Goal: Task Accomplishment & Management: Manage account settings

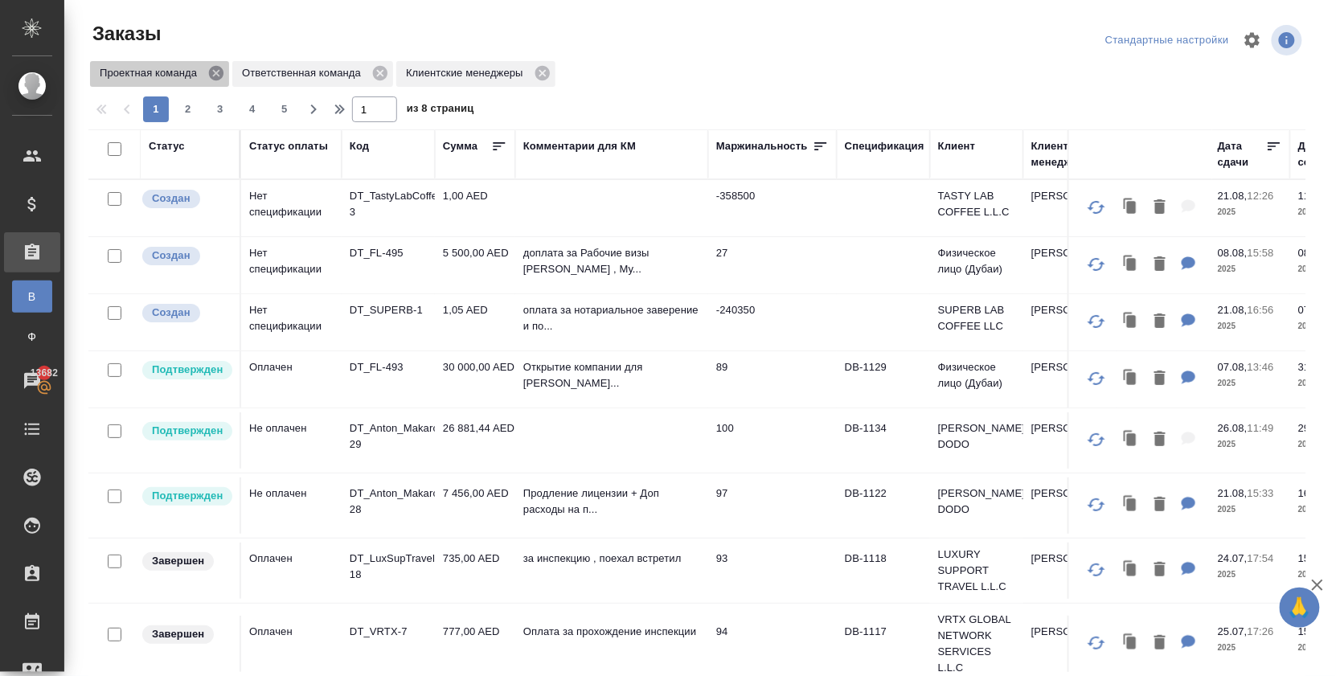
click at [219, 80] on icon at bounding box center [216, 73] width 14 height 14
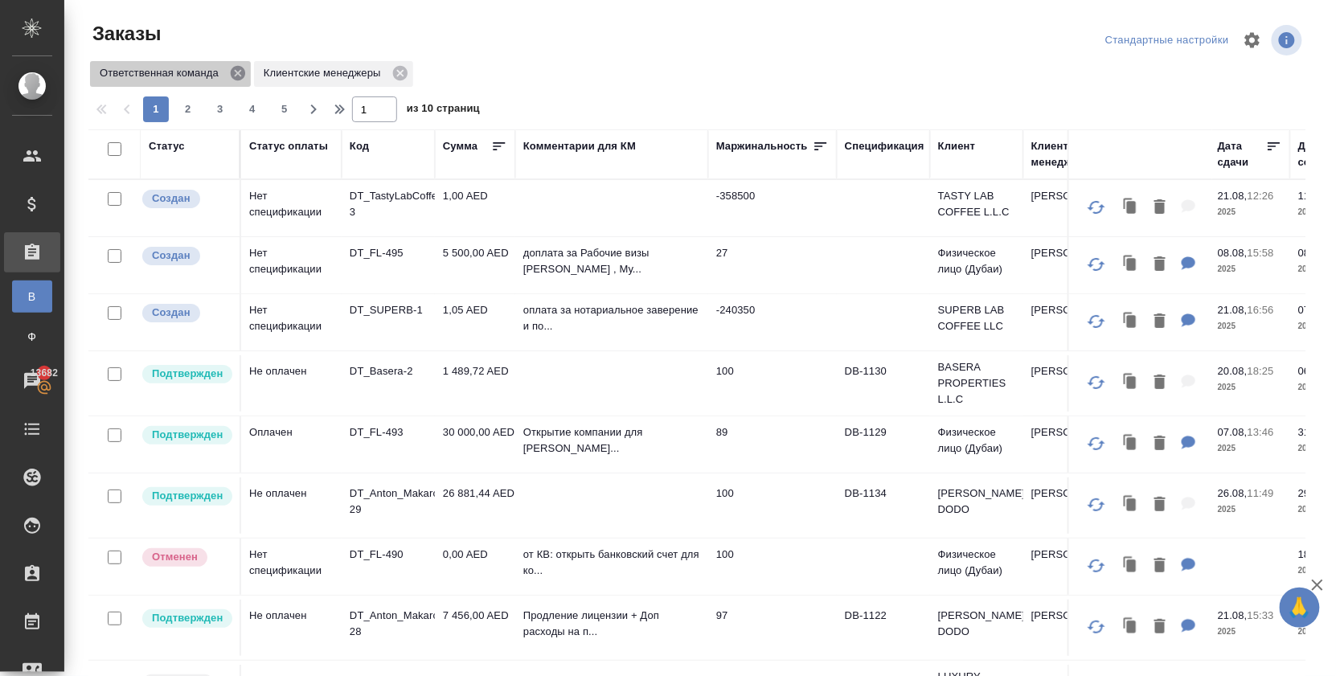
click at [240, 80] on icon at bounding box center [238, 73] width 18 height 18
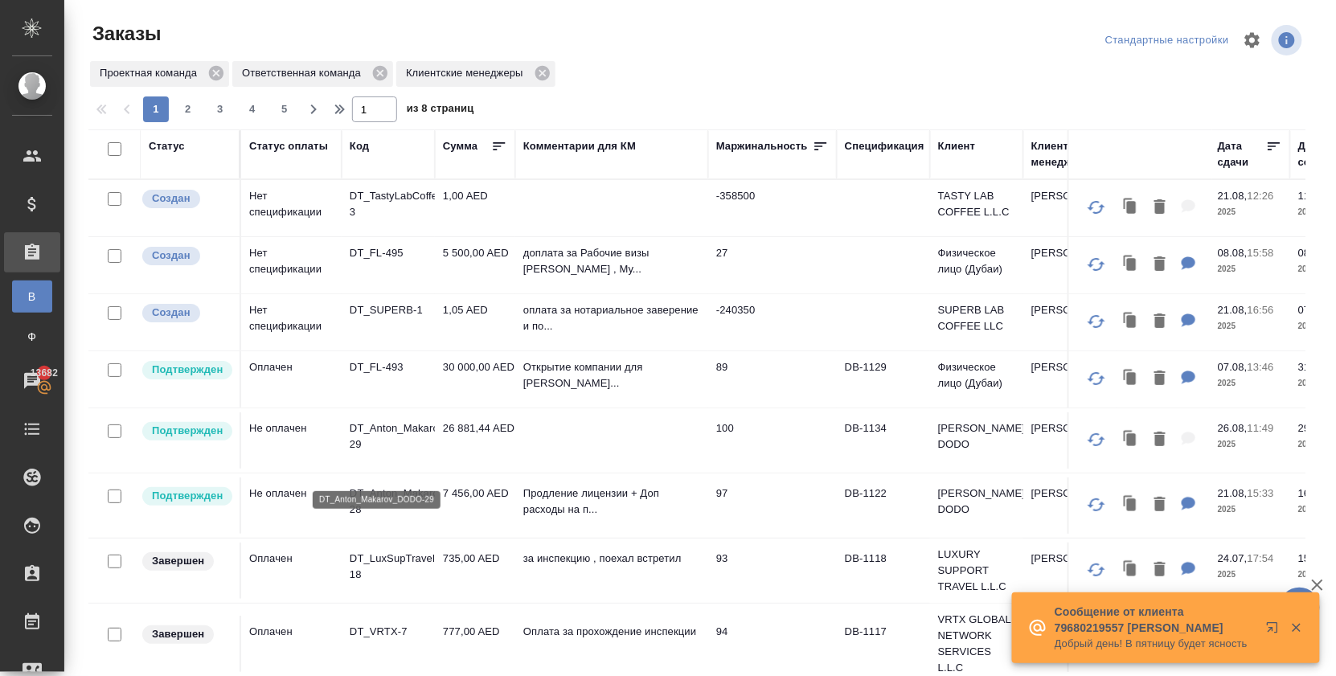
click at [392, 450] on p "DT_Anton_Makarov_DODO-29" at bounding box center [388, 437] width 77 height 32
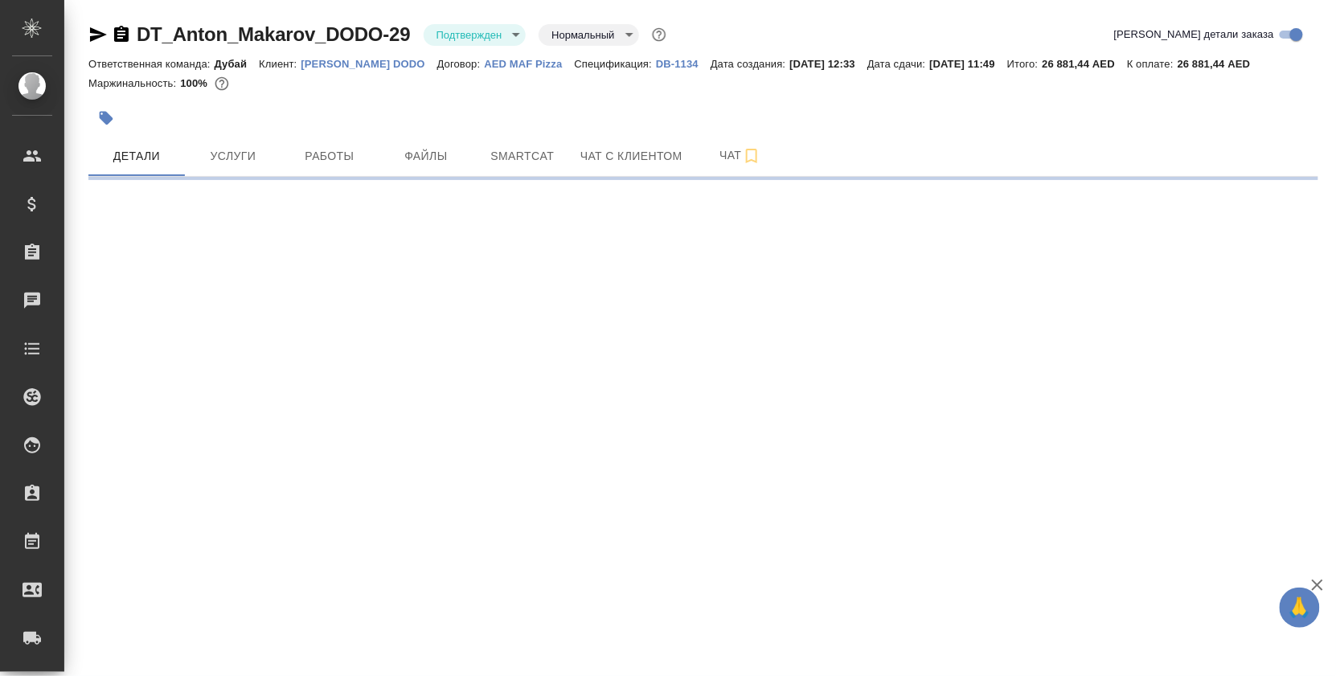
select select "RU"
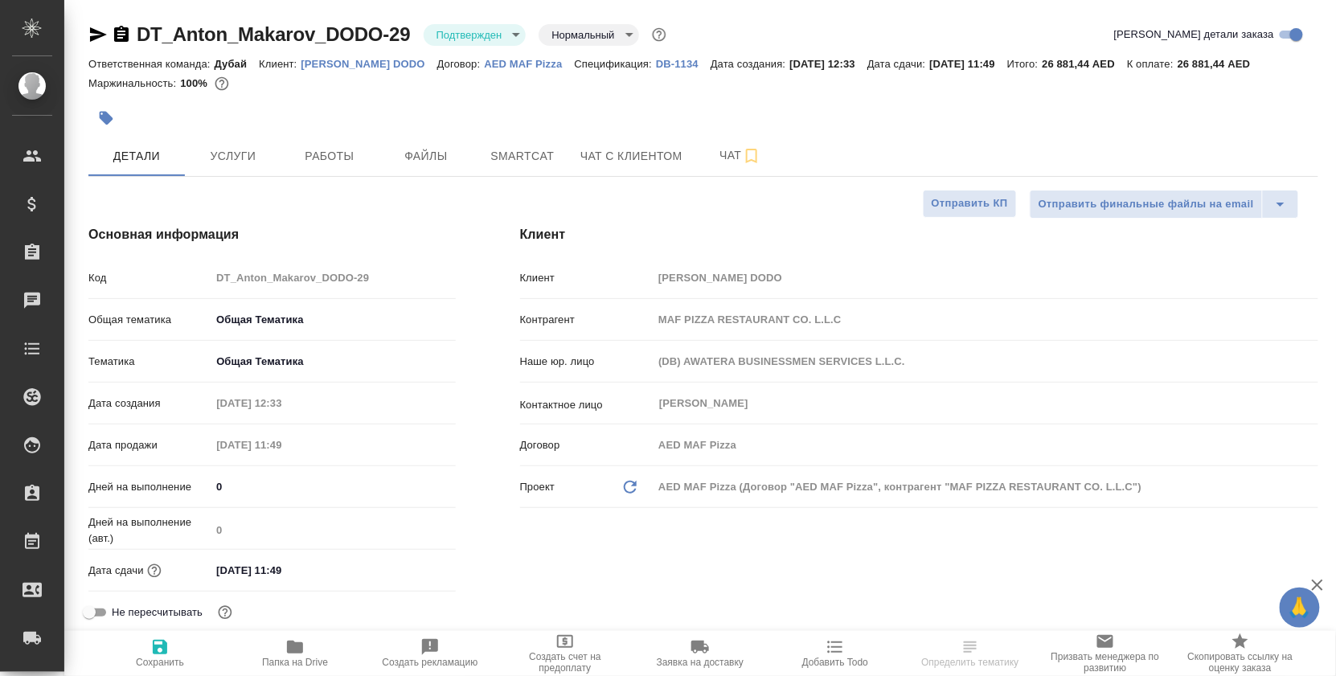
type textarea "x"
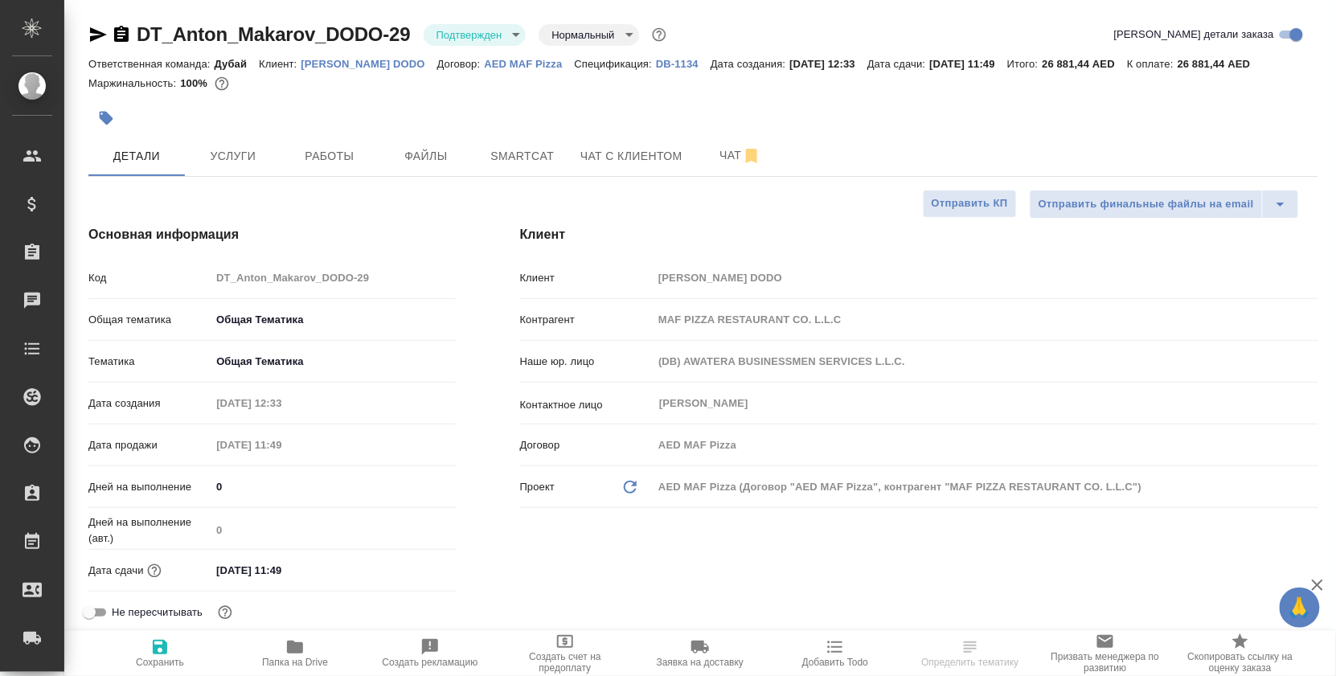
type textarea "x"
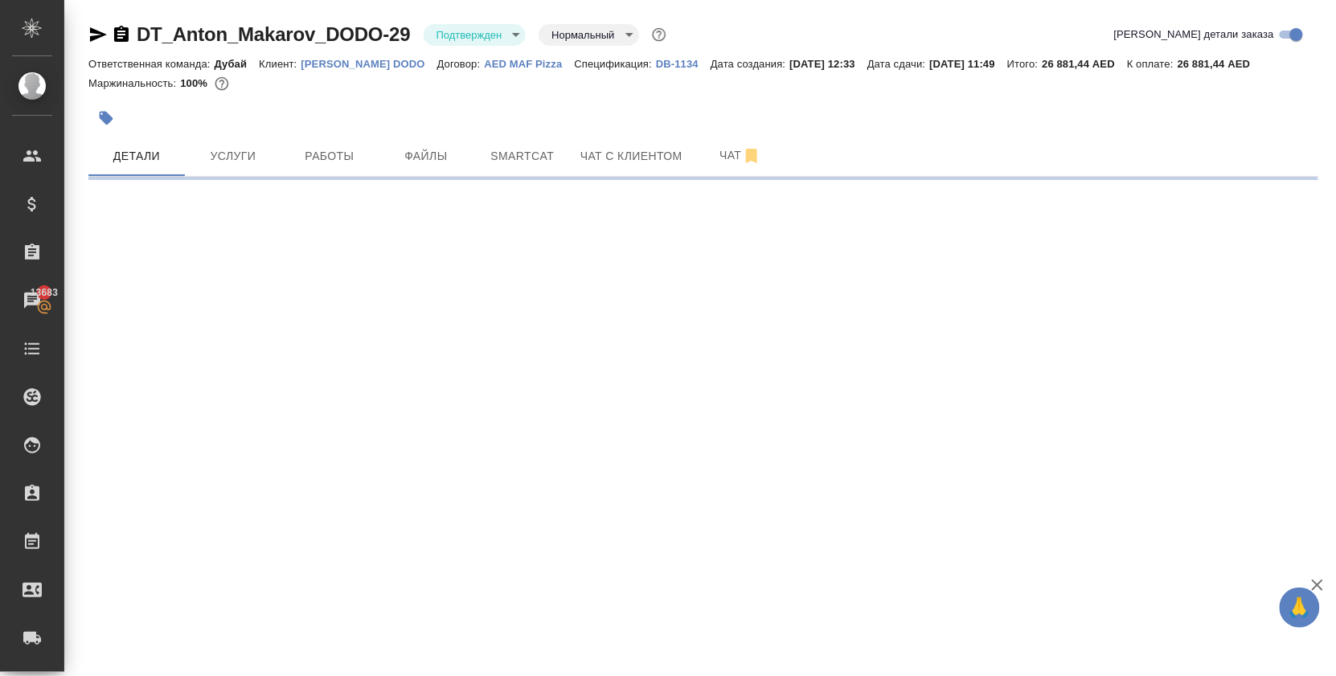
select select "RU"
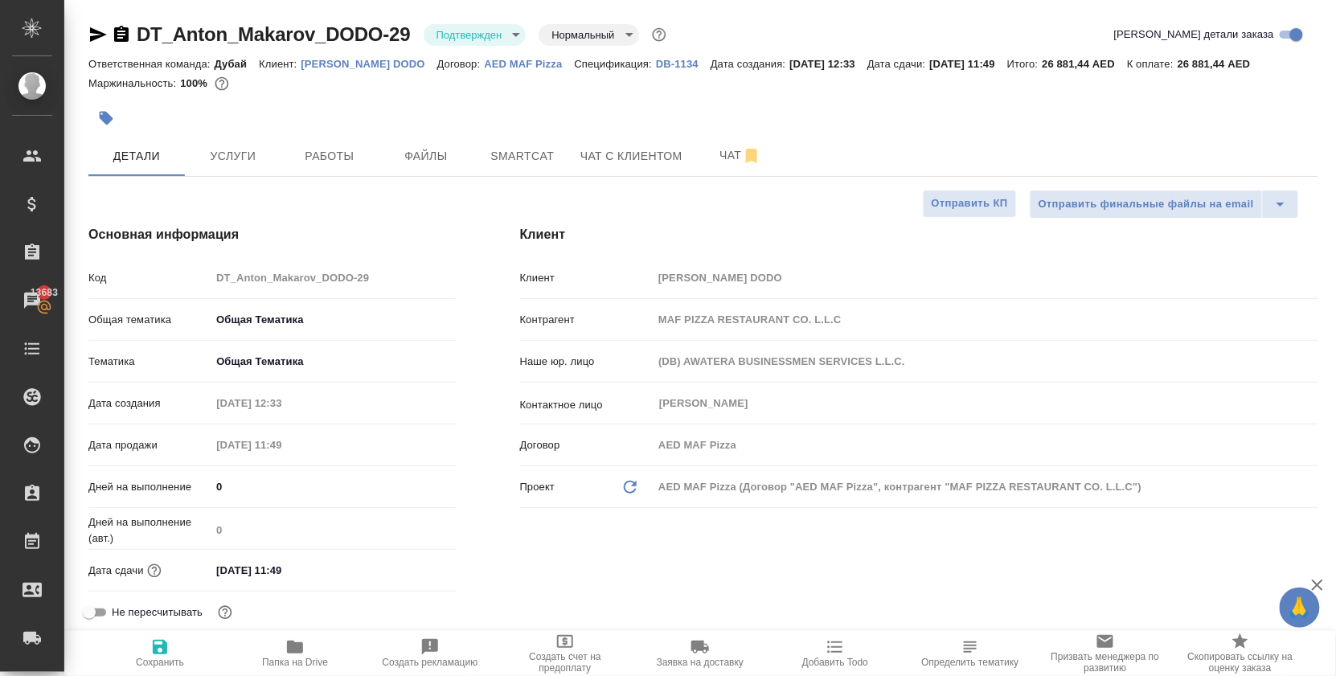
type textarea "x"
click at [328, 166] on span "Работы" at bounding box center [329, 156] width 77 height 20
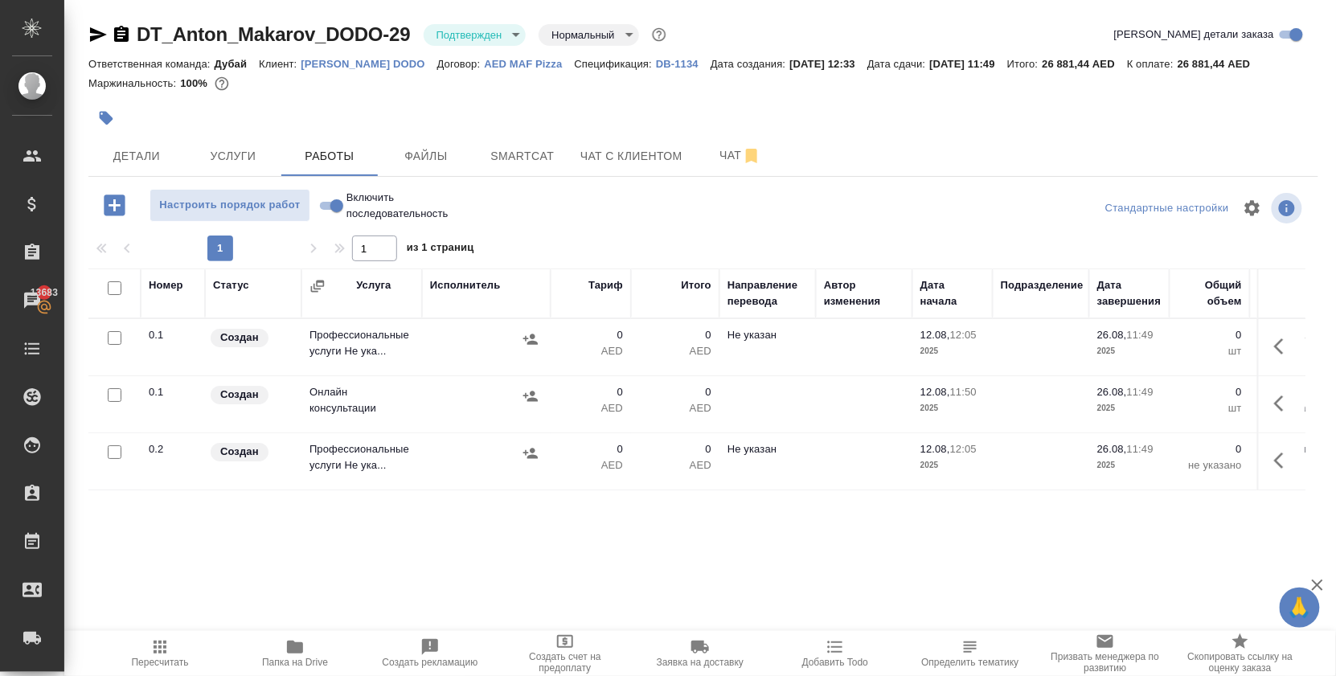
click at [1279, 356] on icon "button" at bounding box center [1284, 346] width 19 height 19
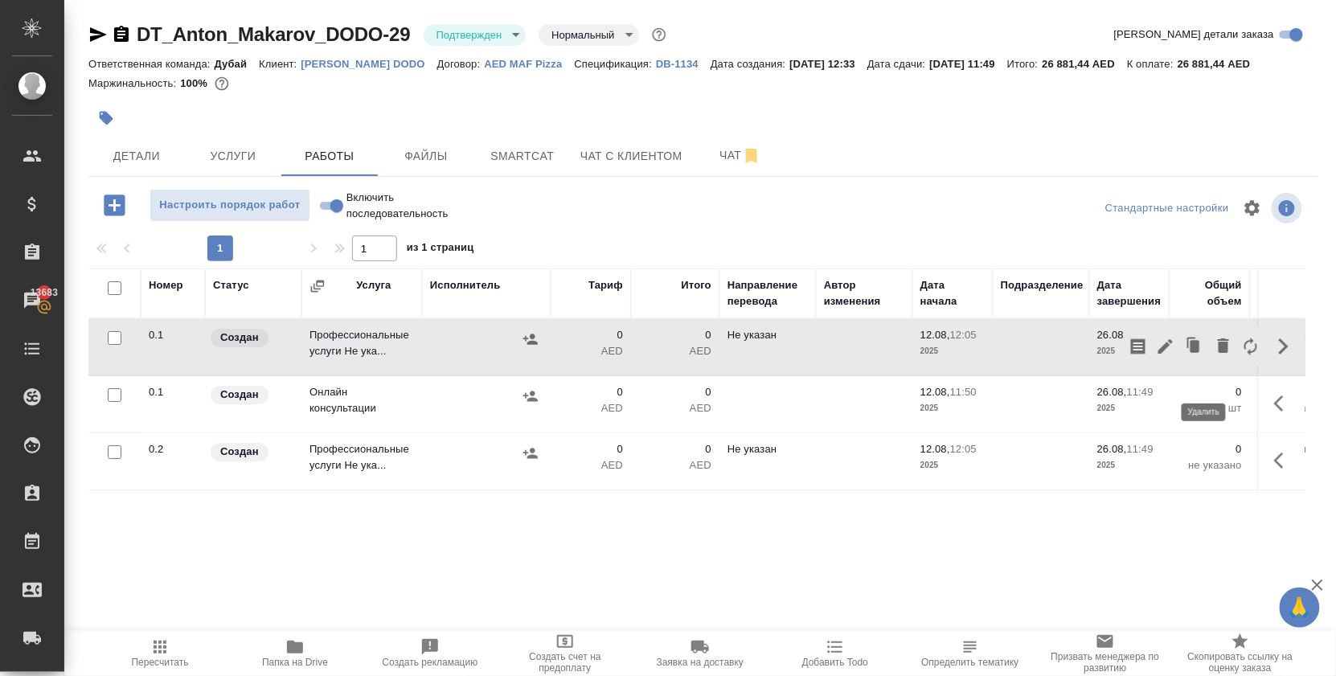
click at [1218, 353] on icon "button" at bounding box center [1223, 346] width 11 height 14
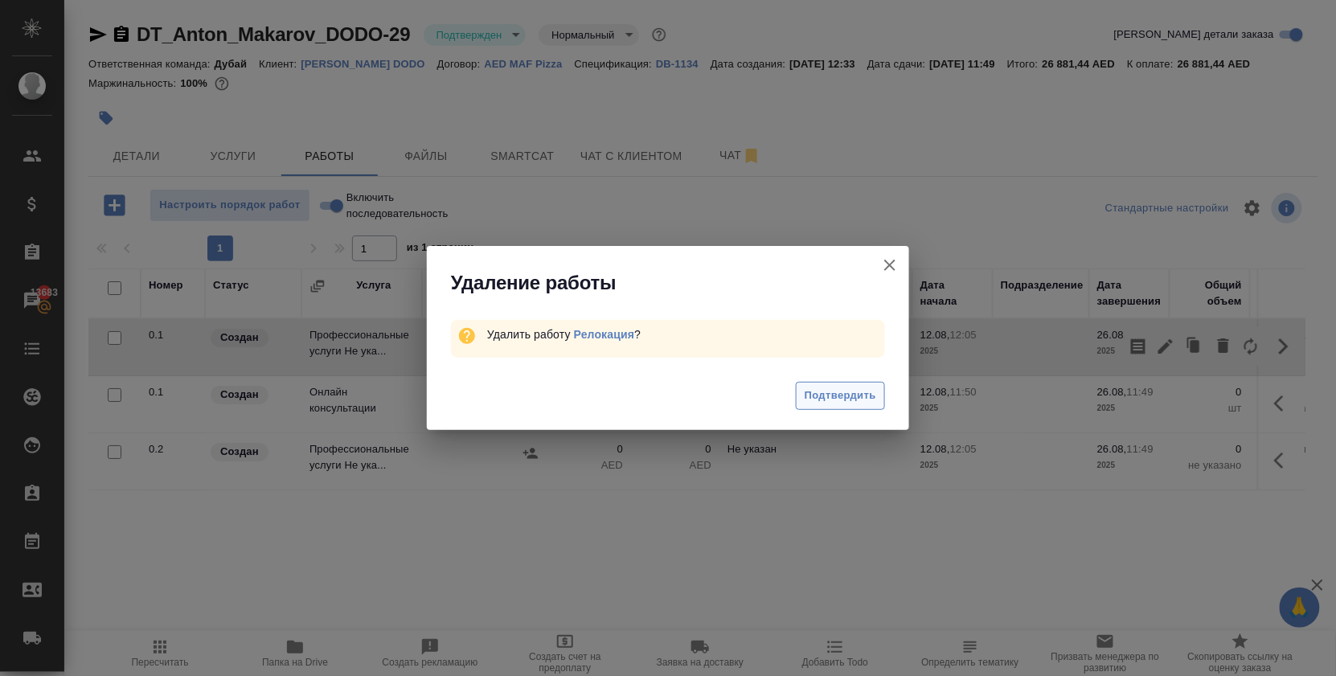
click at [848, 403] on span "Подтвердить" at bounding box center [841, 396] width 72 height 18
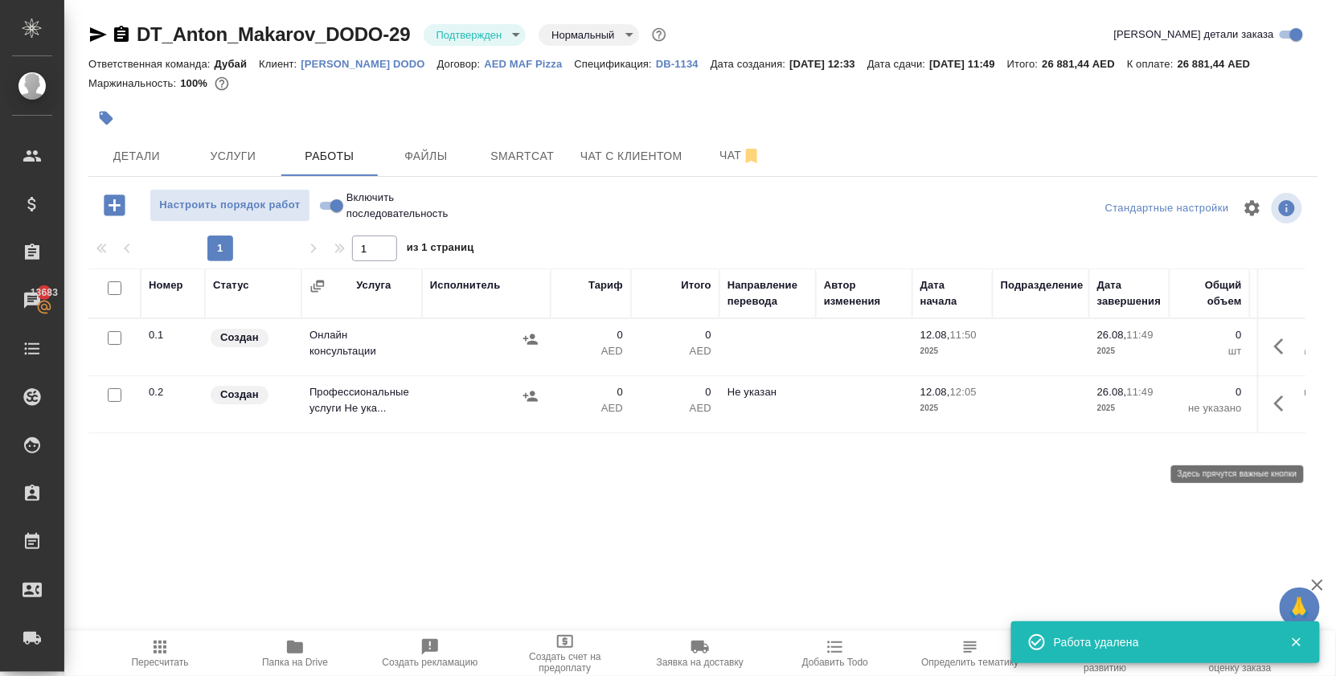
click at [1275, 413] on icon "button" at bounding box center [1284, 403] width 19 height 19
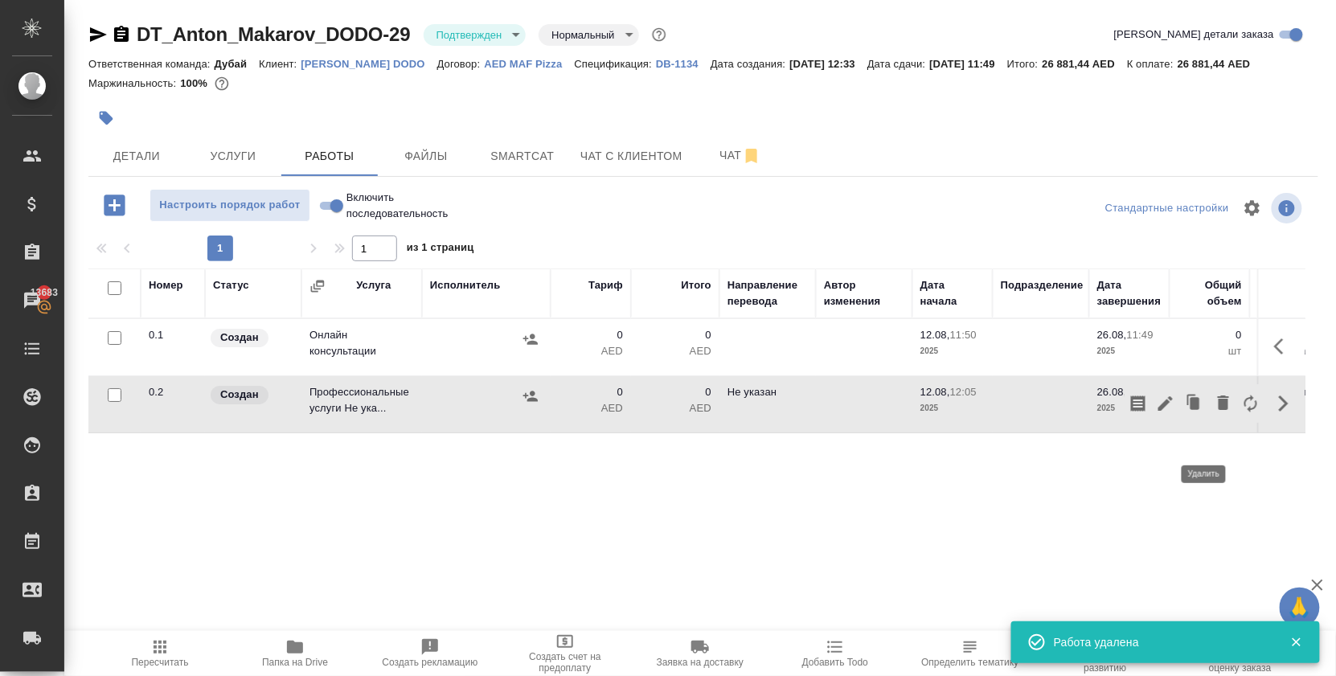
click at [1218, 410] on icon "button" at bounding box center [1223, 403] width 11 height 14
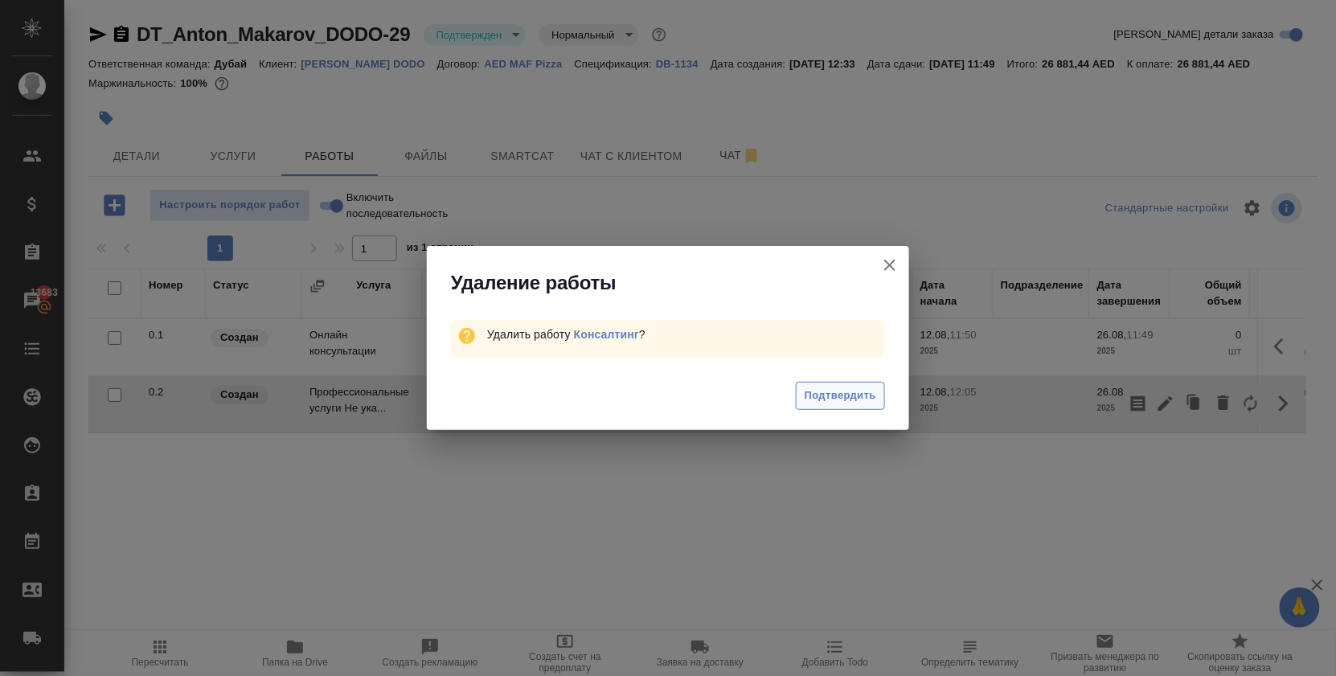
click at [846, 400] on span "Подтвердить" at bounding box center [841, 396] width 72 height 18
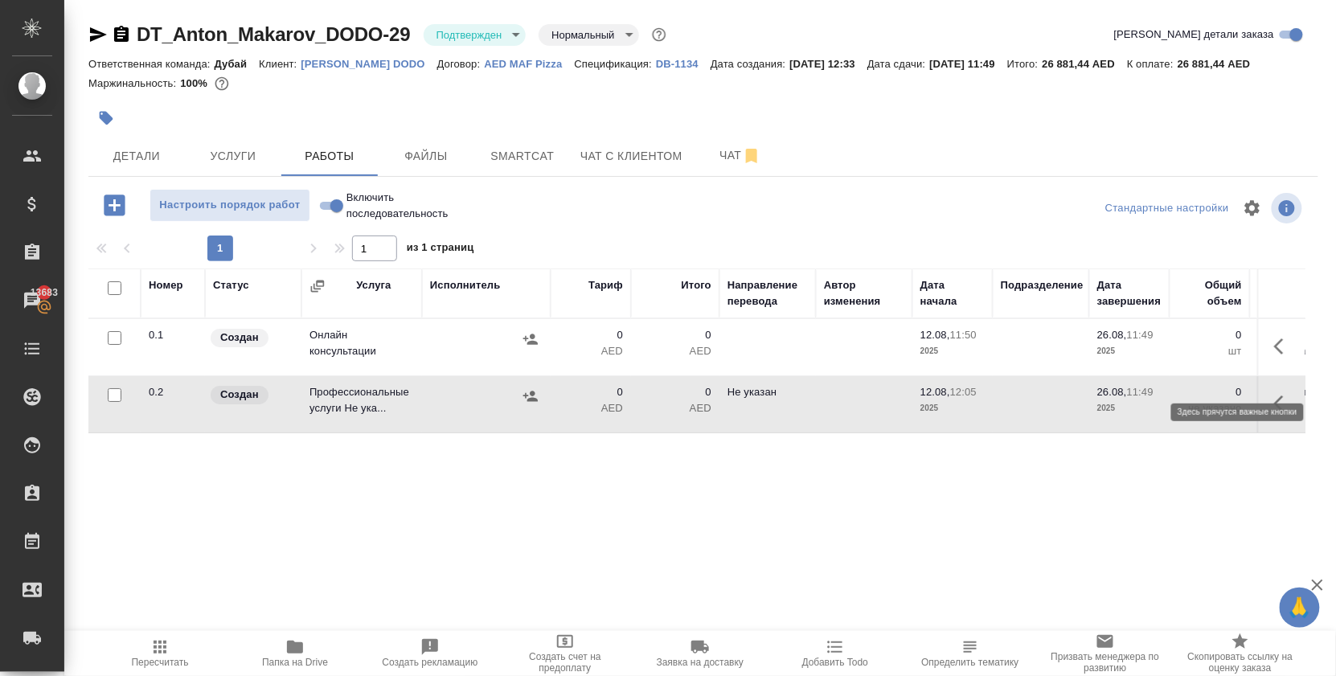
click at [1282, 356] on icon "button" at bounding box center [1284, 346] width 19 height 19
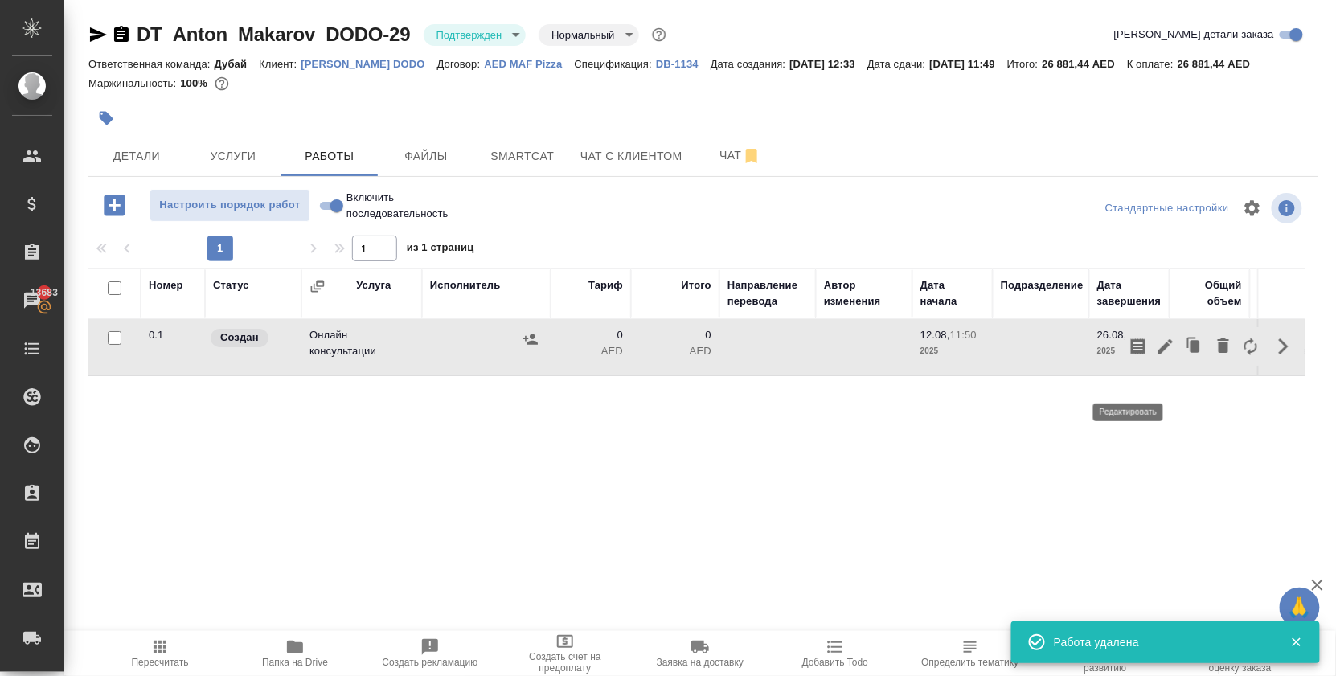
click at [1156, 356] on icon "button" at bounding box center [1165, 346] width 19 height 19
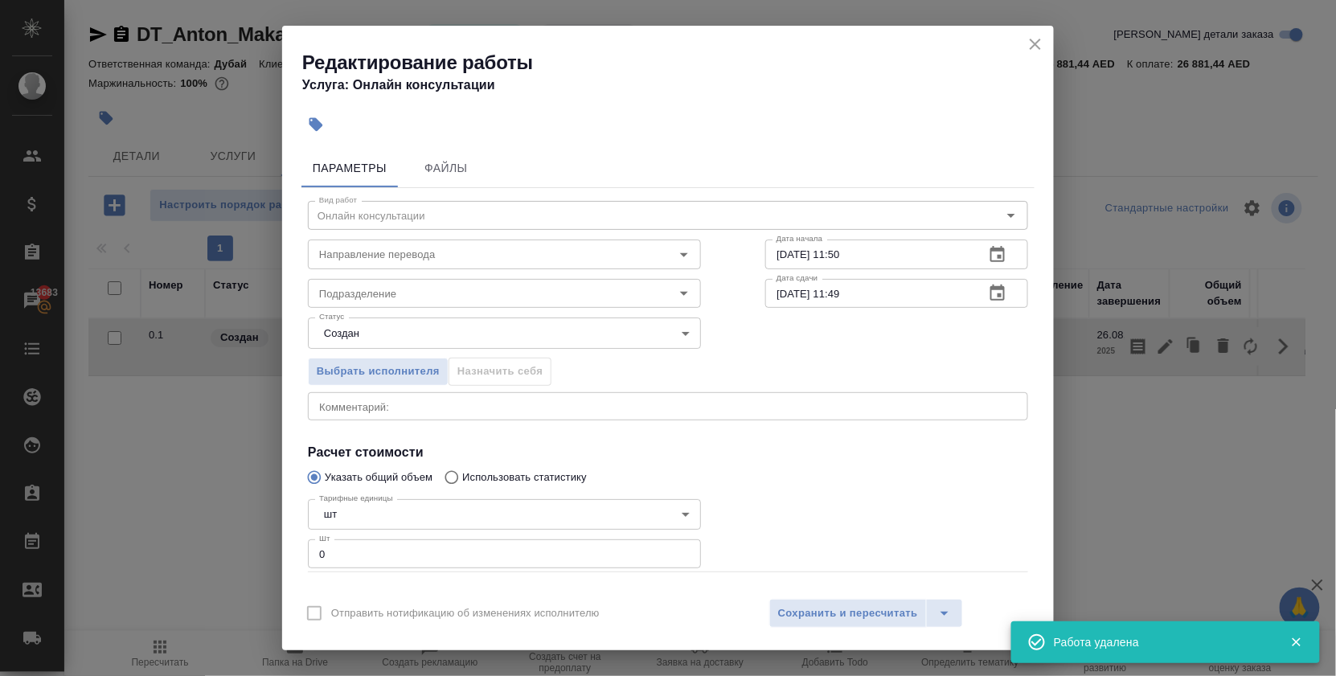
click at [377, 567] on input "0" at bounding box center [504, 554] width 393 height 29
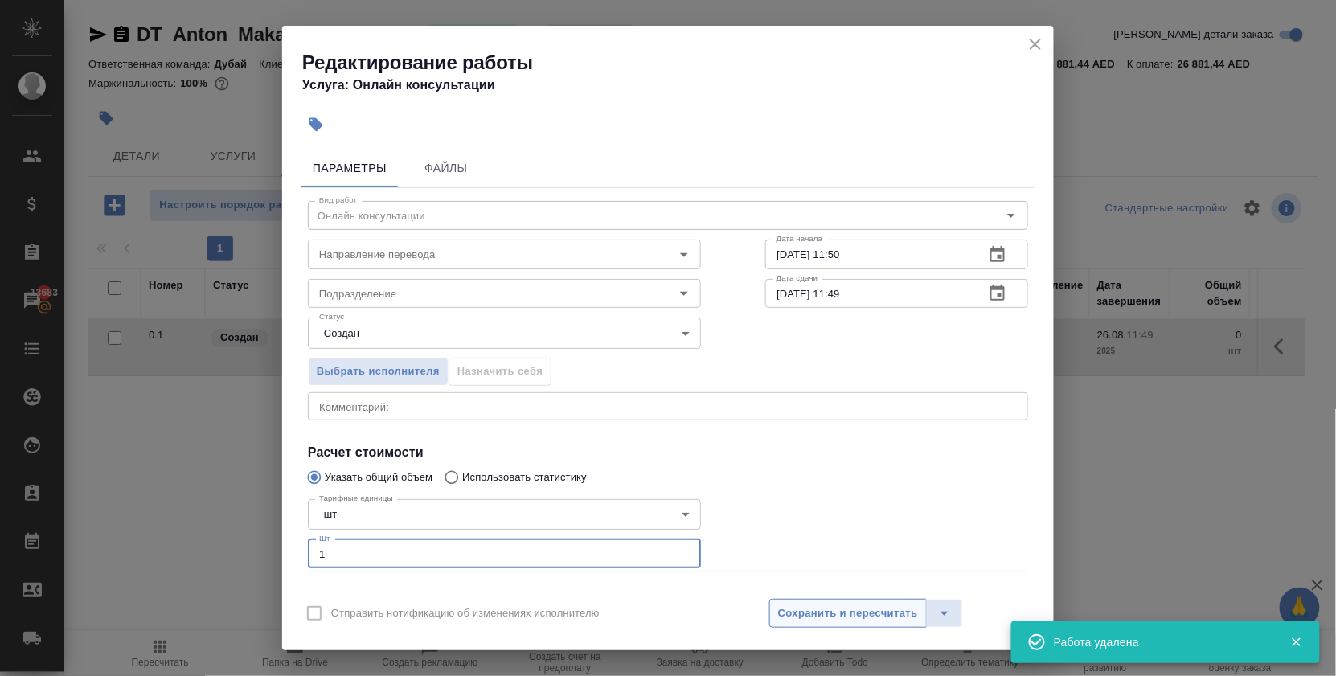
type input "1"
click at [822, 610] on span "Сохранить и пересчитать" at bounding box center [848, 614] width 140 height 18
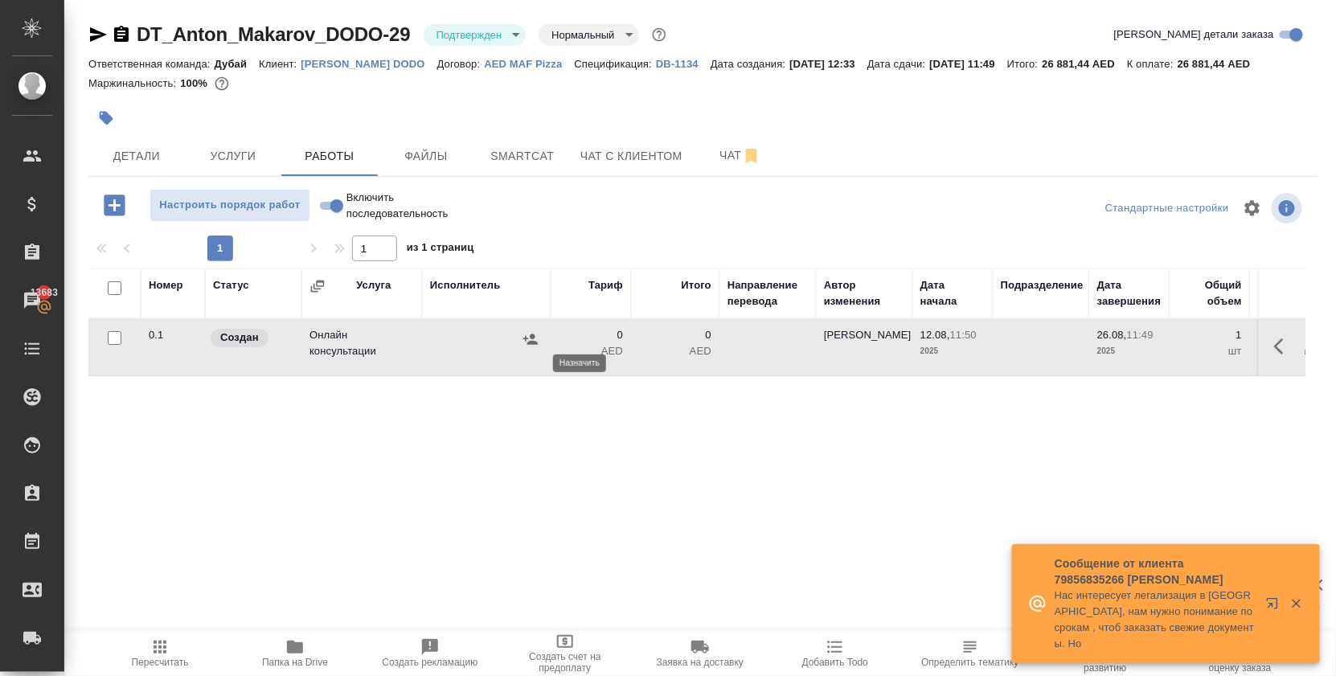
click at [525, 347] on icon "button" at bounding box center [531, 339] width 16 height 16
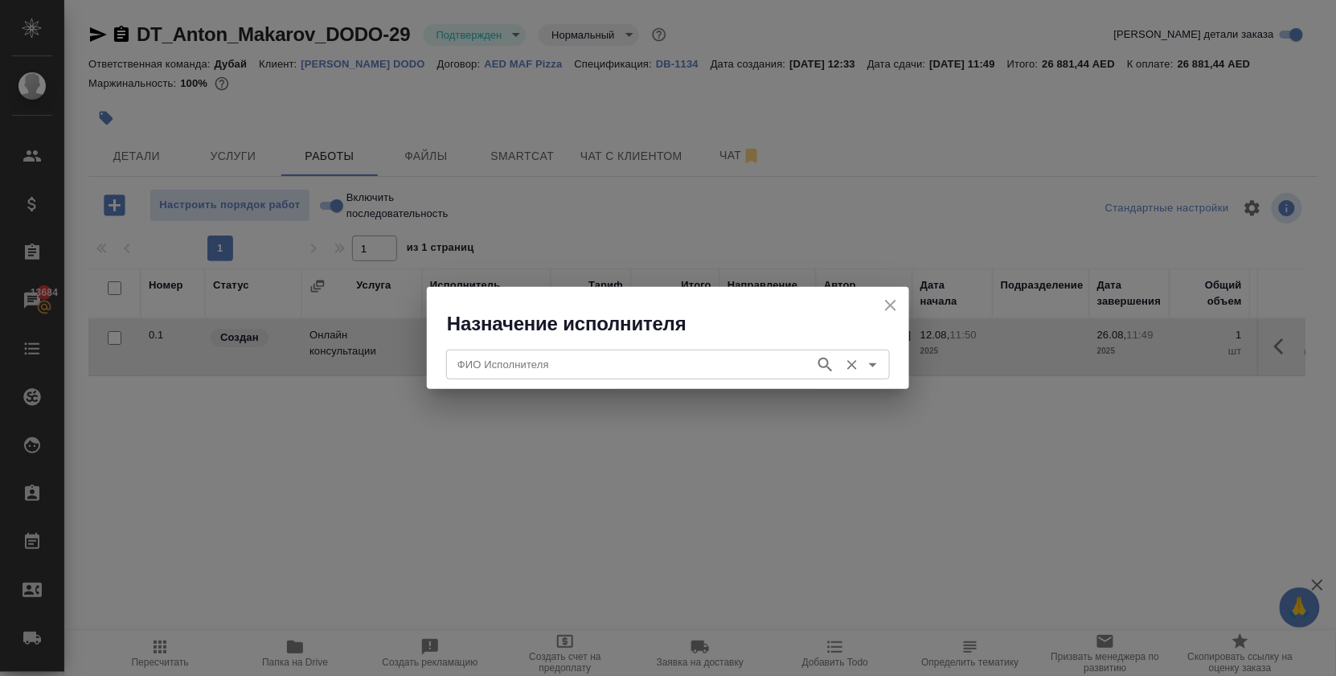
click at [523, 355] on input "ФИО Исполнителя" at bounding box center [629, 364] width 356 height 19
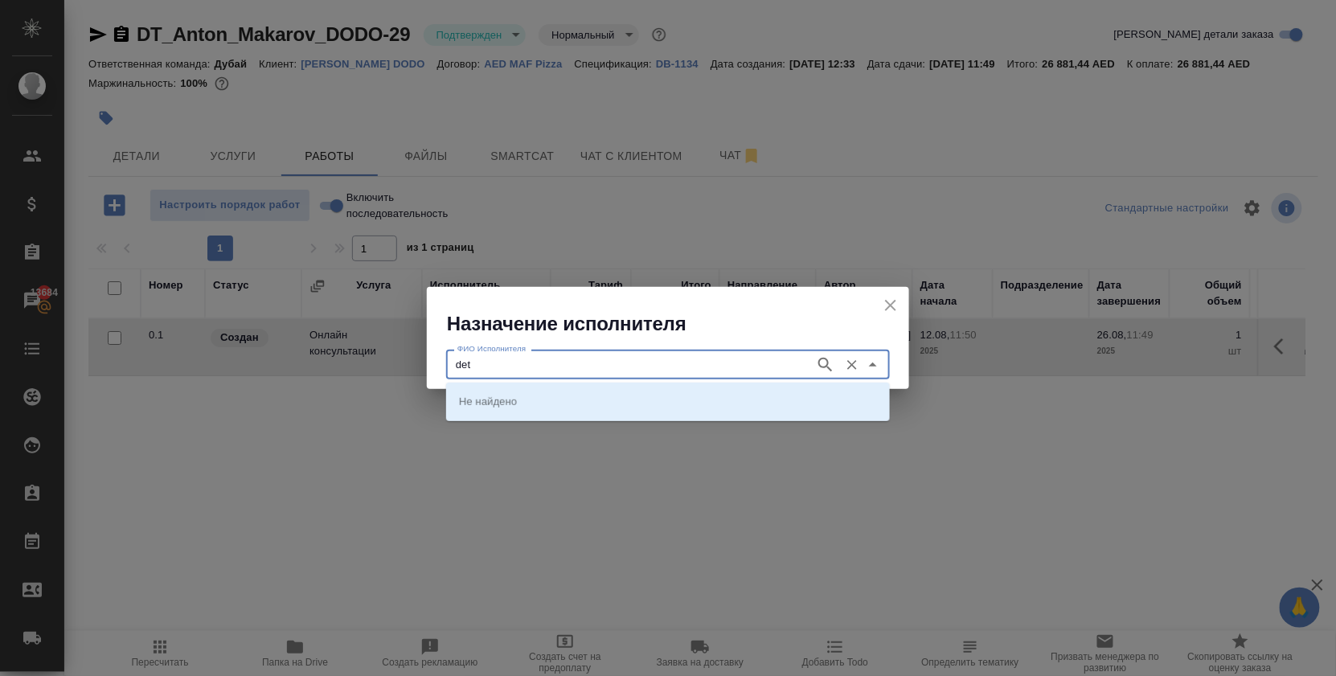
type input "det"
type input "ded"
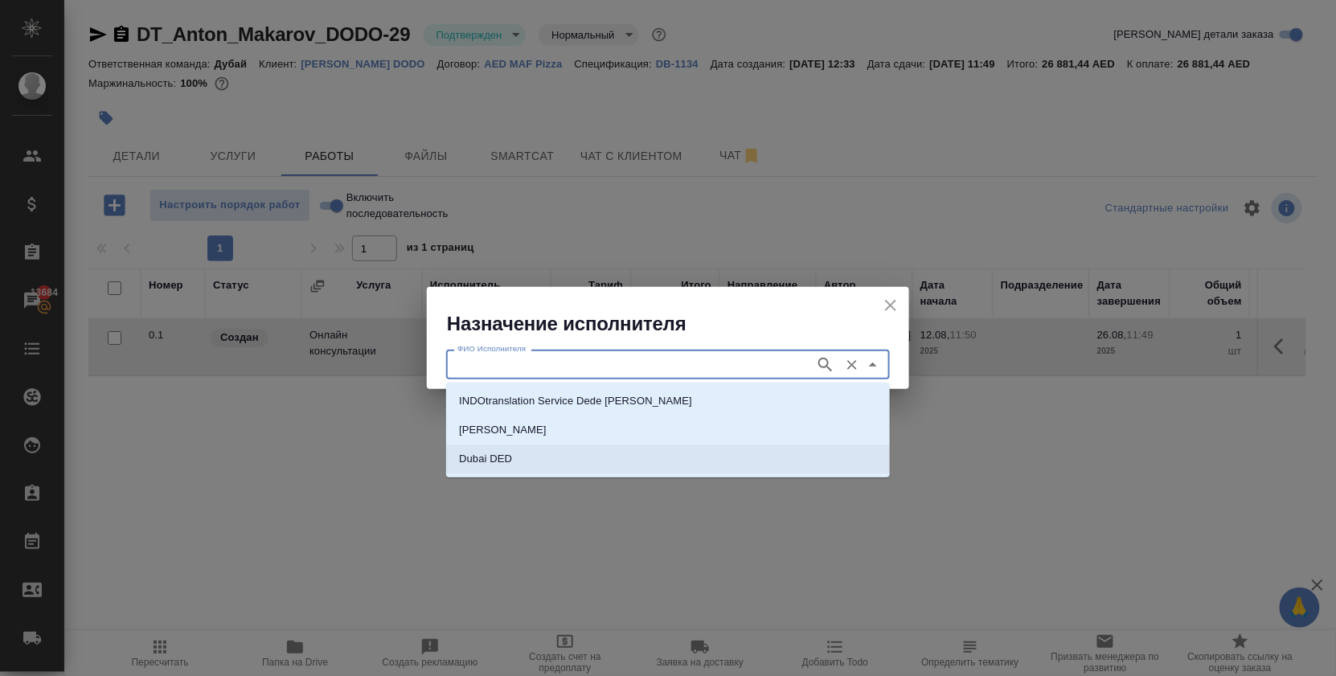
click at [486, 458] on p "Dubai DED" at bounding box center [485, 459] width 53 height 16
type input "Dubai DED"
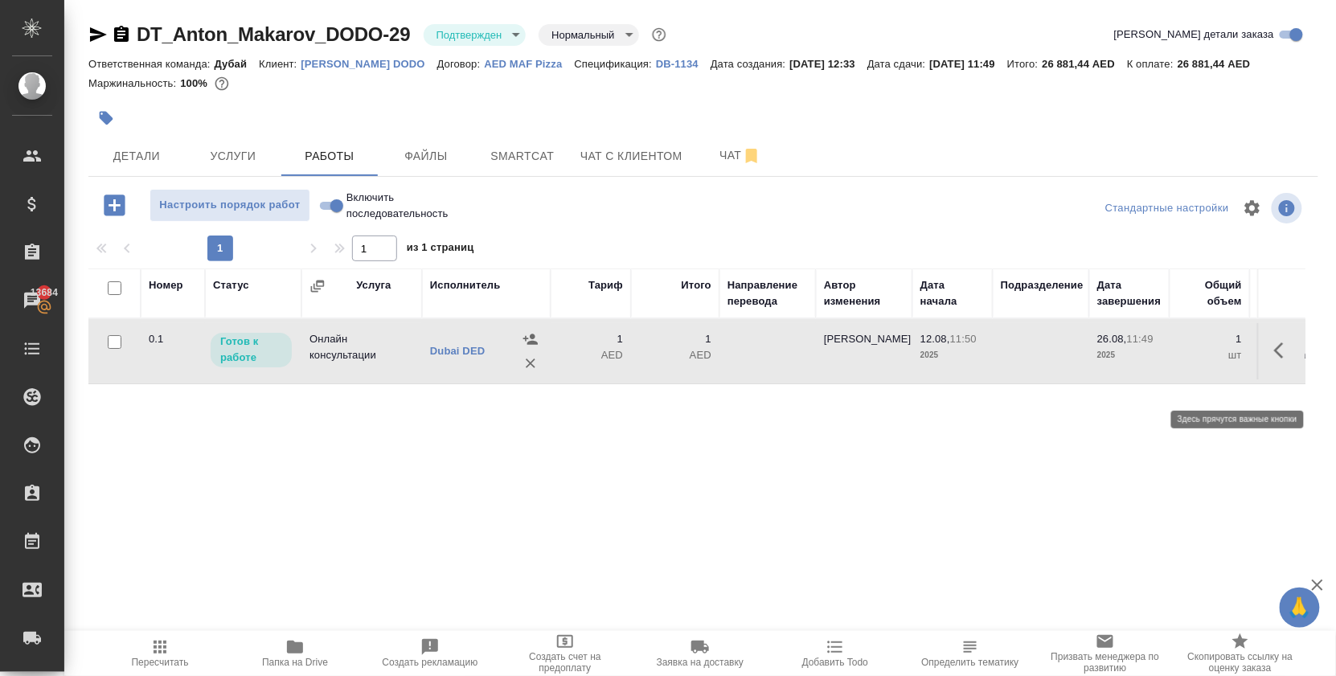
click at [1280, 360] on icon "button" at bounding box center [1284, 350] width 19 height 19
click at [1156, 360] on icon "button" at bounding box center [1165, 350] width 19 height 19
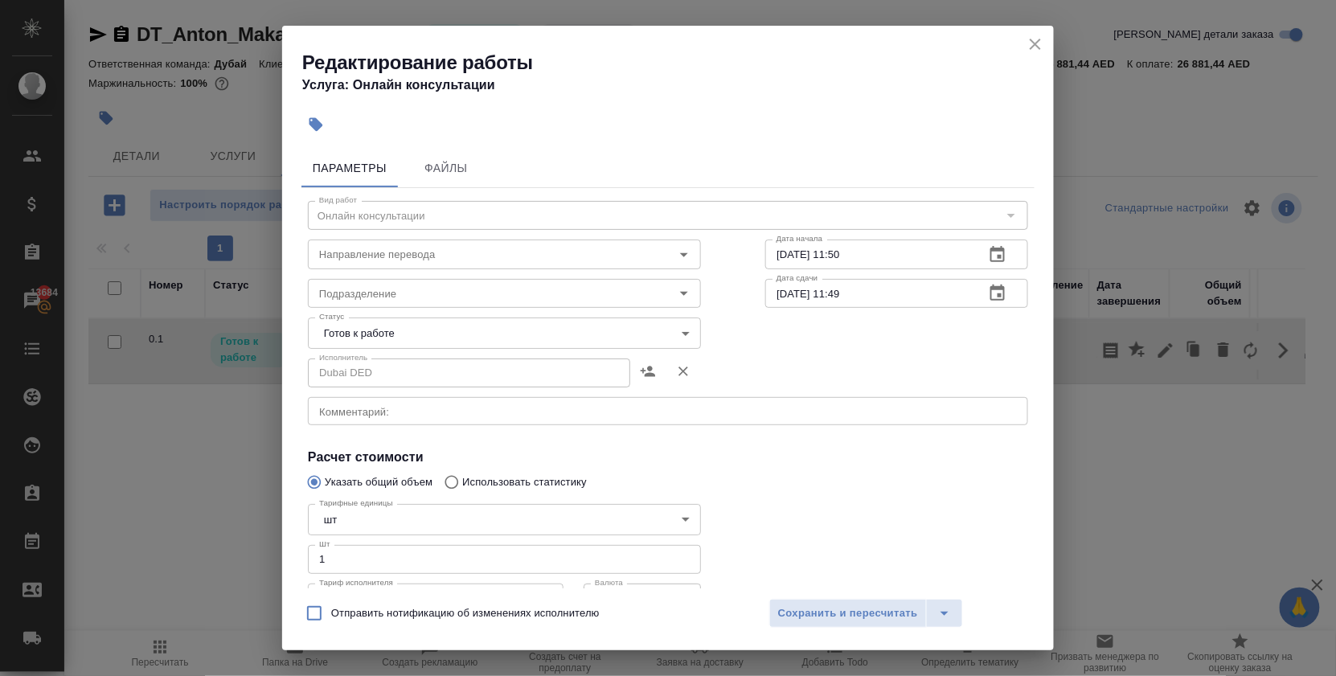
scroll to position [135, 0]
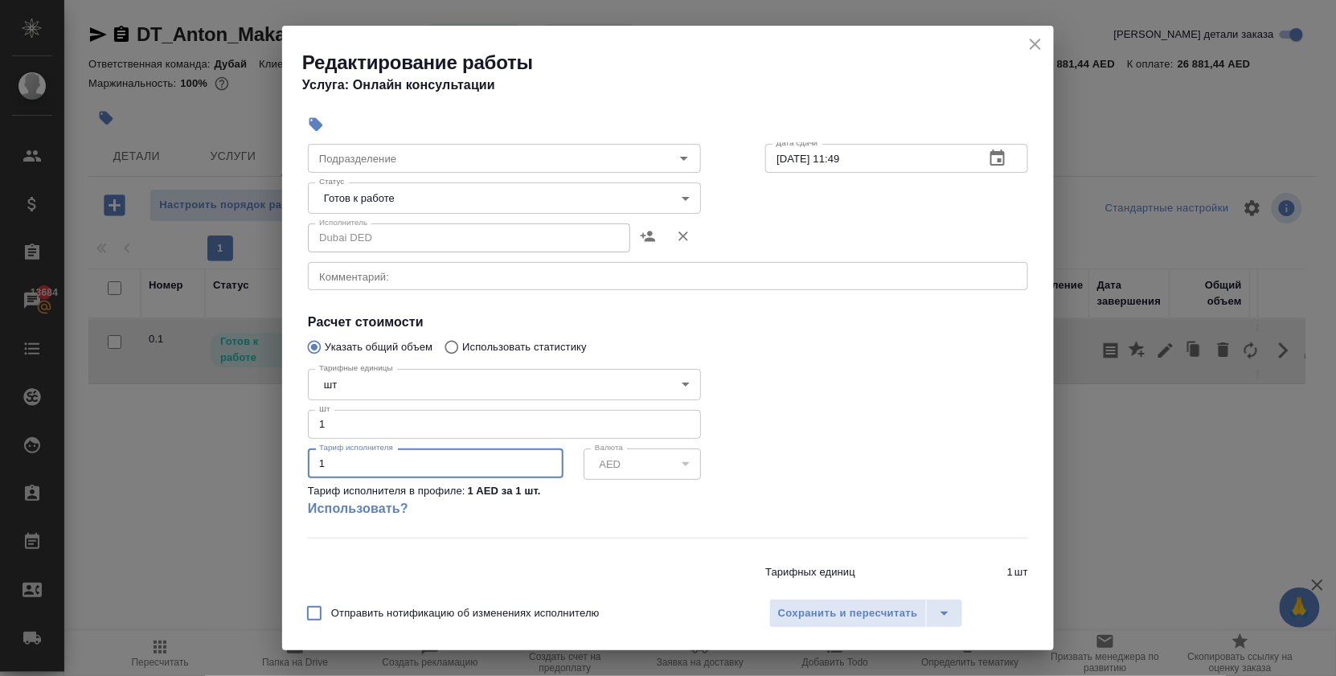
drag, startPoint x: 344, startPoint y: 484, endPoint x: 291, endPoint y: 483, distance: 53.1
click at [294, 484] on div "Параметры Файлы Вид работ Онлайн консультации Вид работ Направление перевода На…" at bounding box center [668, 365] width 772 height 446
type input "26758"
type input "26758.95"
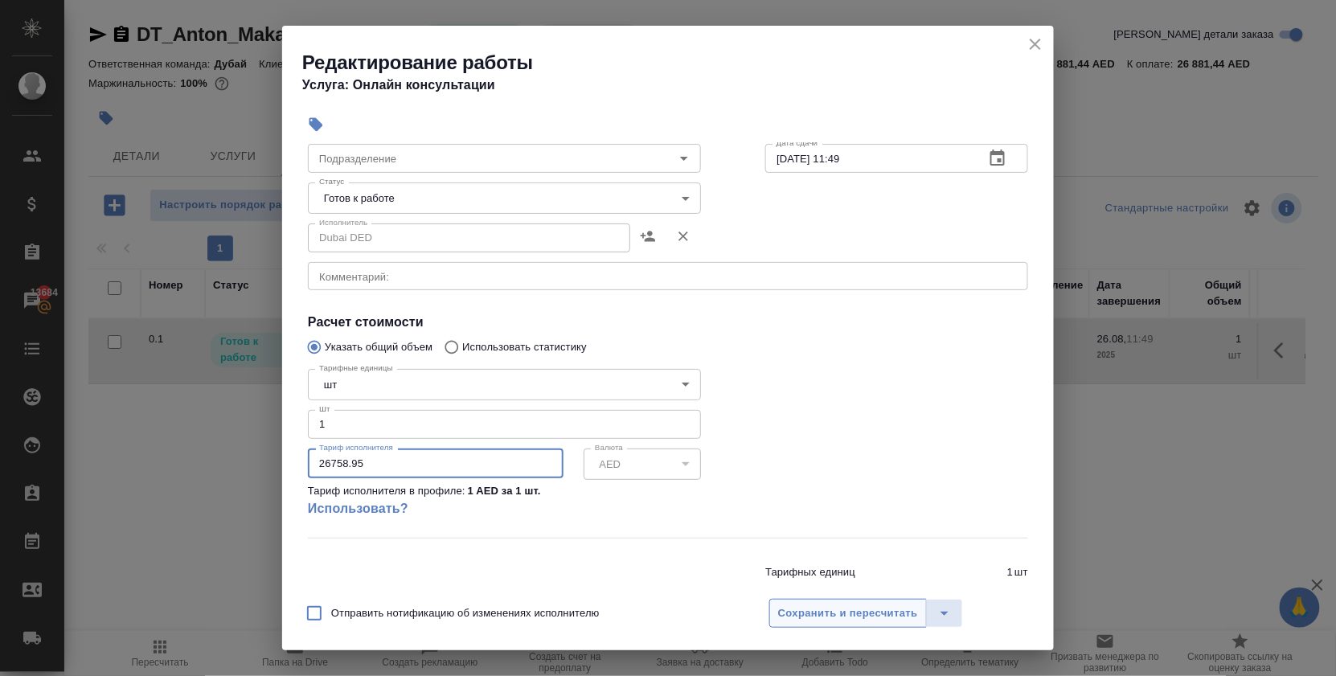
click at [804, 611] on span "Сохранить и пересчитать" at bounding box center [848, 614] width 140 height 18
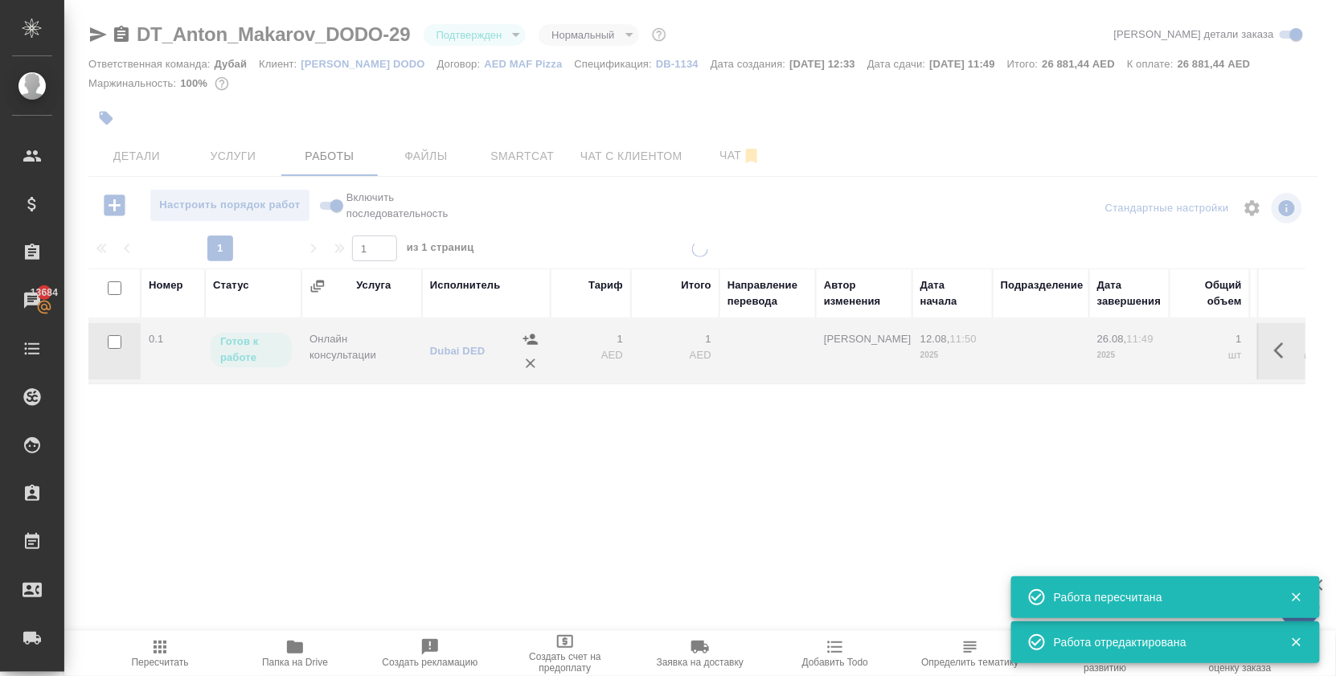
click at [804, 611] on div at bounding box center [700, 456] width 1272 height 430
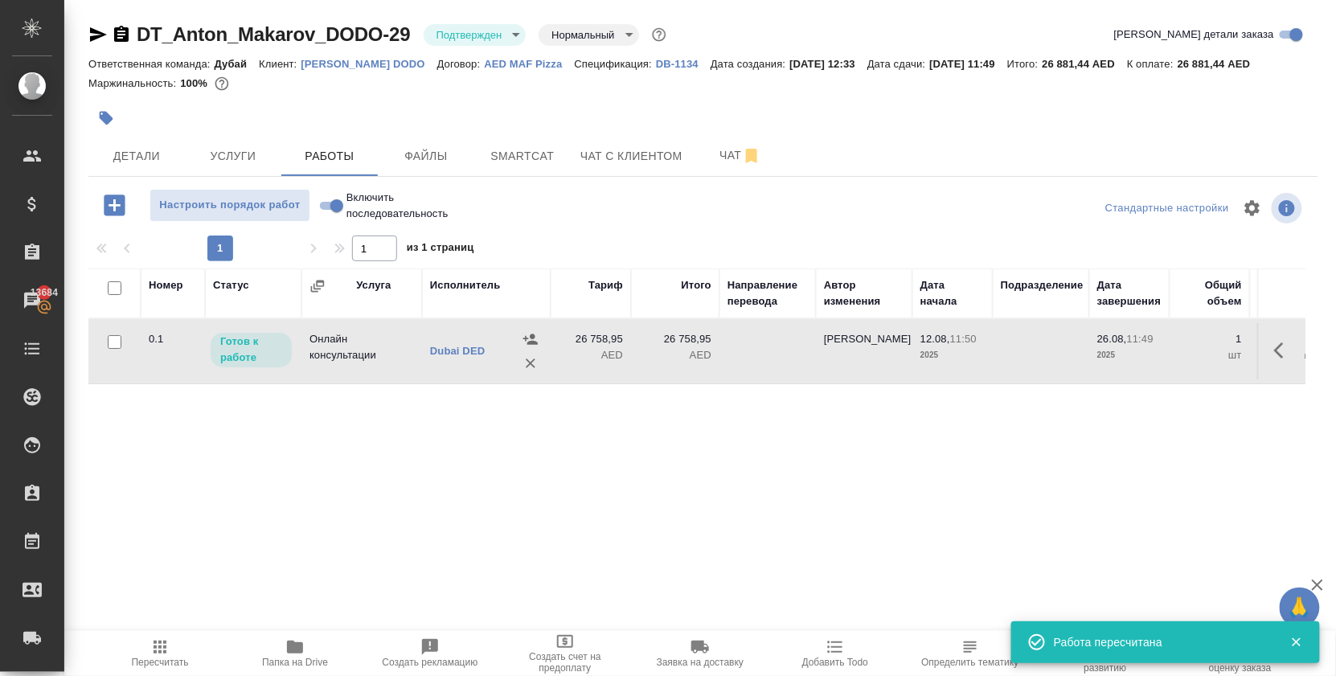
click at [164, 638] on icon "button" at bounding box center [159, 647] width 19 height 19
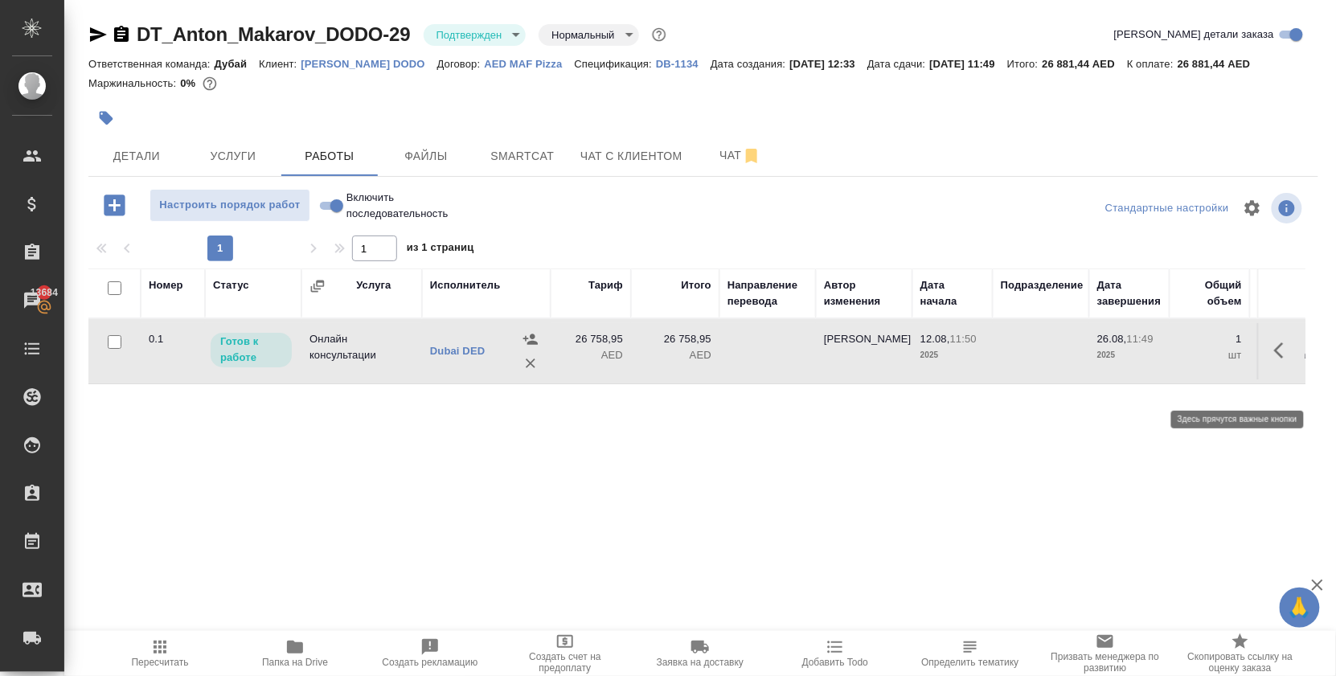
click at [1275, 360] on icon "button" at bounding box center [1284, 350] width 19 height 19
click at [1156, 360] on icon "button" at bounding box center [1165, 350] width 19 height 19
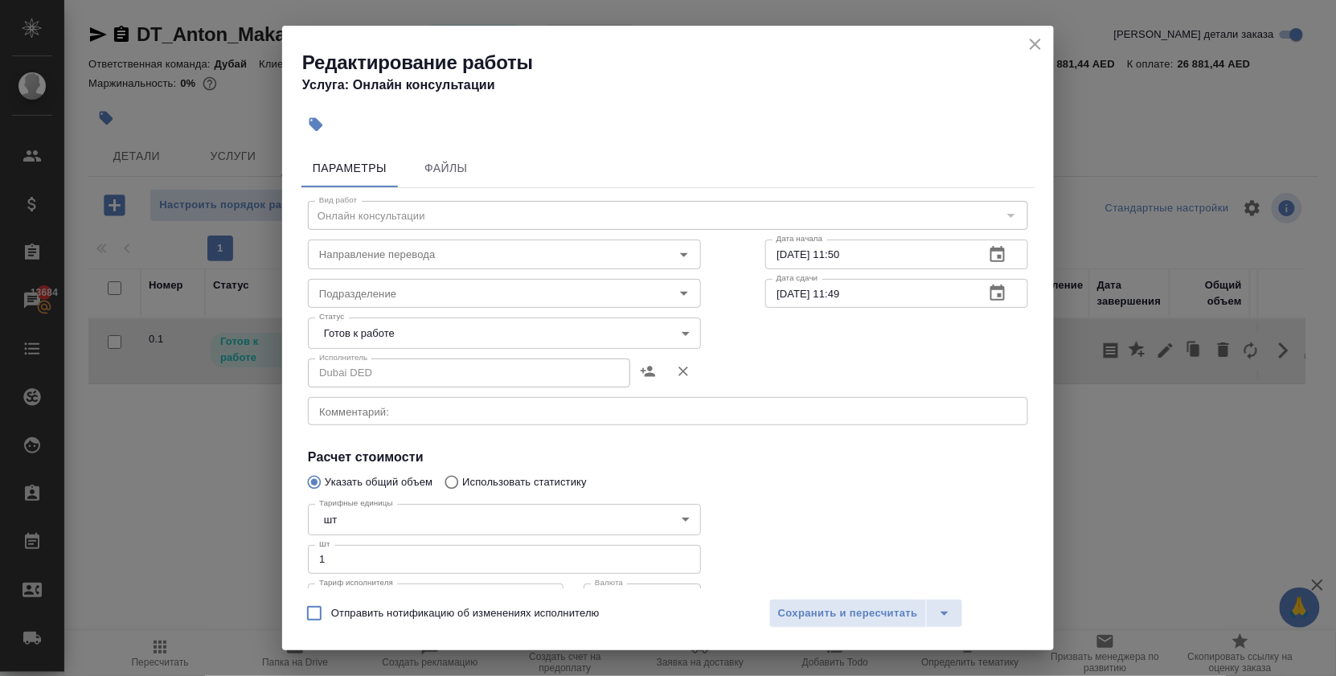
click at [1033, 48] on icon "close" at bounding box center [1035, 44] width 11 height 11
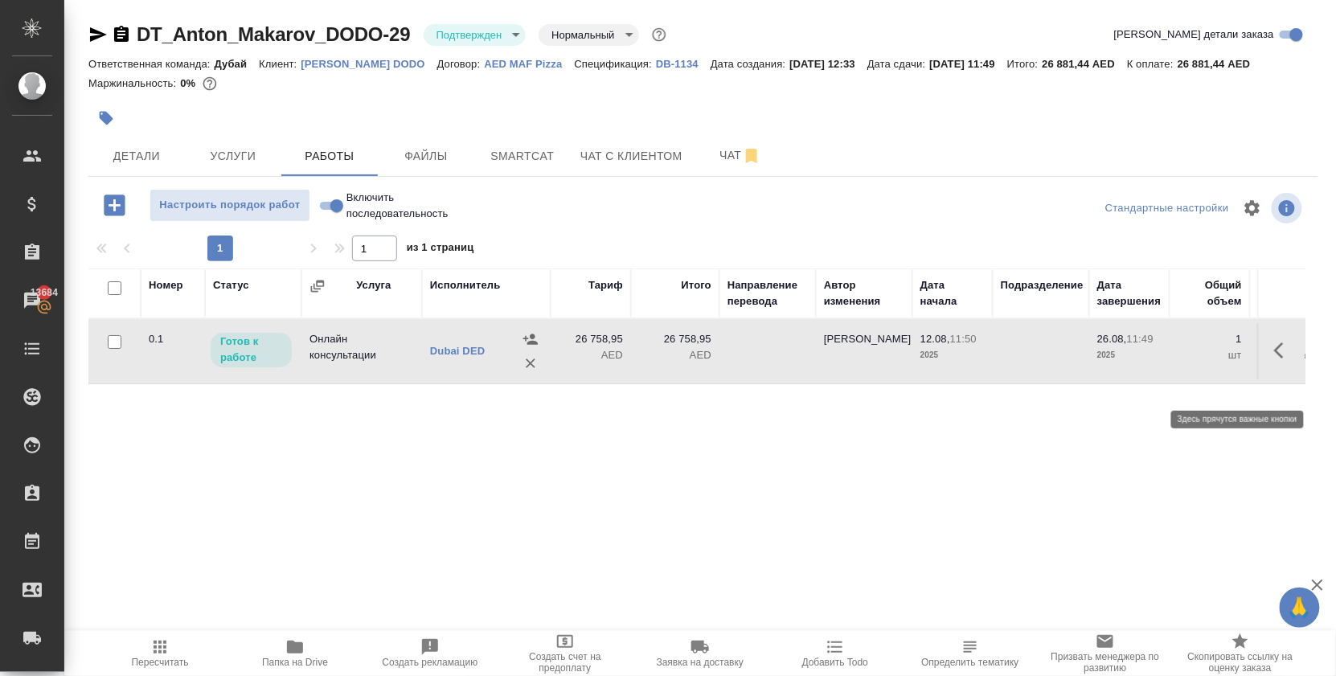
click at [1278, 361] on button "button" at bounding box center [1284, 350] width 39 height 39
click at [1191, 356] on icon "button" at bounding box center [1196, 350] width 10 height 12
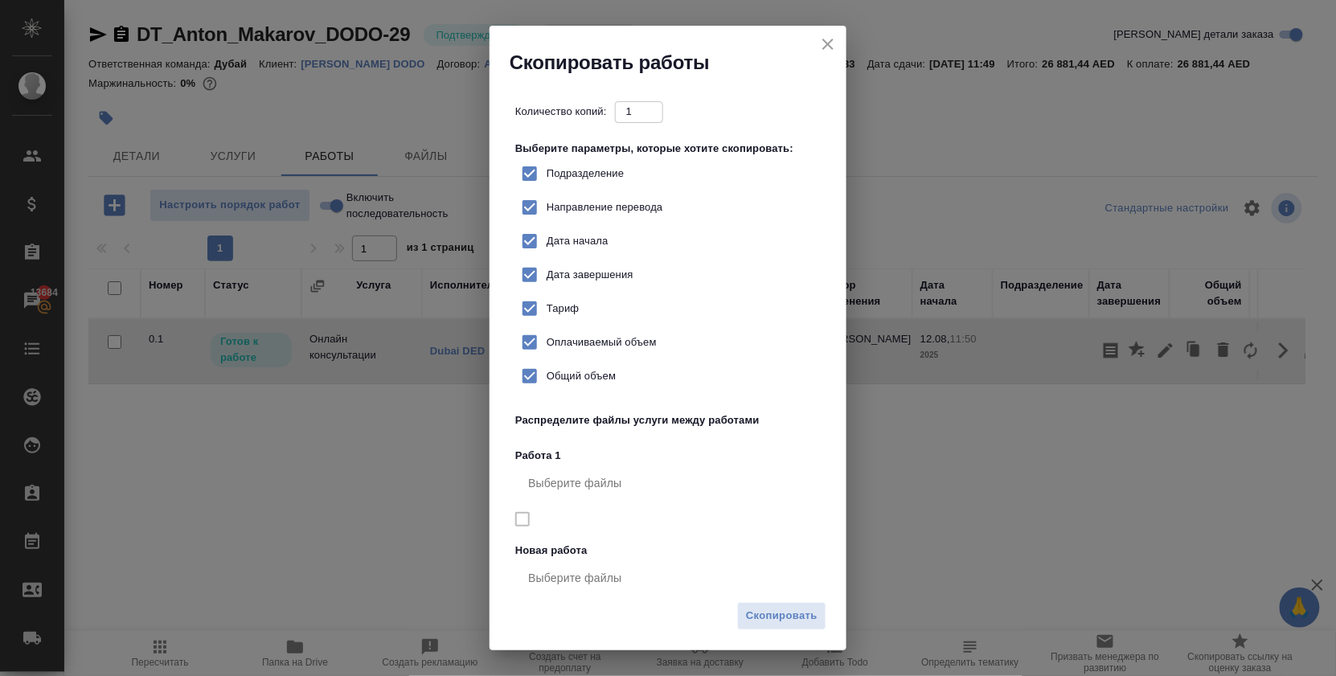
click at [565, 317] on span "Тариф" at bounding box center [563, 309] width 32 height 16
click at [547, 326] on input "Тариф" at bounding box center [530, 309] width 34 height 34
checkbox input "false"
click at [793, 618] on span "Скопировать" at bounding box center [782, 616] width 72 height 18
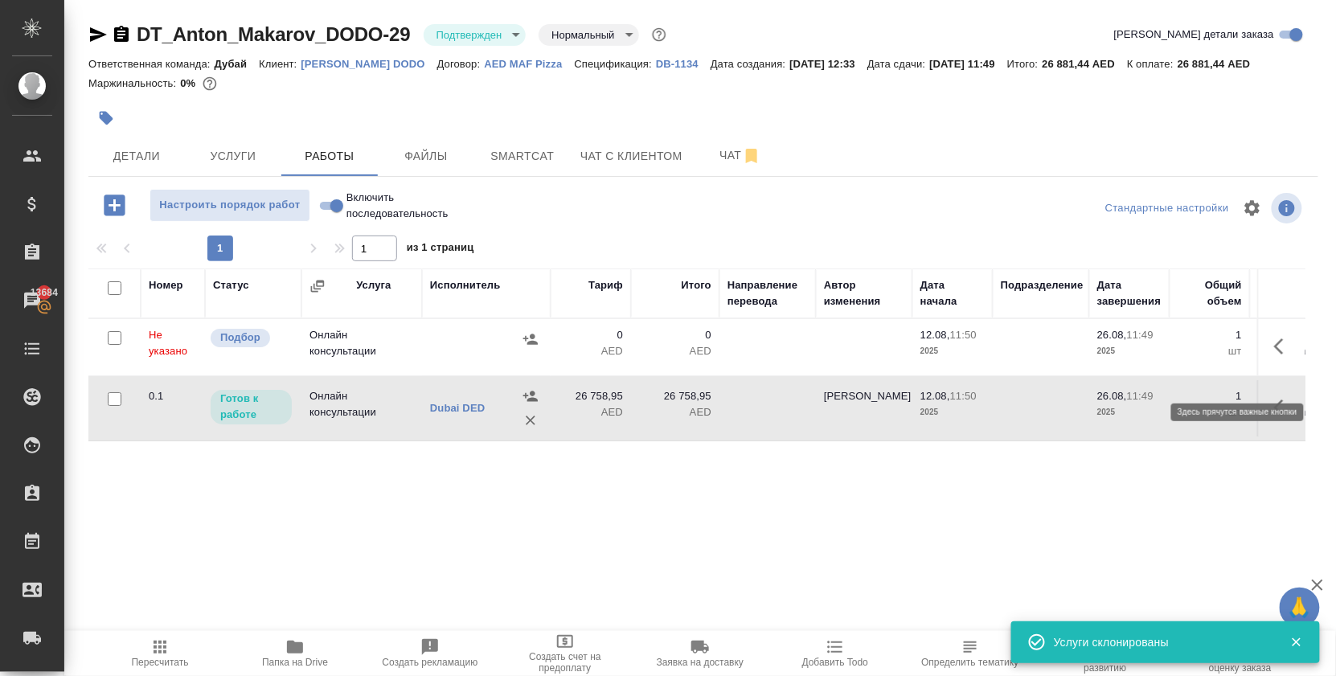
click at [1281, 356] on icon "button" at bounding box center [1284, 346] width 19 height 19
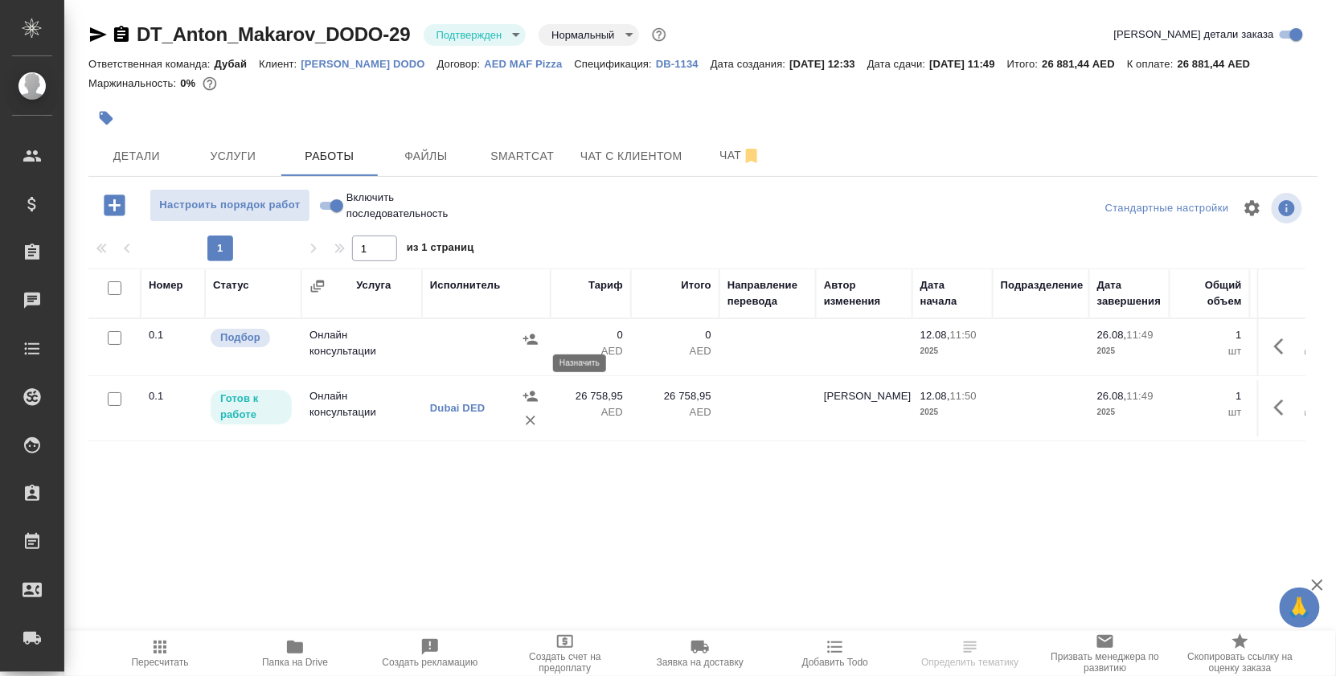
click at [532, 344] on icon "button" at bounding box center [530, 339] width 14 height 10
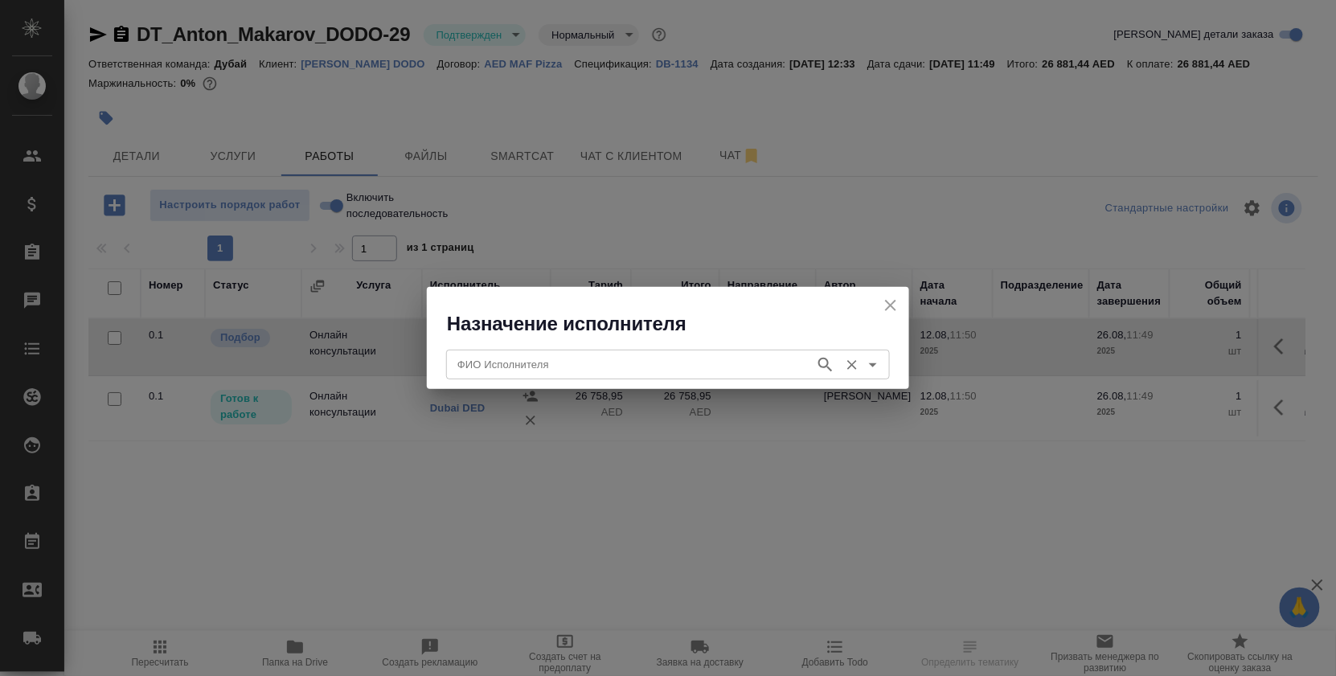
click at [524, 364] on input "ФИО Исполнителя" at bounding box center [629, 364] width 356 height 19
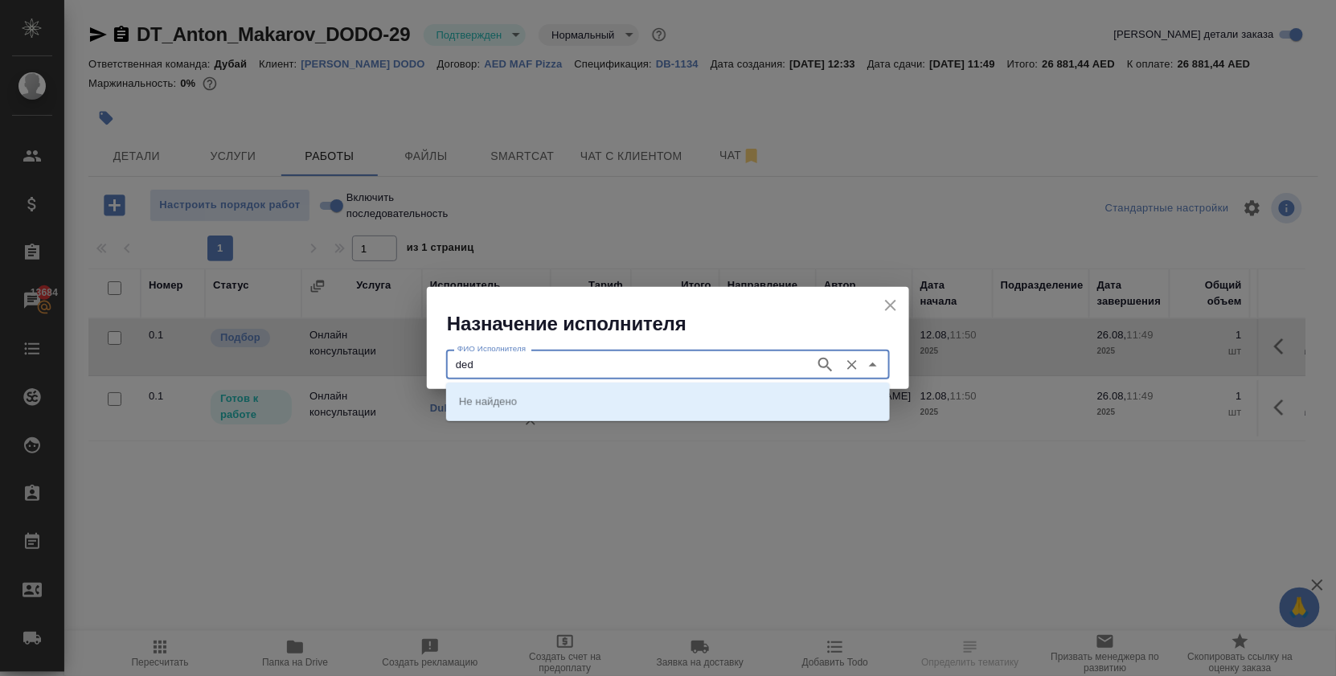
type input "ded"
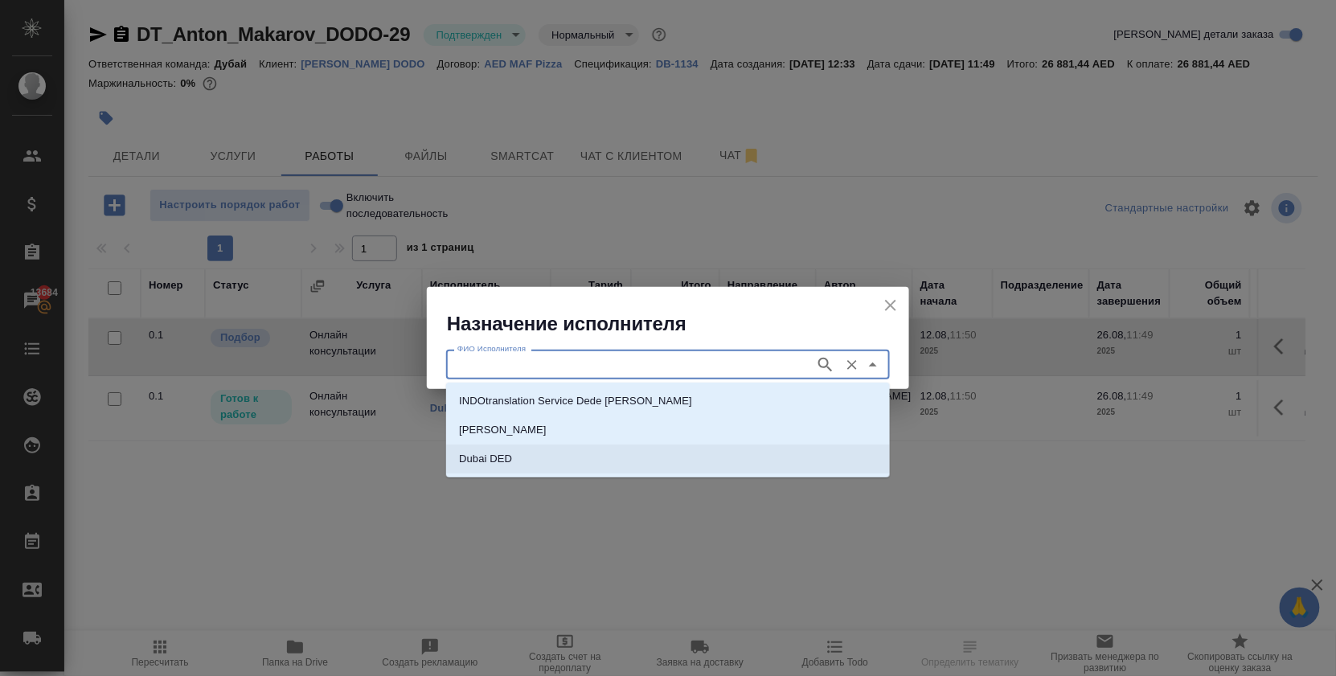
click at [540, 460] on li "Dubai DED" at bounding box center [668, 459] width 444 height 29
type input "Dubai DED"
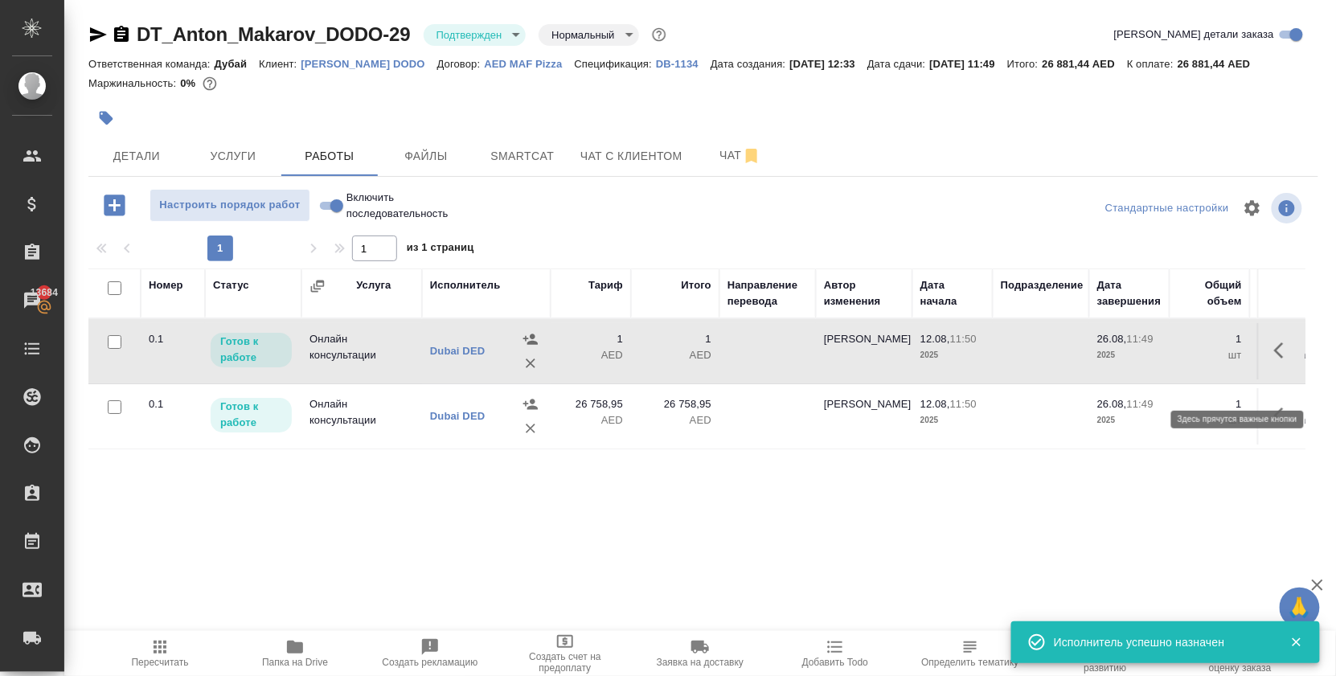
click at [1275, 360] on icon "button" at bounding box center [1284, 350] width 19 height 19
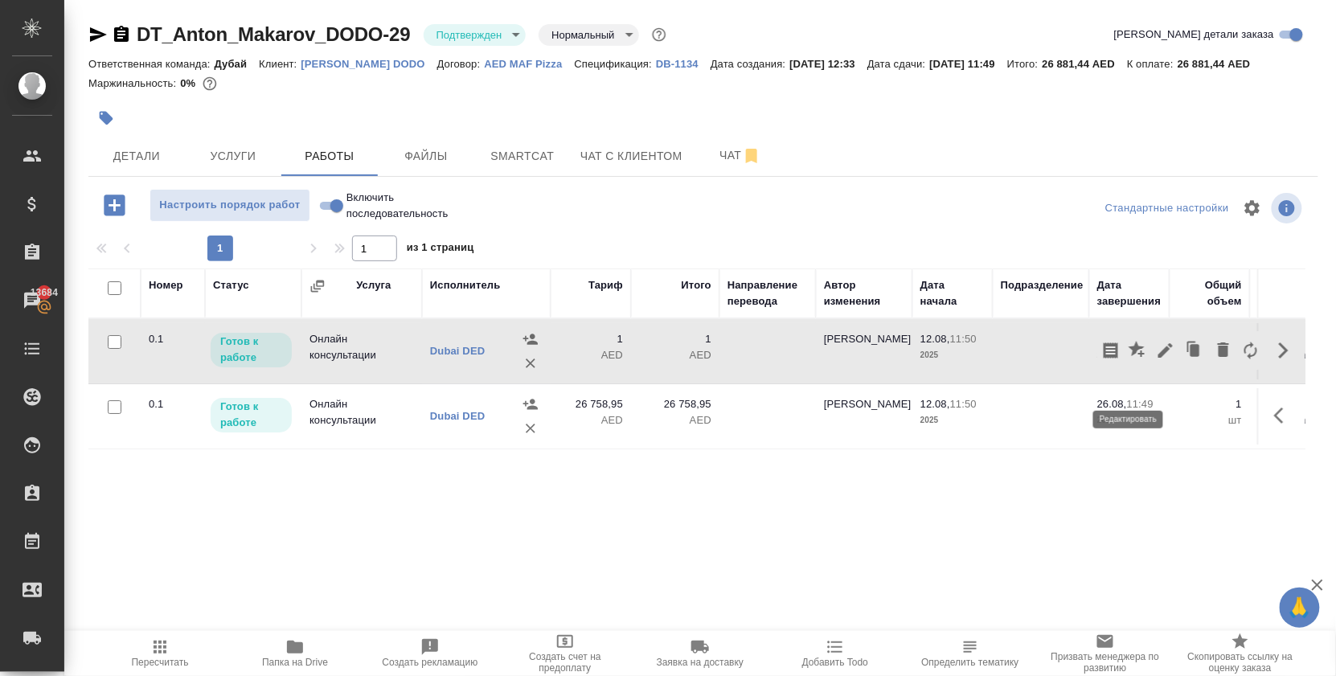
click at [1152, 370] on button "button" at bounding box center [1165, 350] width 27 height 39
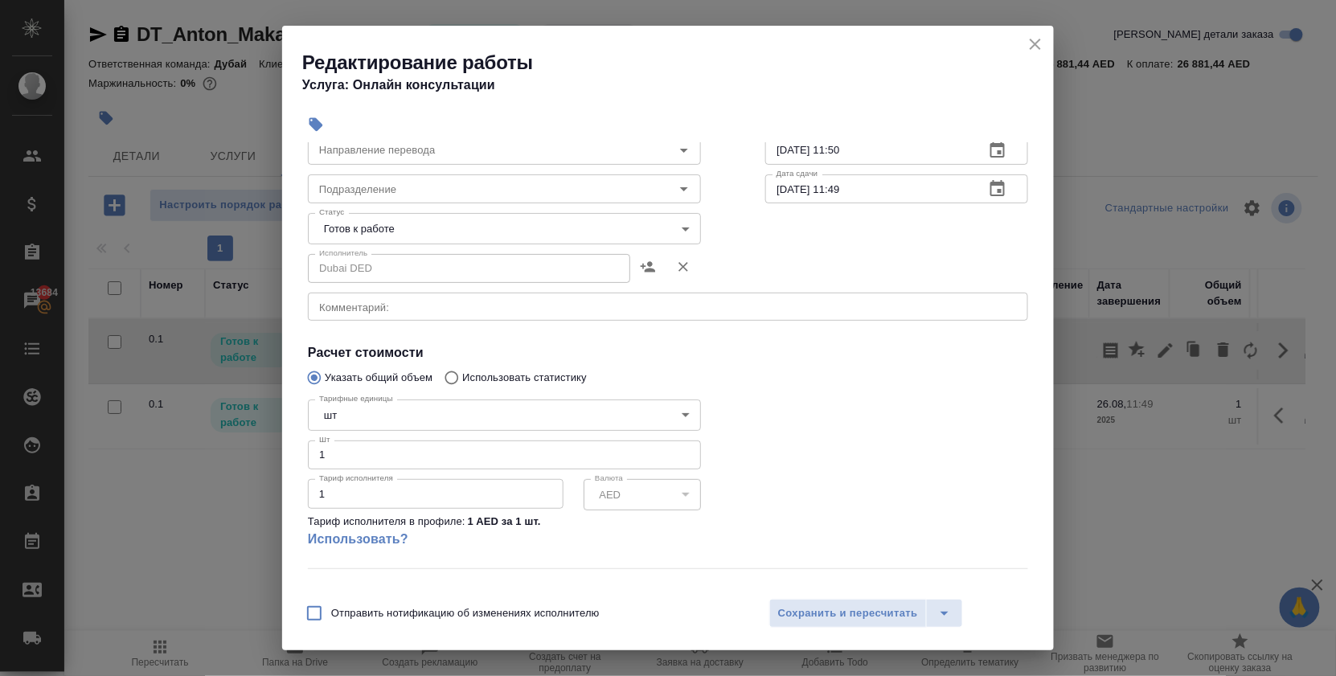
scroll to position [108, 0]
drag, startPoint x: 338, startPoint y: 509, endPoint x: 271, endPoint y: 506, distance: 66.8
click at [272, 507] on div "Редактирование работы Услуга: Онлайн консультации Параметры Файлы Вид работ Онл…" at bounding box center [668, 338] width 1336 height 676
type input "116"
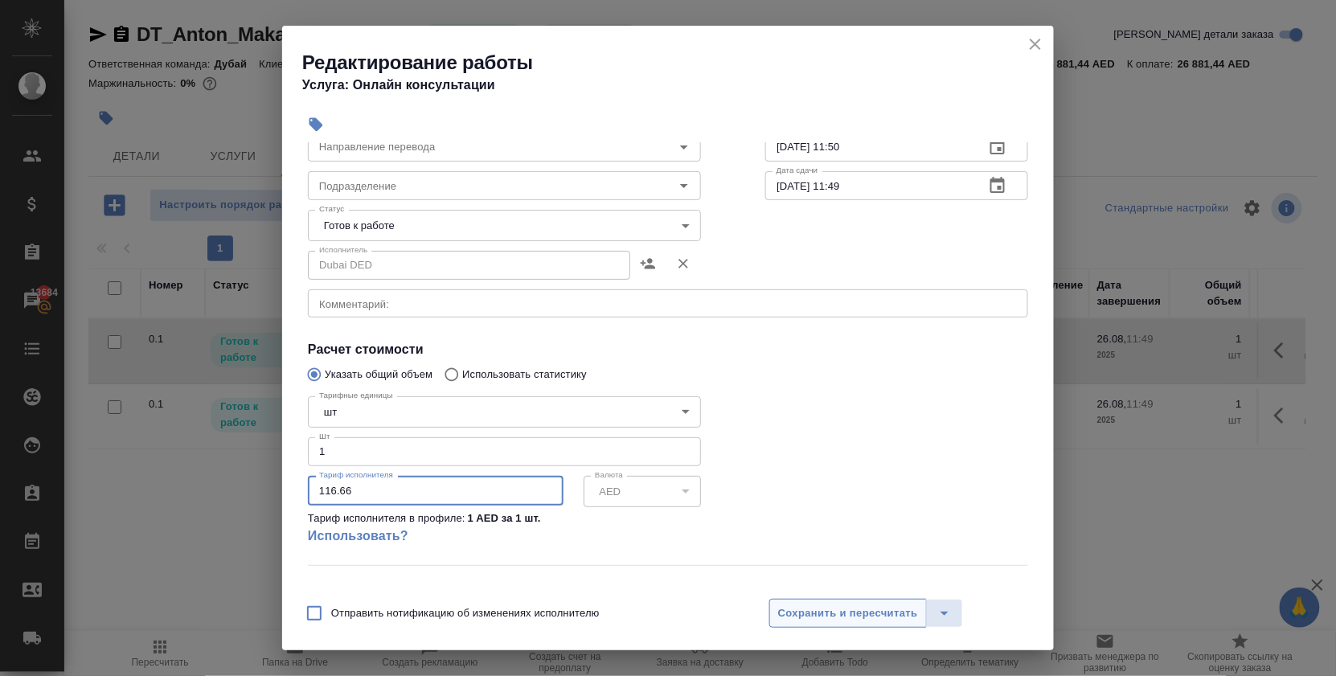
type input "116.66"
click at [831, 616] on span "Сохранить и пересчитать" at bounding box center [848, 614] width 140 height 18
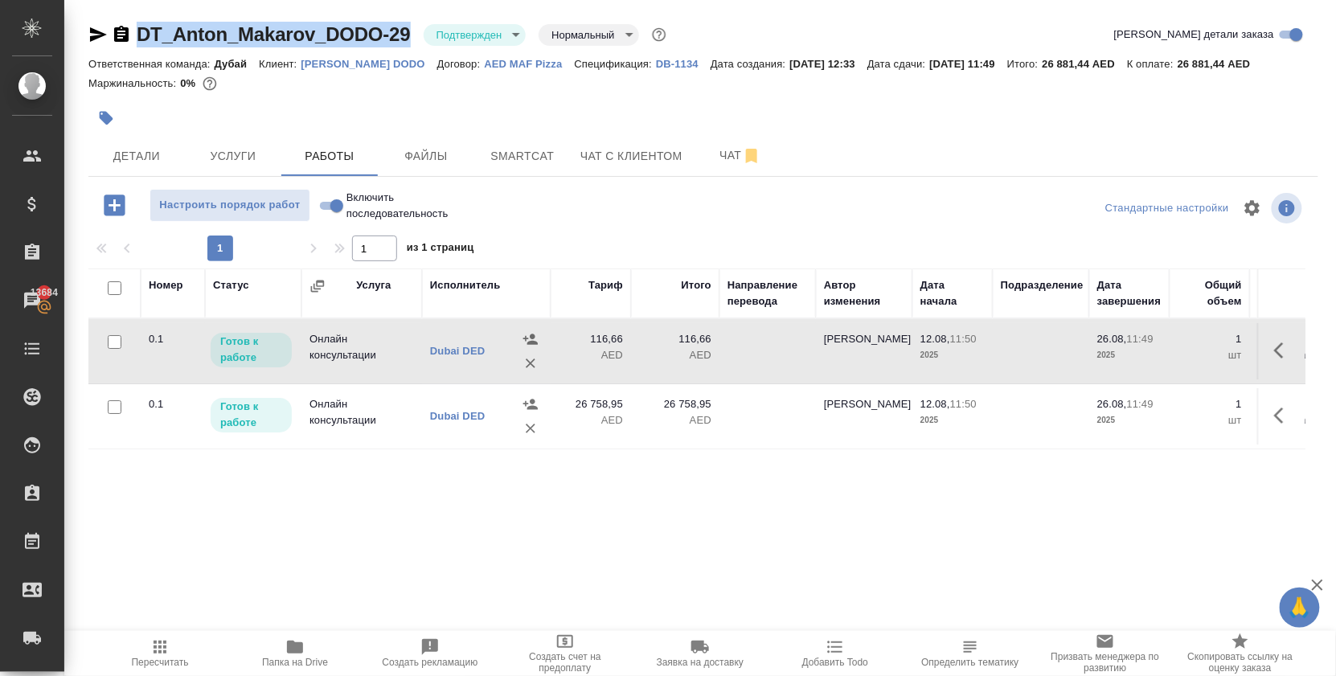
drag, startPoint x: 425, startPoint y: 39, endPoint x: 151, endPoint y: 33, distance: 273.5
click at [151, 33] on div "DT_Anton_Makarov_DODO-29 Подтвержден confirmed Нормальный normal" at bounding box center [378, 35] width 581 height 26
copy link "DT_Anton_Makarov_DODO-29"
drag, startPoint x: 570, startPoint y: 441, endPoint x: 622, endPoint y: 436, distance: 51.7
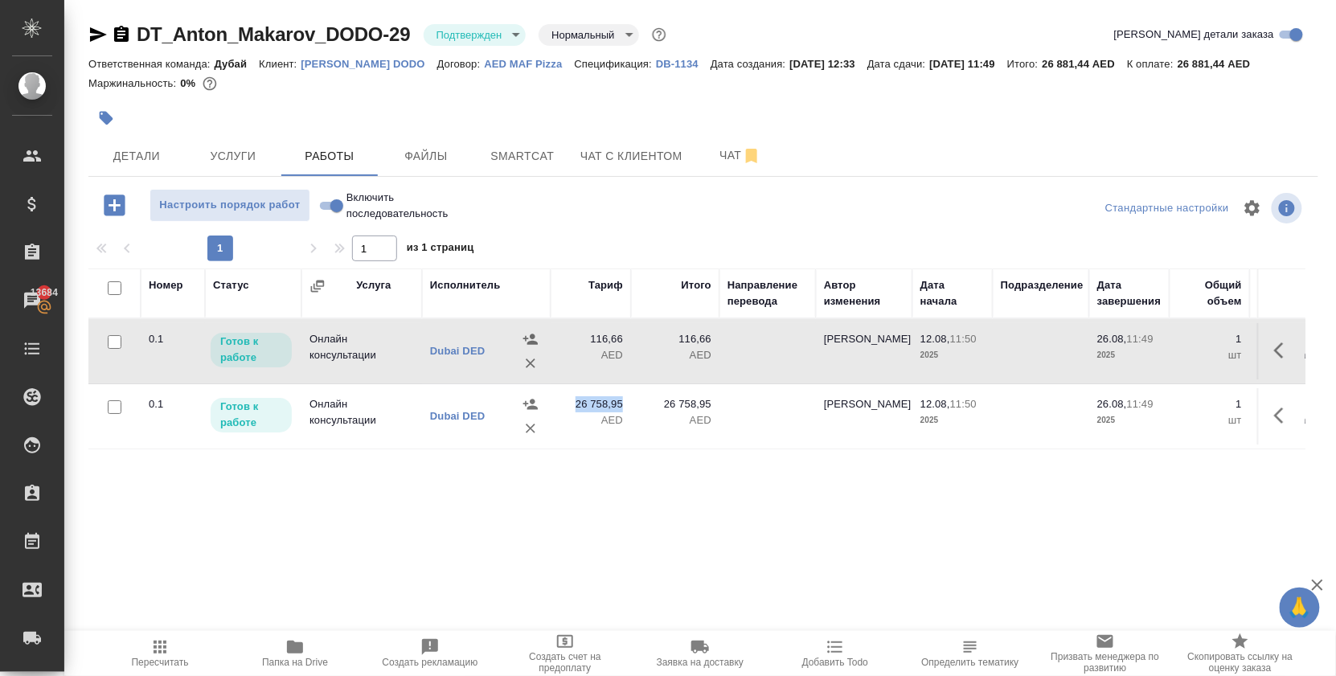
click at [622, 413] on p "26 758,95" at bounding box center [591, 404] width 64 height 16
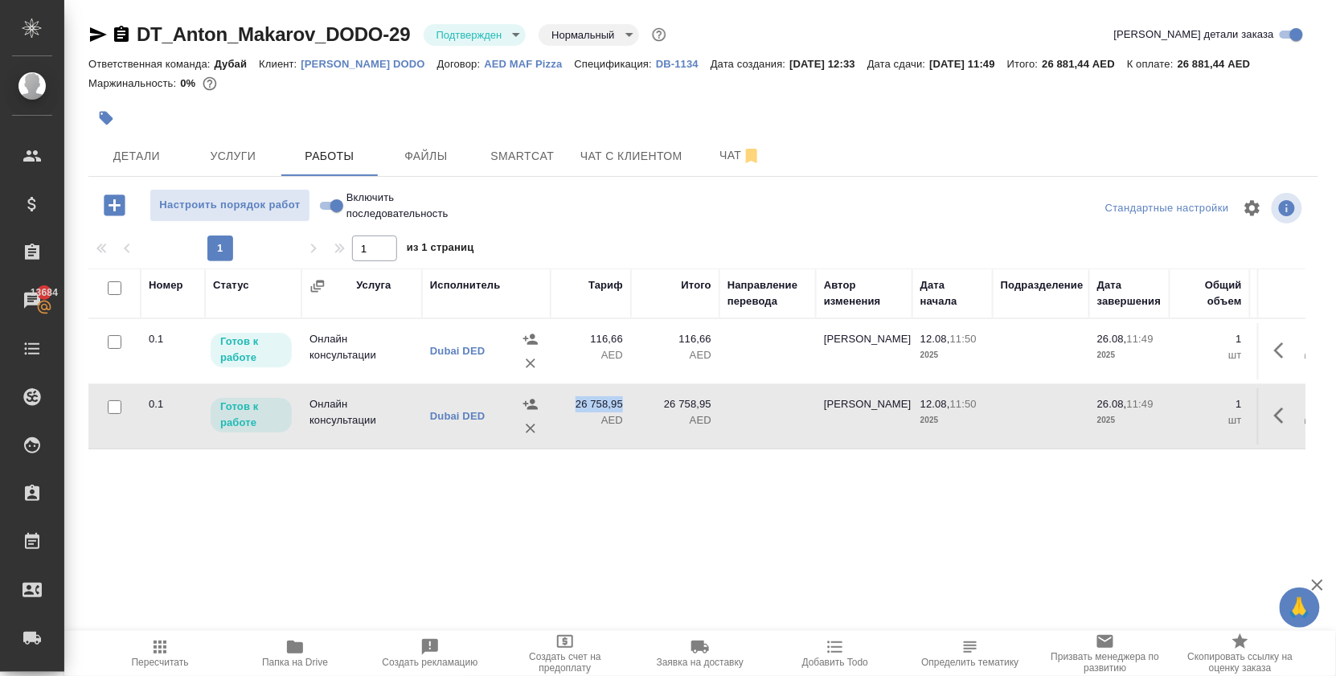
copy p "26 758,95"
click at [1275, 360] on icon "button" at bounding box center [1284, 350] width 19 height 19
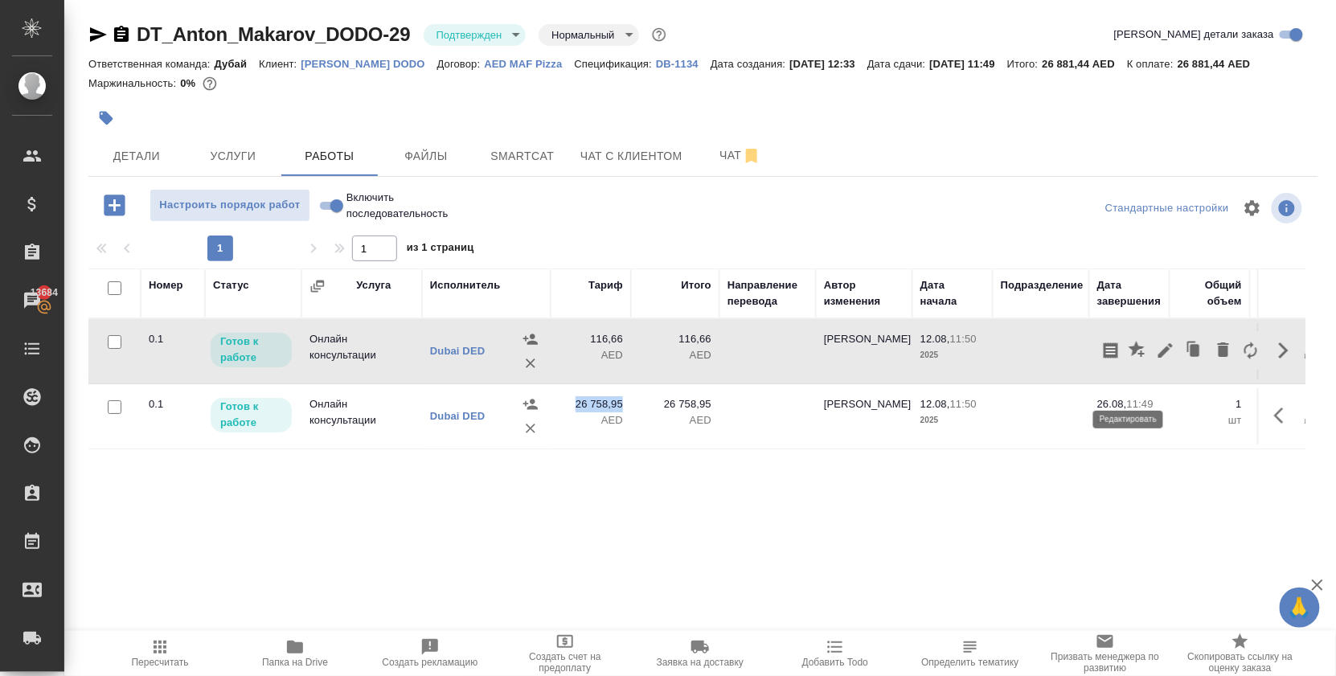
click at [1159, 358] on icon "button" at bounding box center [1166, 350] width 14 height 14
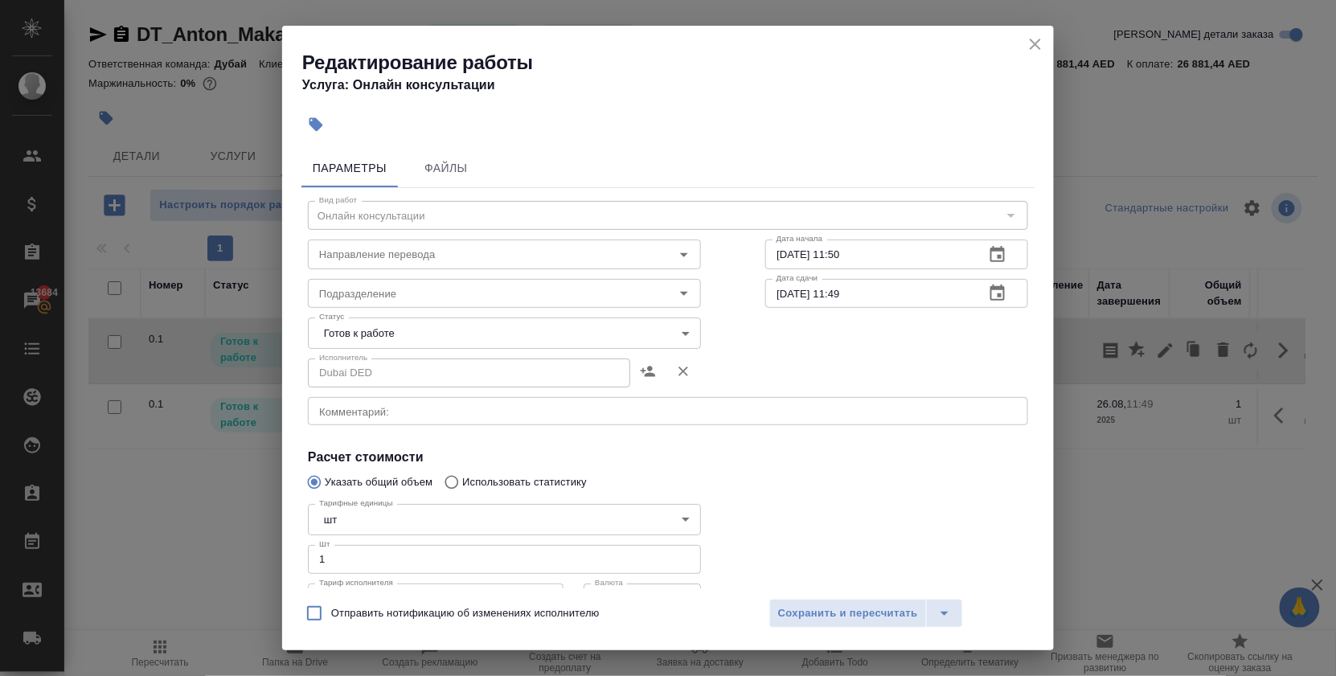
click at [490, 333] on body "🙏 .cls-1 fill:#fff; AWATERA [PERSON_NAME] Спецификации Заказы 13684 Чаты Todo П…" at bounding box center [668, 338] width 1336 height 676
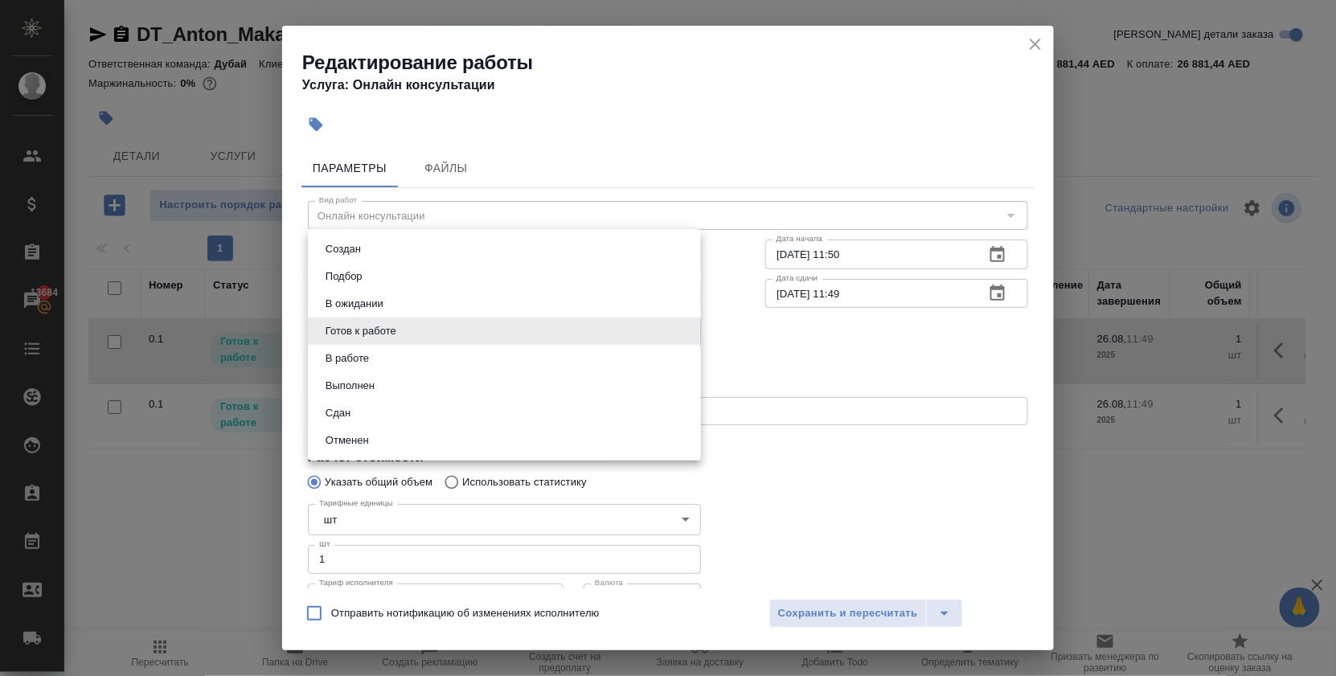
click at [413, 425] on li "Сдан" at bounding box center [504, 413] width 393 height 27
type input "closed"
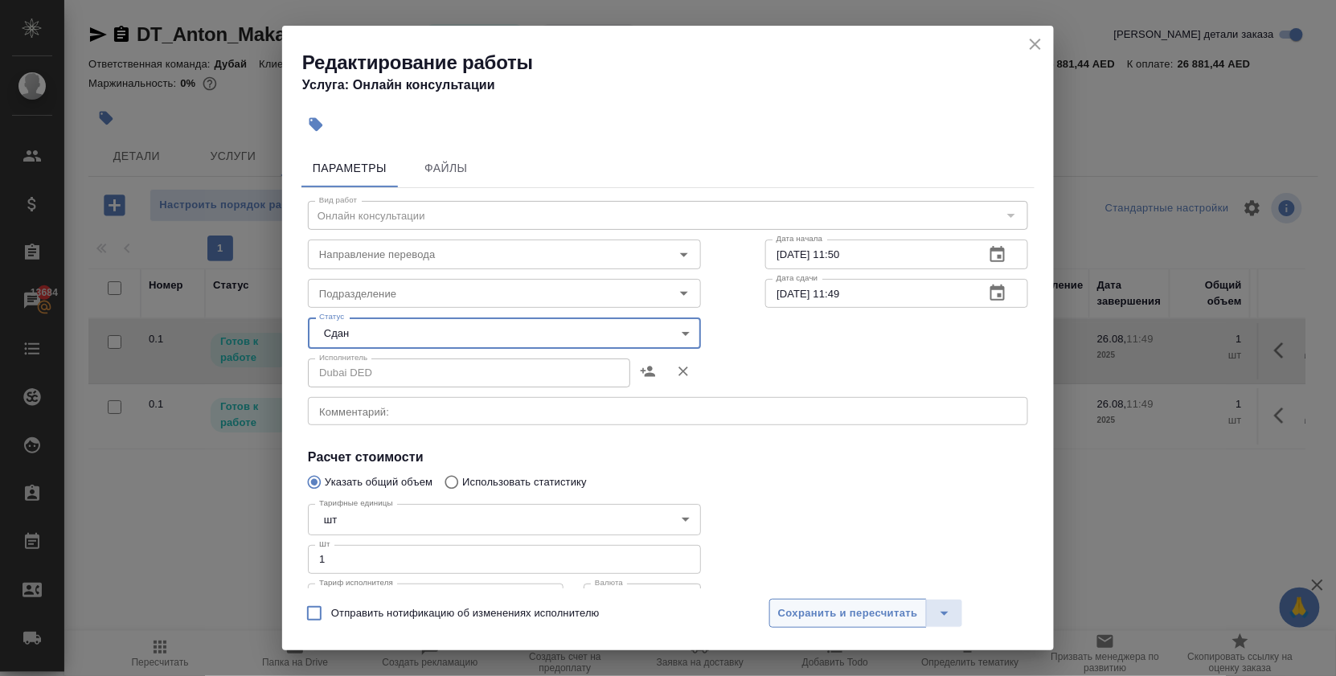
click at [805, 600] on button "Сохранить и пересчитать" at bounding box center [849, 613] width 158 height 29
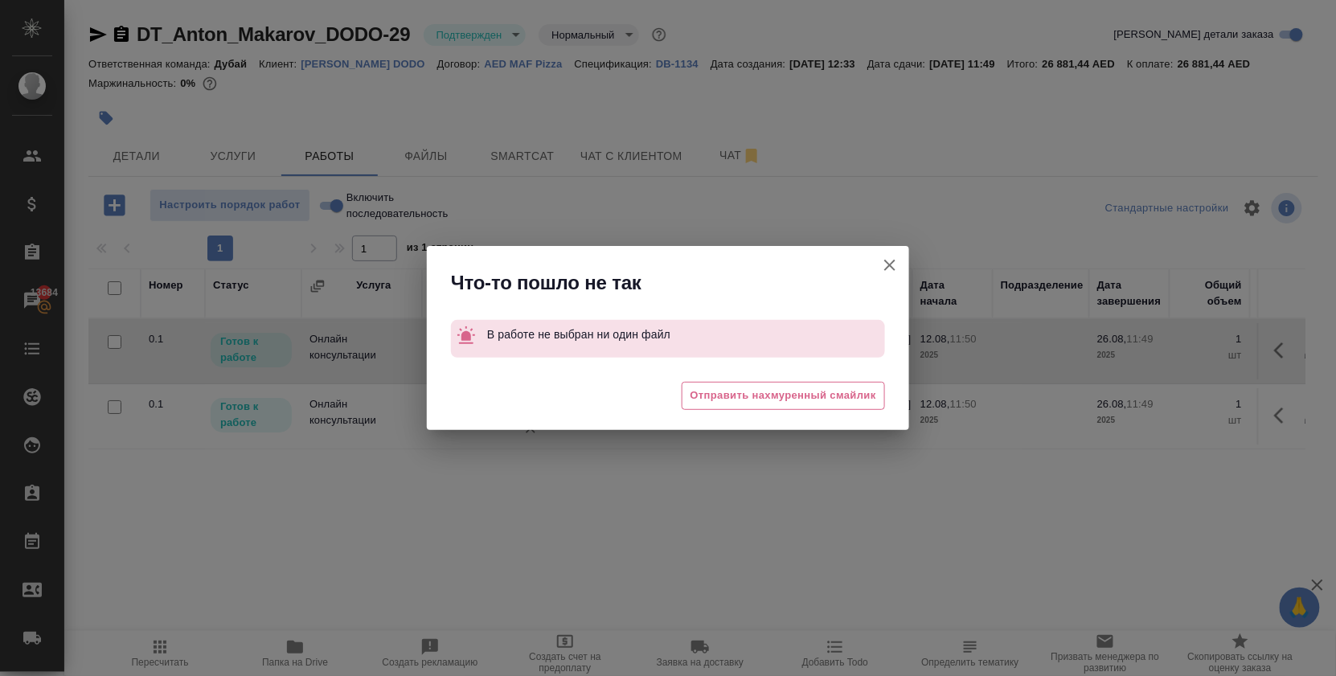
click at [889, 256] on icon "button" at bounding box center [890, 265] width 19 height 19
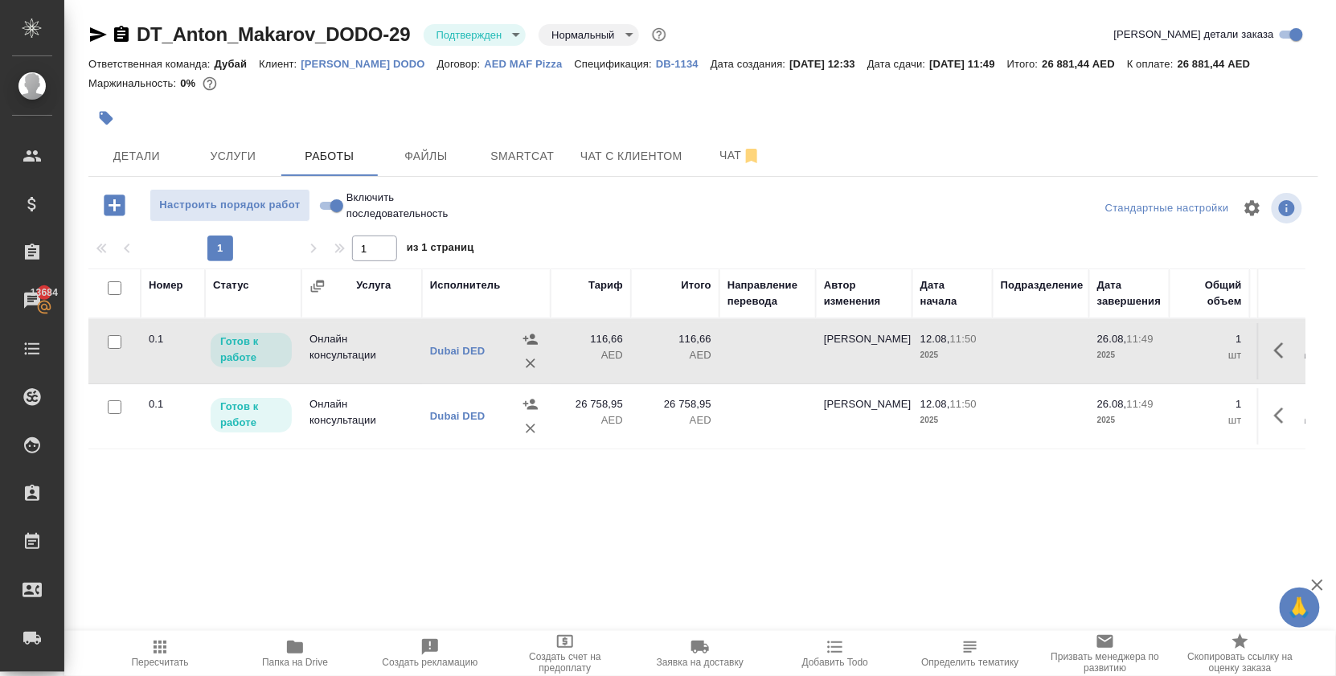
click at [335, 216] on input "Включить последовательность" at bounding box center [337, 205] width 58 height 19
click at [347, 216] on input "Включить последовательность" at bounding box center [337, 205] width 58 height 19
click at [346, 216] on input "Включить последовательность" at bounding box center [337, 205] width 58 height 19
click at [412, 216] on span "Включить последовательность" at bounding box center [413, 206] width 133 height 32
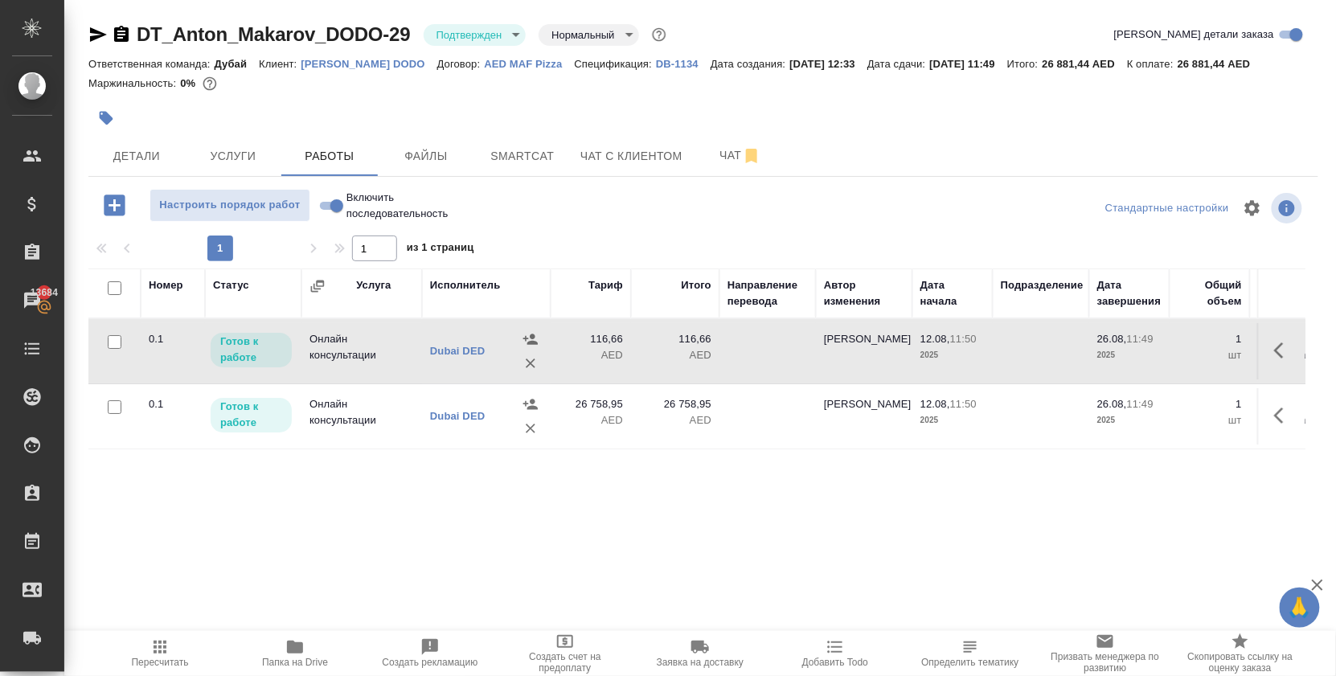
click at [366, 216] on input "Включить последовательность" at bounding box center [337, 205] width 58 height 19
click at [342, 216] on input "Включить последовательность" at bounding box center [337, 205] width 58 height 19
checkbox input "true"
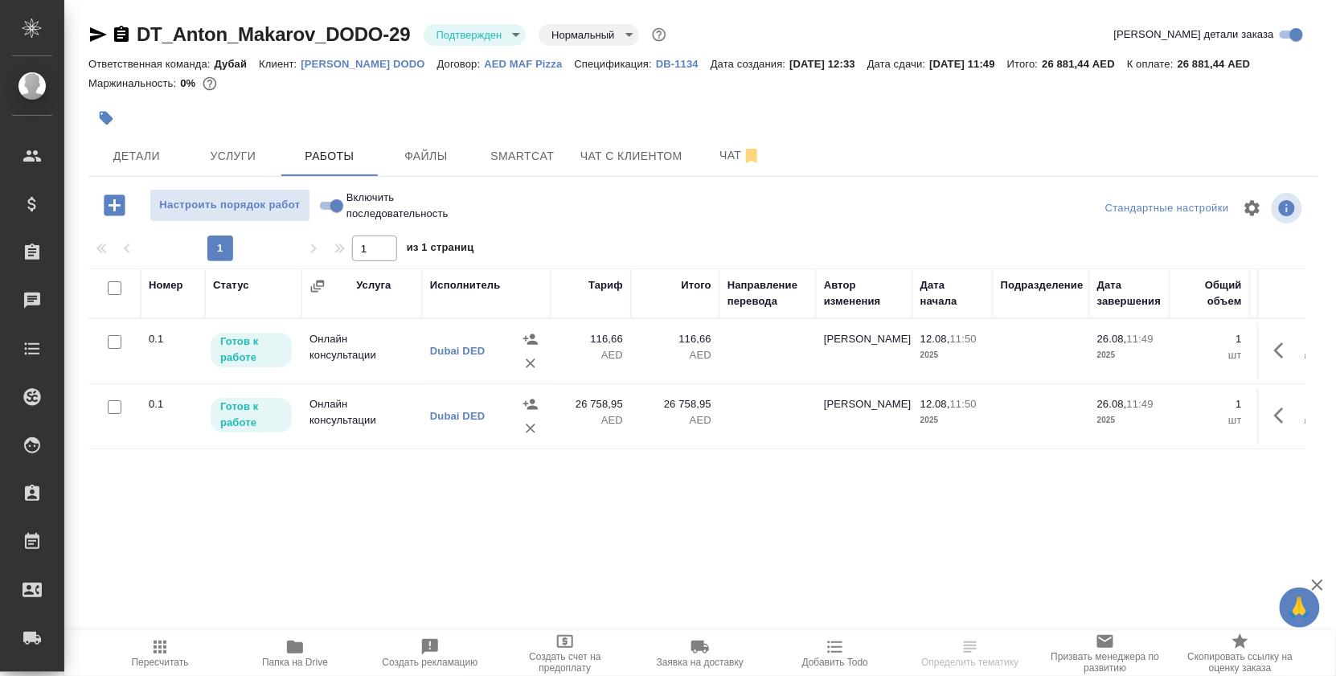
click at [342, 216] on input "Включить последовательность" at bounding box center [337, 205] width 58 height 19
checkbox input "true"
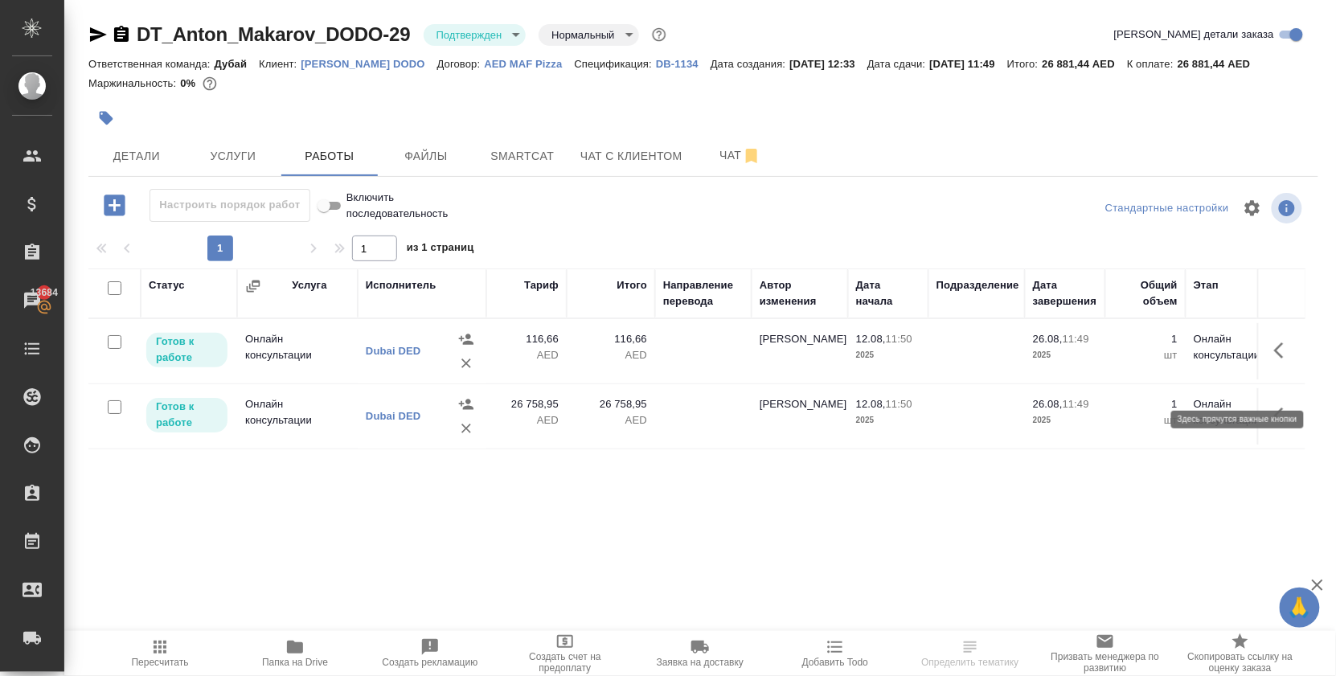
click at [1275, 360] on icon "button" at bounding box center [1284, 350] width 19 height 19
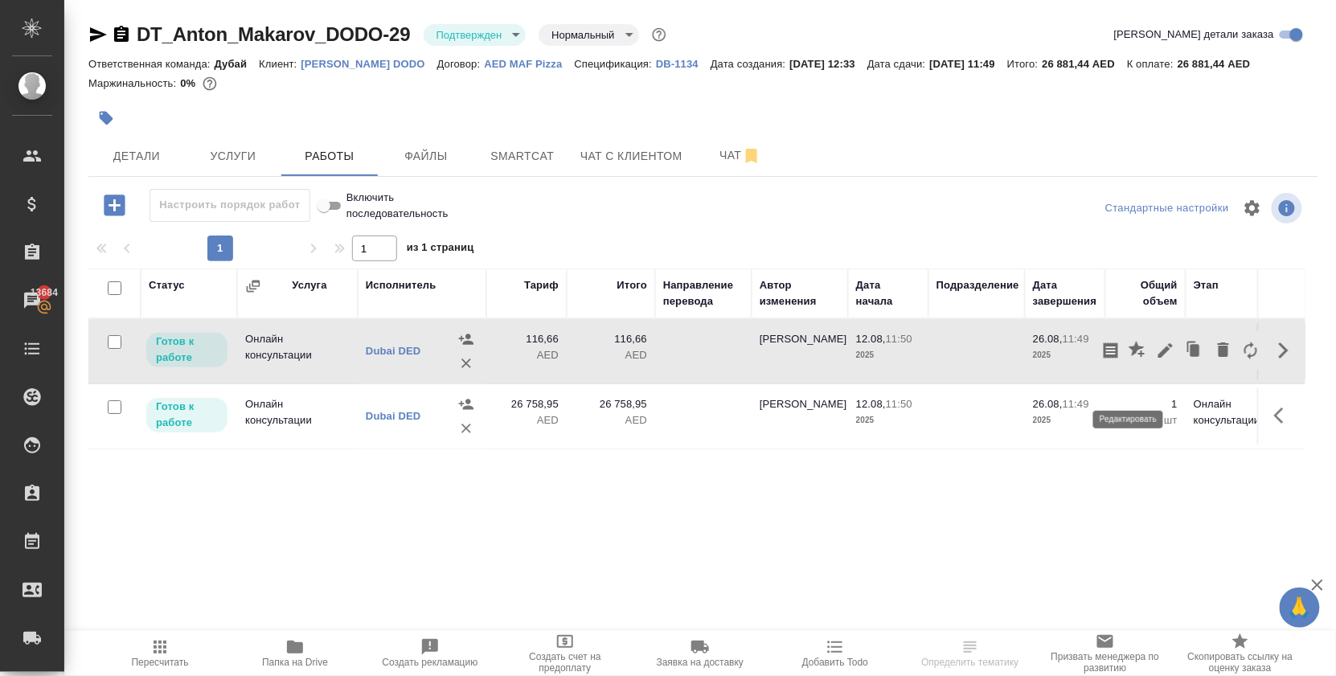
click at [1159, 358] on icon "button" at bounding box center [1166, 350] width 14 height 14
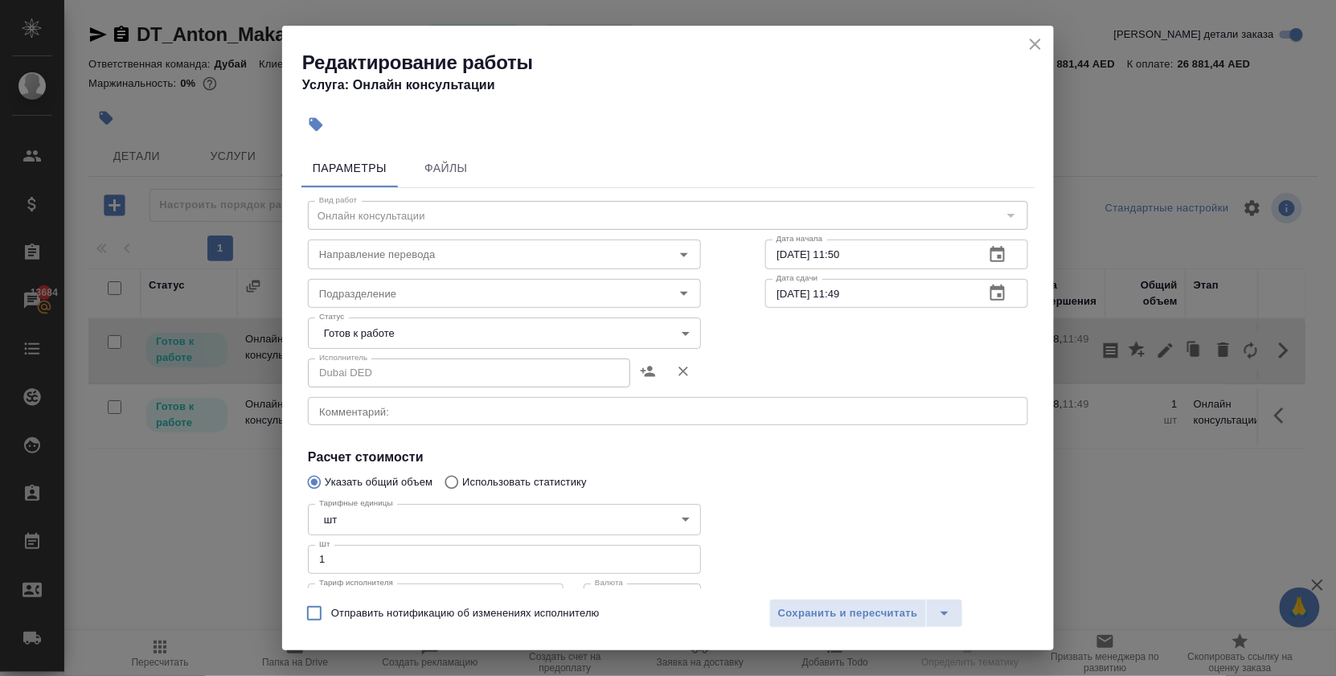
click at [508, 346] on body "🙏 .cls-1 fill:#fff; AWATERA [PERSON_NAME] Спецификации Заказы 13684 Чаты Todo П…" at bounding box center [668, 338] width 1336 height 676
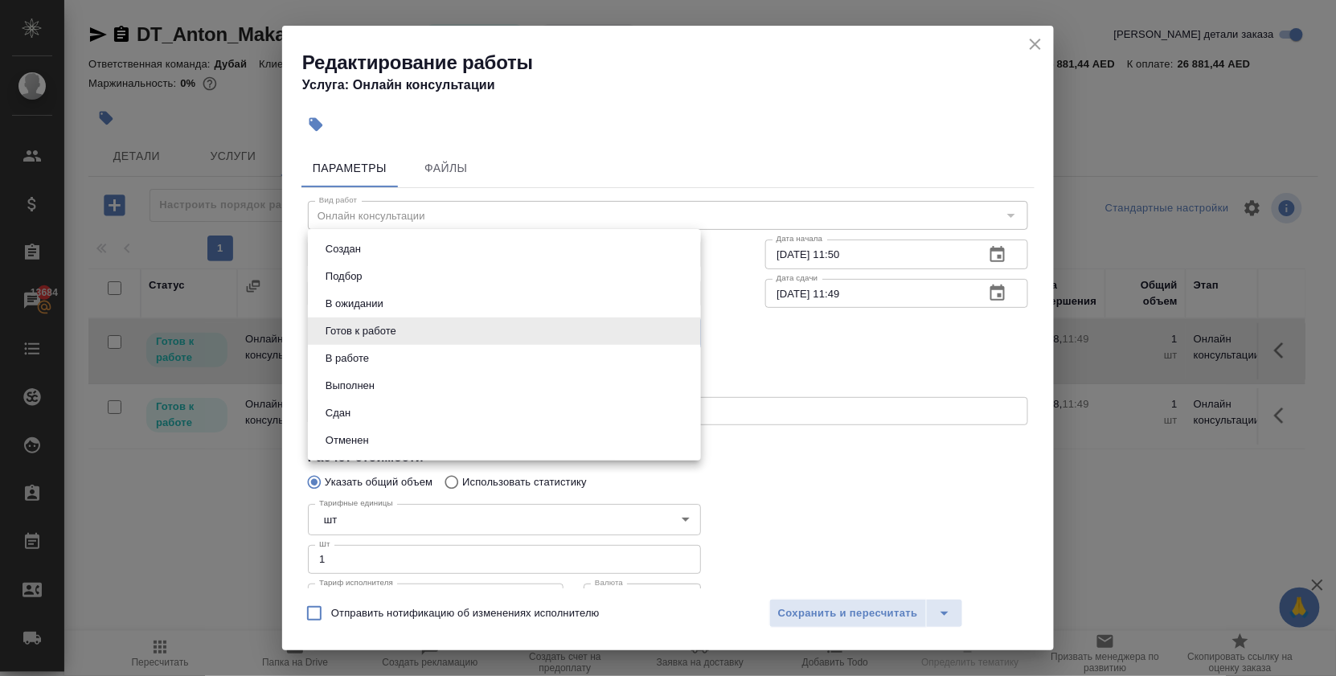
click at [390, 427] on li "Сдан" at bounding box center [504, 413] width 393 height 27
type input "closed"
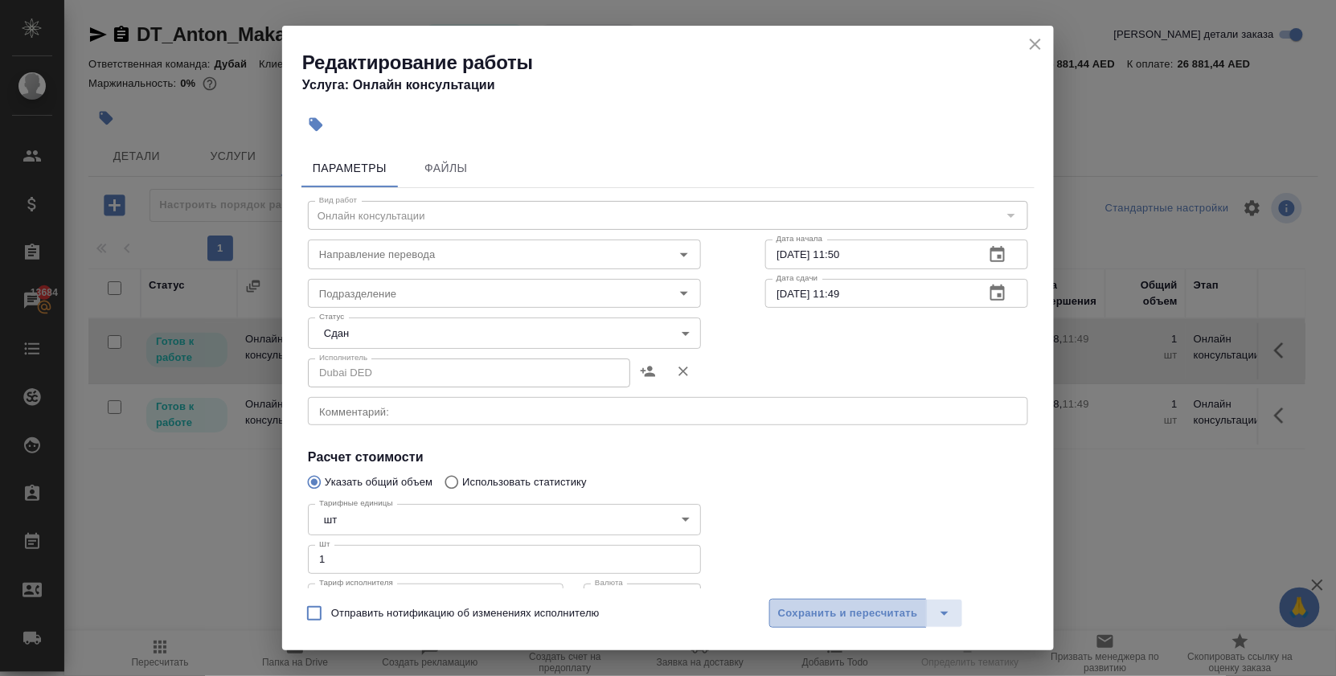
click at [799, 600] on button "Сохранить и пересчитать" at bounding box center [849, 613] width 158 height 29
click at [889, 612] on span "Сохранить и пересчитать" at bounding box center [848, 614] width 140 height 18
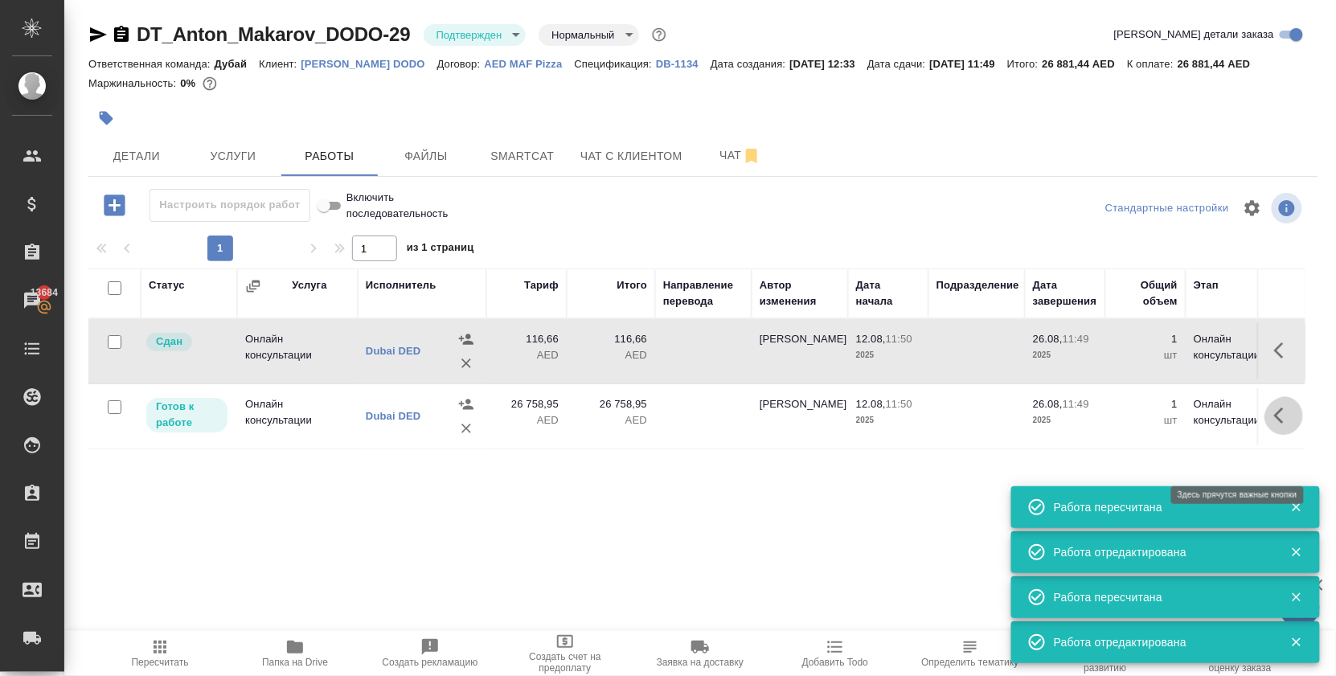
click at [1283, 425] on icon "button" at bounding box center [1284, 415] width 19 height 19
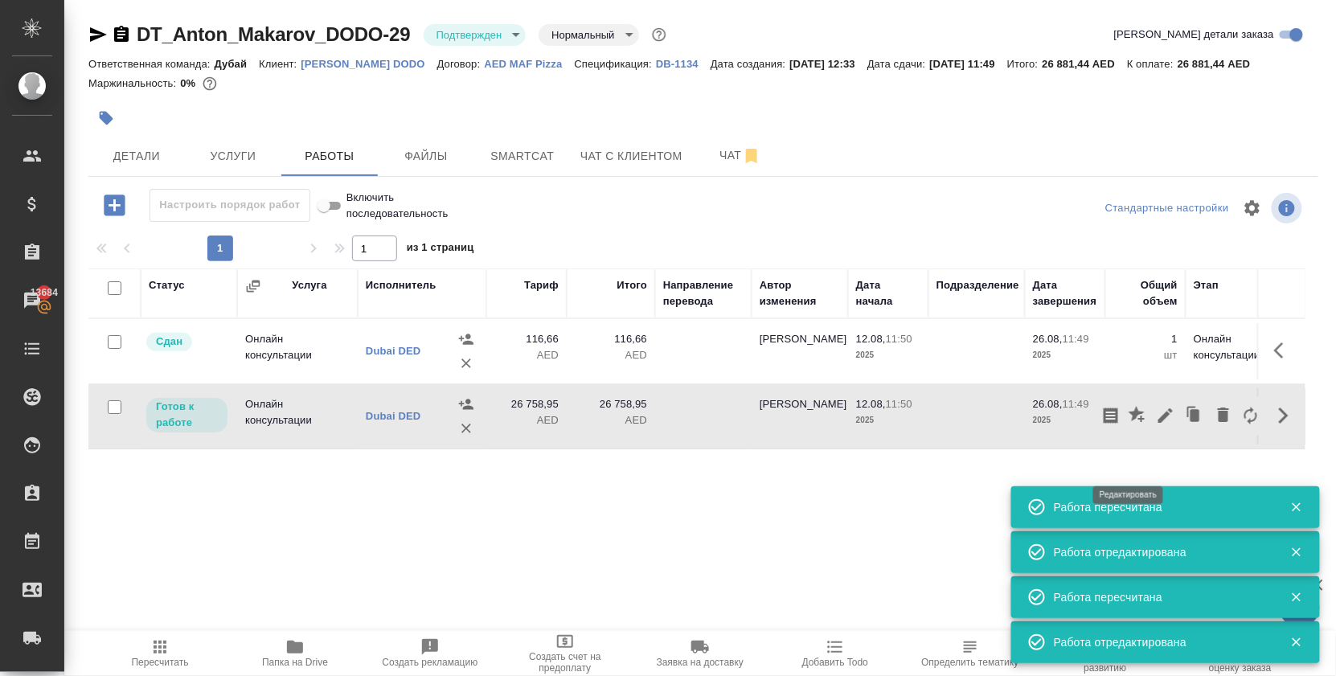
click at [1159, 423] on icon "button" at bounding box center [1166, 415] width 14 height 14
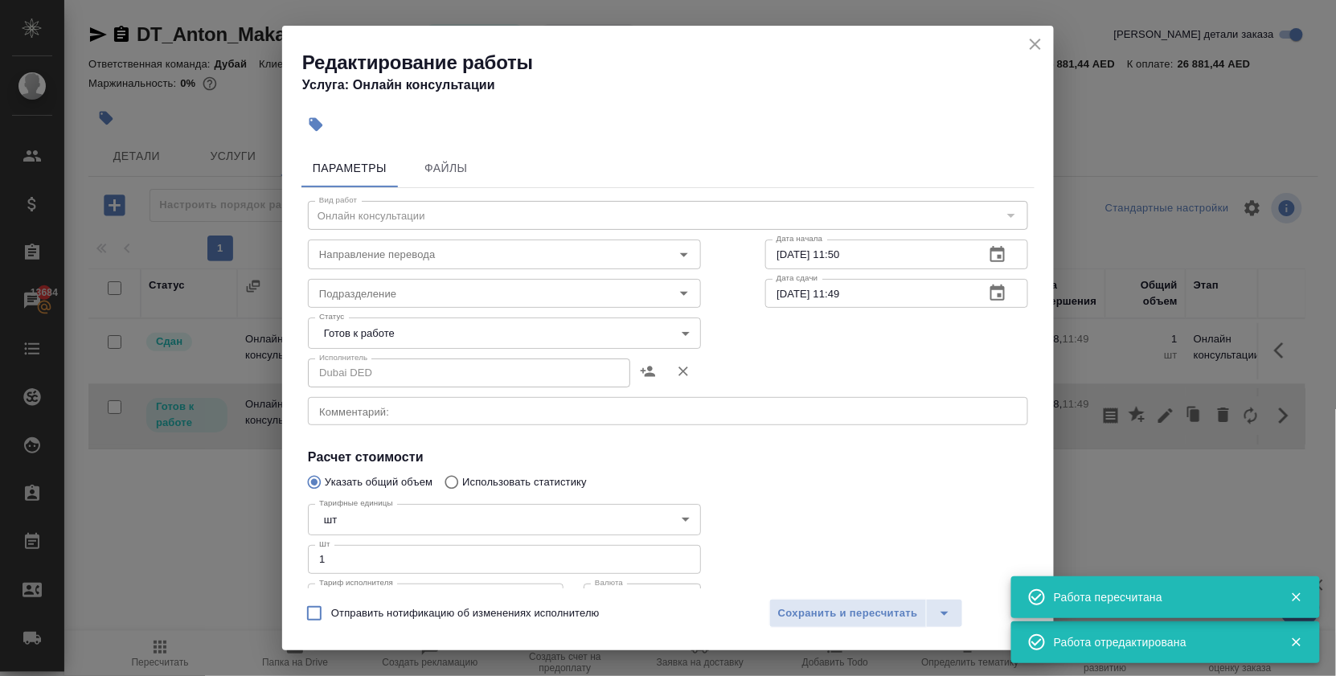
click at [484, 328] on body "🙏 .cls-1 fill:#fff; AWATERA [PERSON_NAME] Спецификации Заказы 13684 Чаты Todo П…" at bounding box center [668, 338] width 1336 height 676
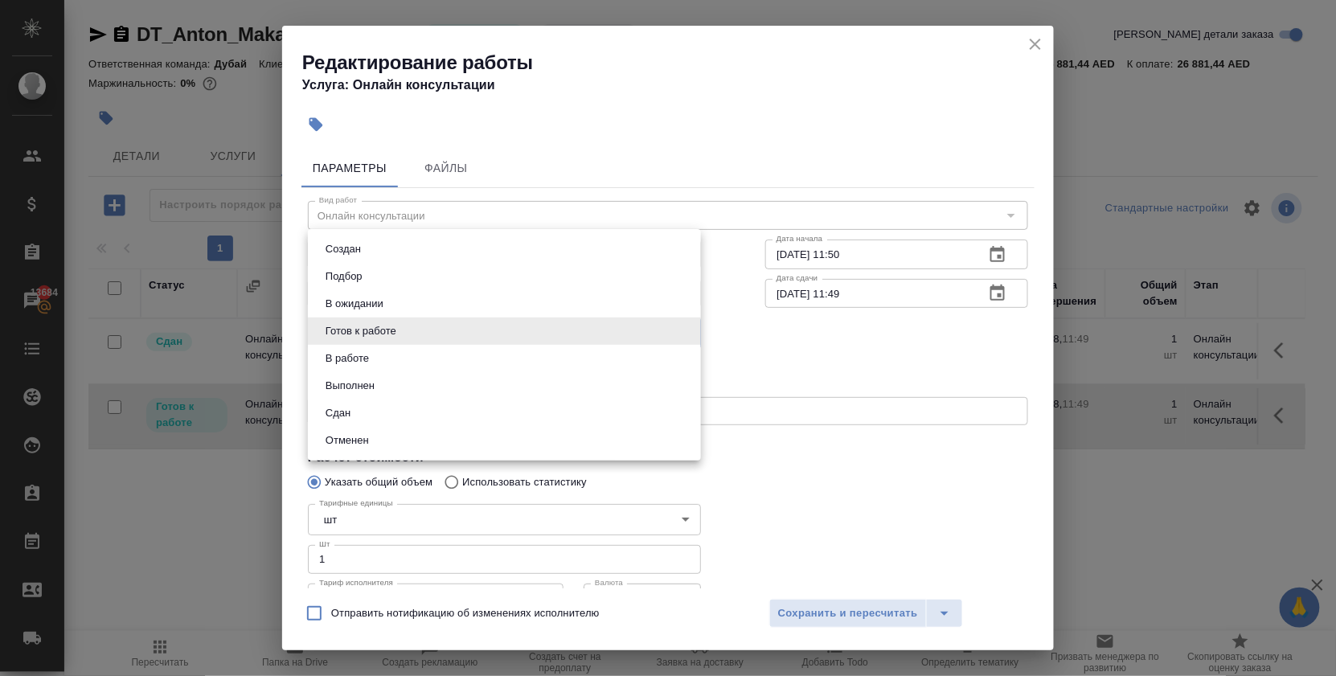
click at [444, 427] on li "Сдан" at bounding box center [504, 413] width 393 height 27
type input "closed"
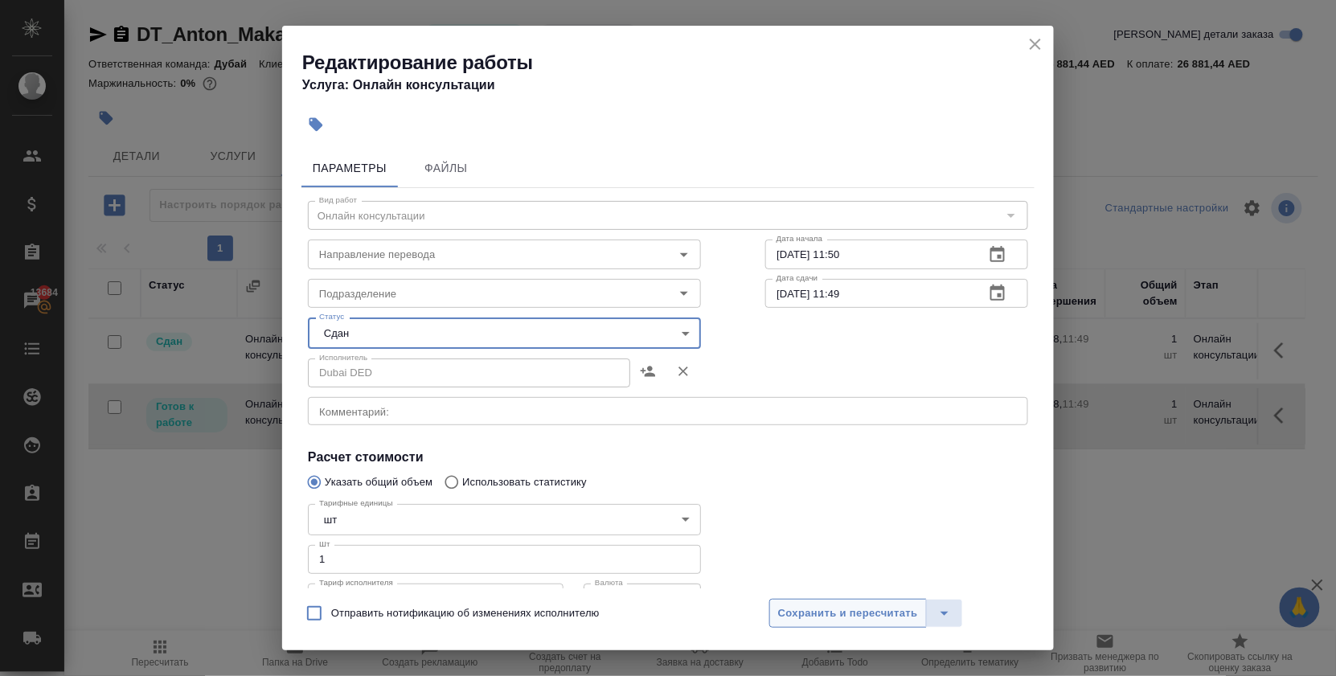
click at [776, 599] on button "Сохранить и пересчитать" at bounding box center [849, 613] width 158 height 29
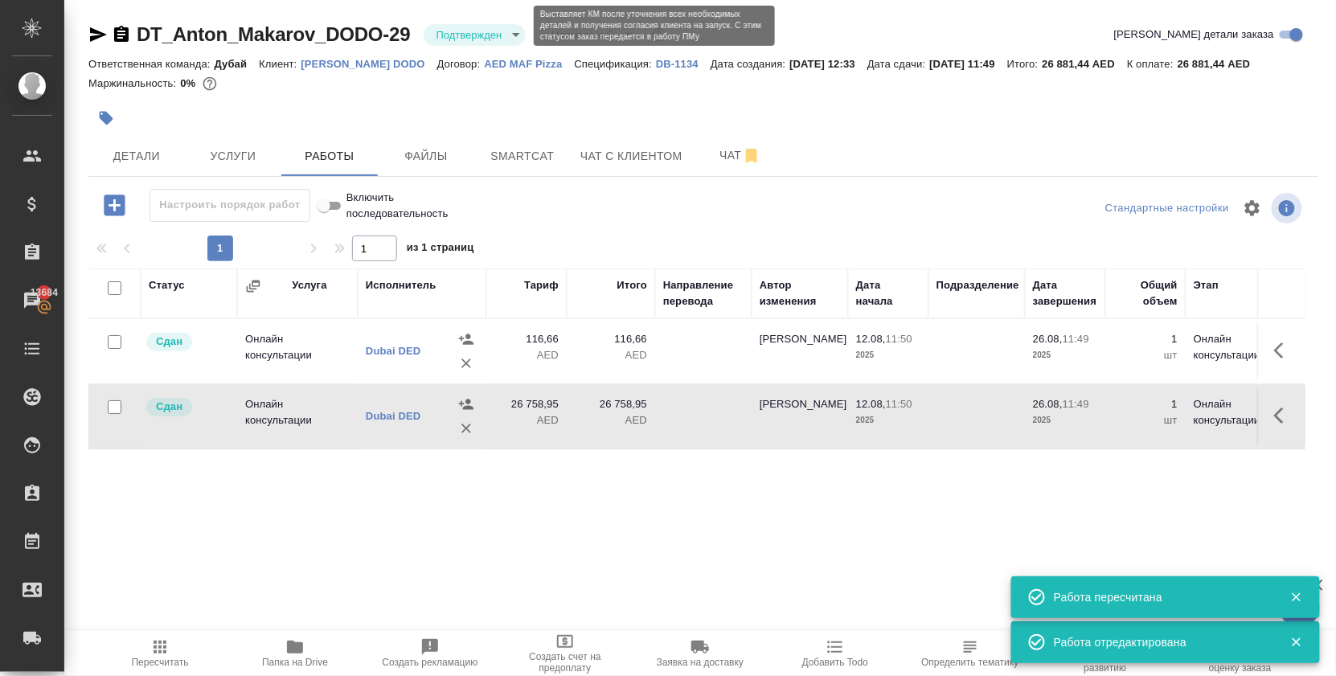
click at [486, 31] on body "🙏 .cls-1 fill:#fff; AWATERA [PERSON_NAME] Спецификации Заказы 13684 Чаты Todo П…" at bounding box center [668, 338] width 1336 height 676
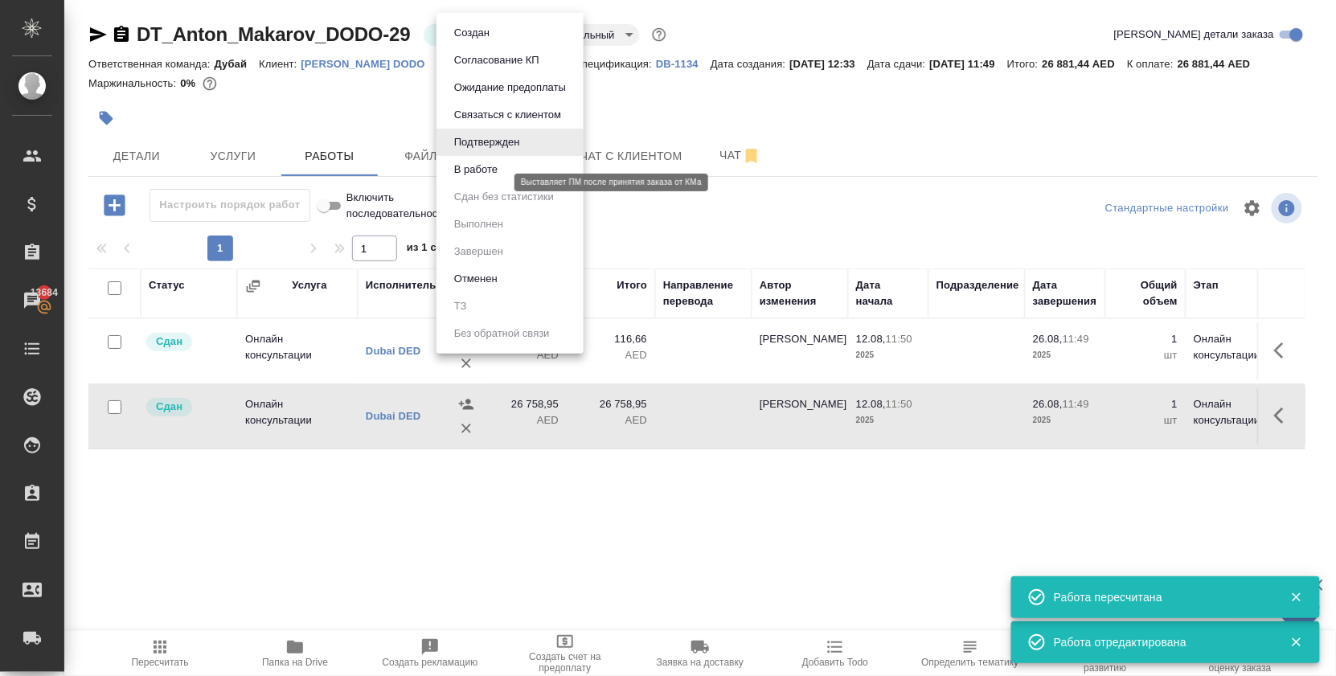
click at [493, 179] on button "В работе" at bounding box center [476, 170] width 53 height 18
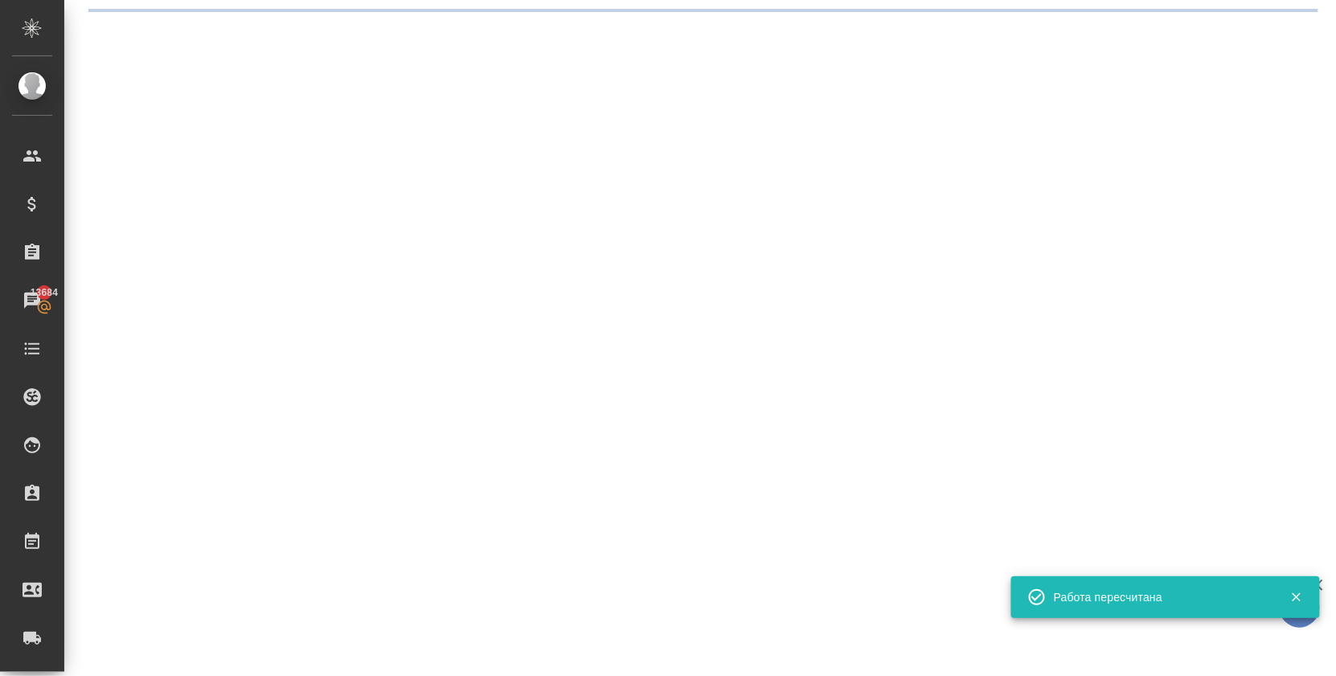
click at [494, 40] on div ".cls-1 fill:#fff; AWATERA [PERSON_NAME] Спецификации Заказы 13684 Чаты Todo Про…" at bounding box center [668, 338] width 1336 height 676
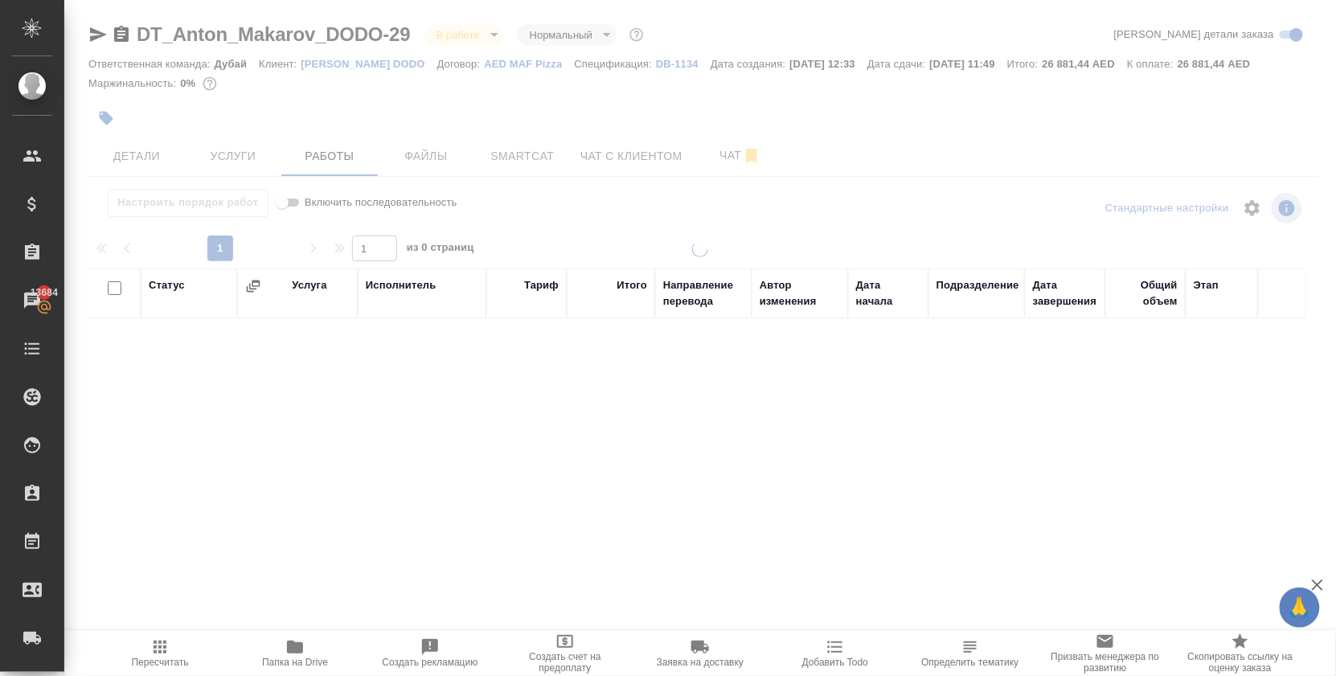
click at [494, 40] on body "🙏 .cls-1 fill:#fff; AWATERA [PERSON_NAME] Спецификации Заказы 13684 Чаты Todo П…" at bounding box center [668, 338] width 1336 height 676
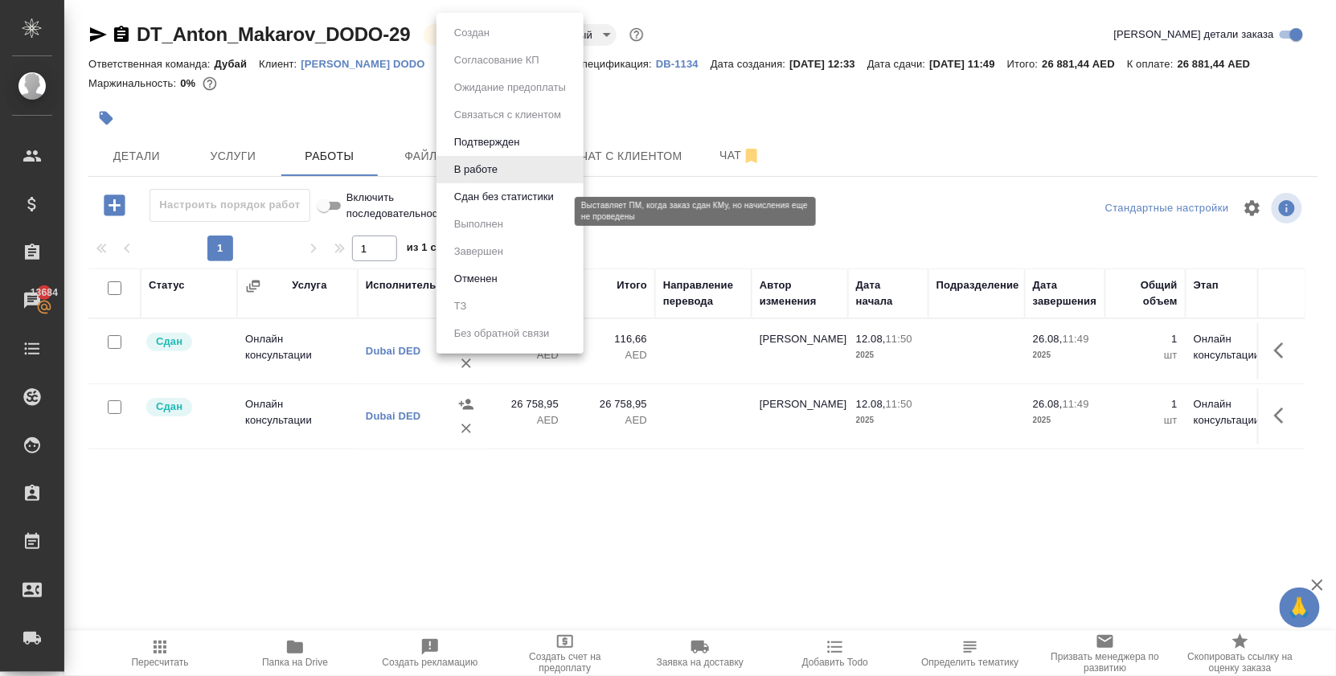
click at [486, 206] on button "Сдан без статистики" at bounding box center [504, 197] width 109 height 18
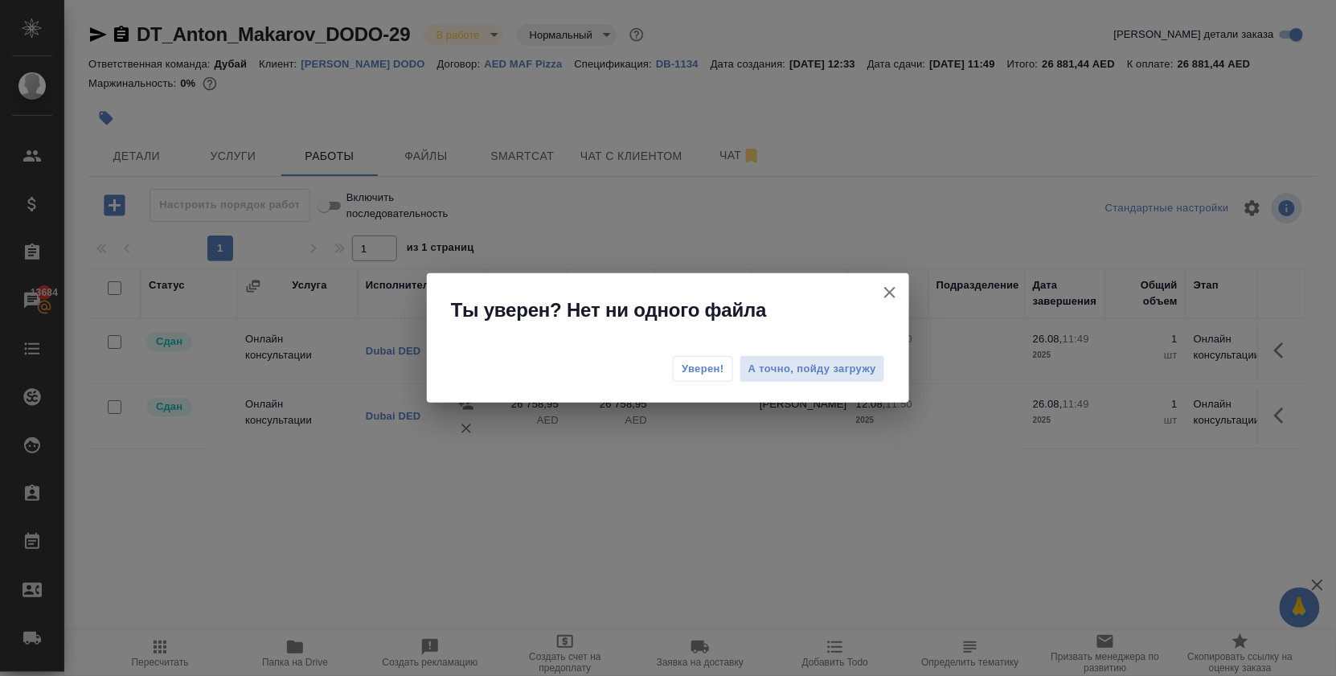
click at [701, 359] on button "Уверен!" at bounding box center [703, 369] width 60 height 26
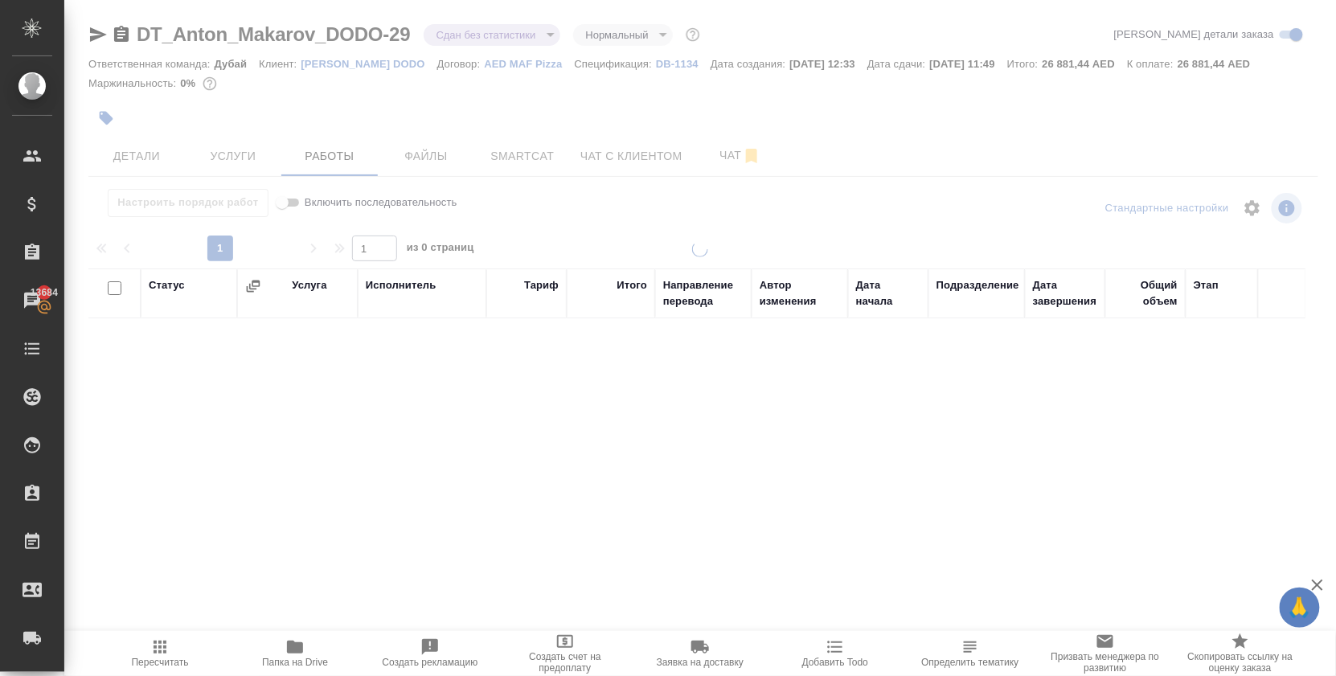
click at [474, 39] on body "🙏 .cls-1 fill:#fff; AWATERA [PERSON_NAME] Спецификации Заказы 13684 Чаты Todo П…" at bounding box center [668, 338] width 1336 height 676
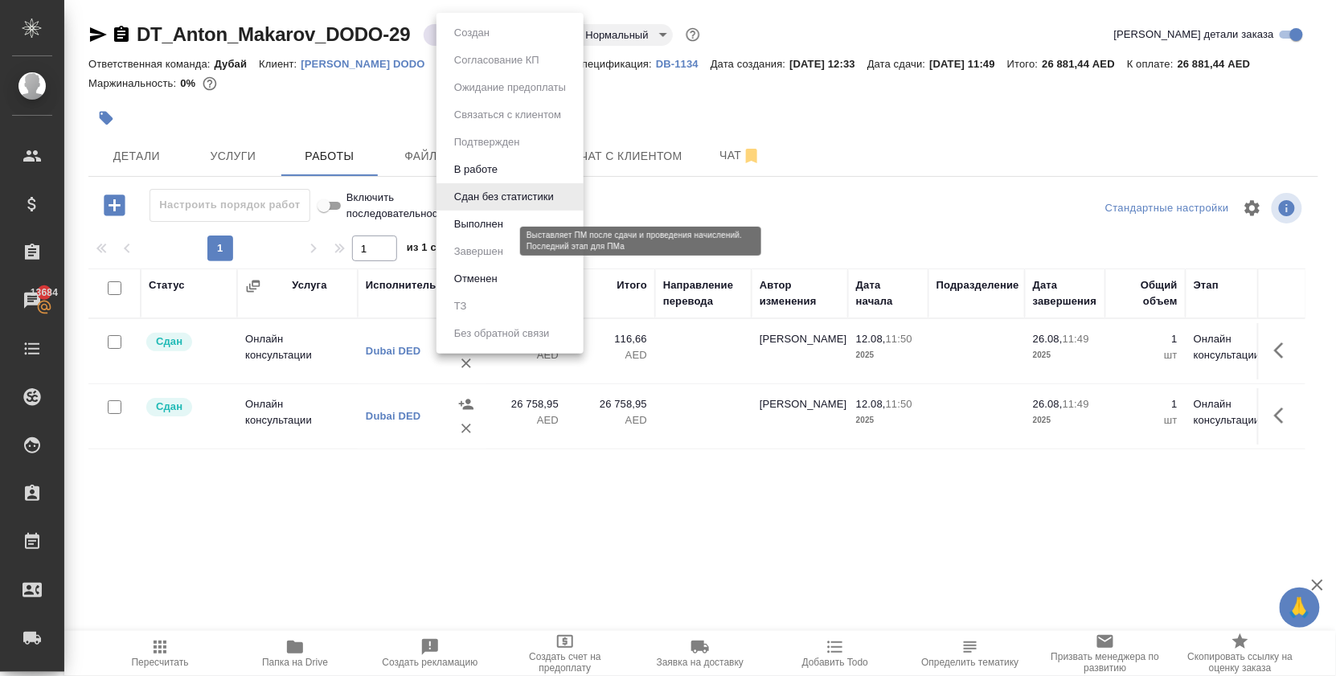
click at [499, 233] on button "Выполнен" at bounding box center [479, 225] width 59 height 18
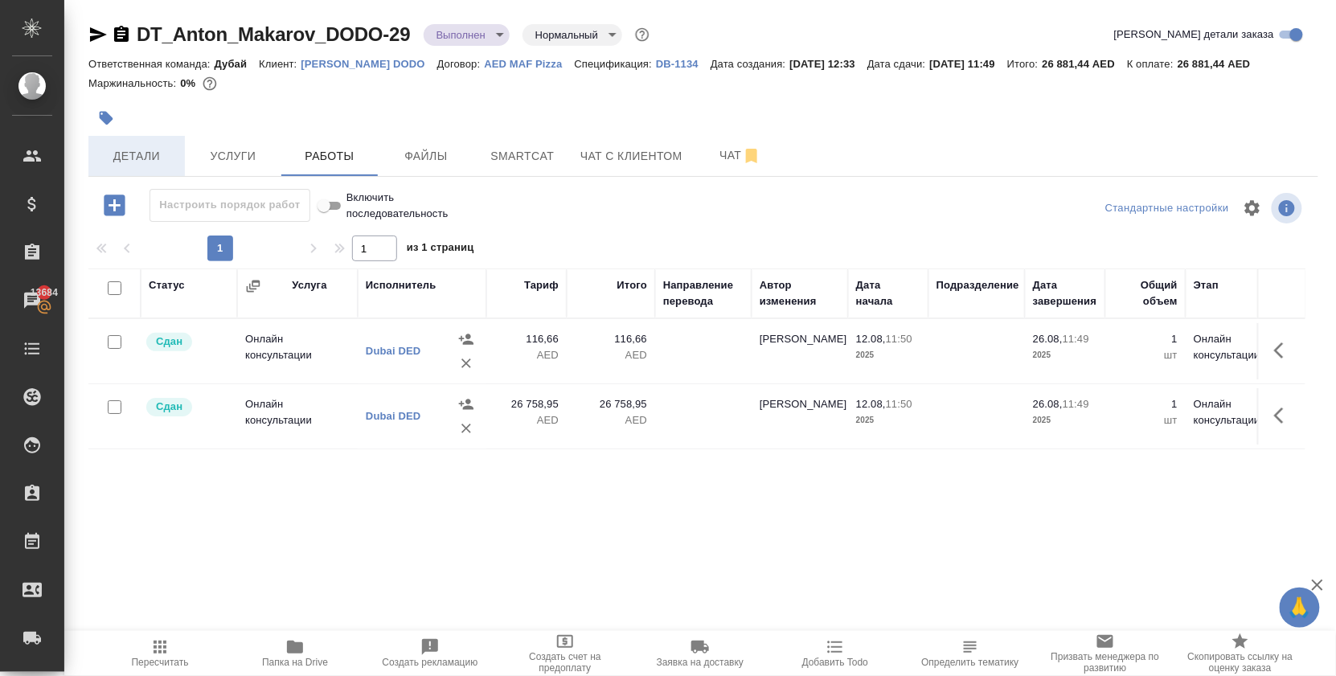
click at [142, 176] on button "Детали" at bounding box center [136, 156] width 96 height 40
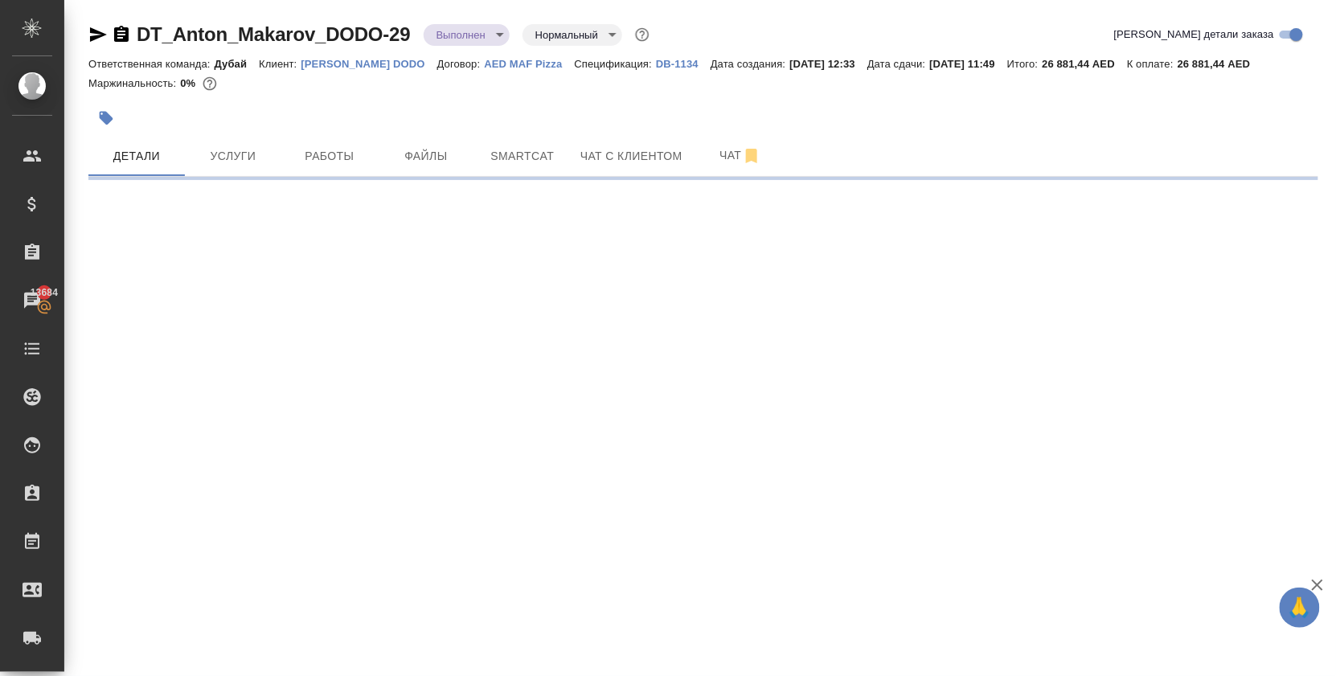
select select "RU"
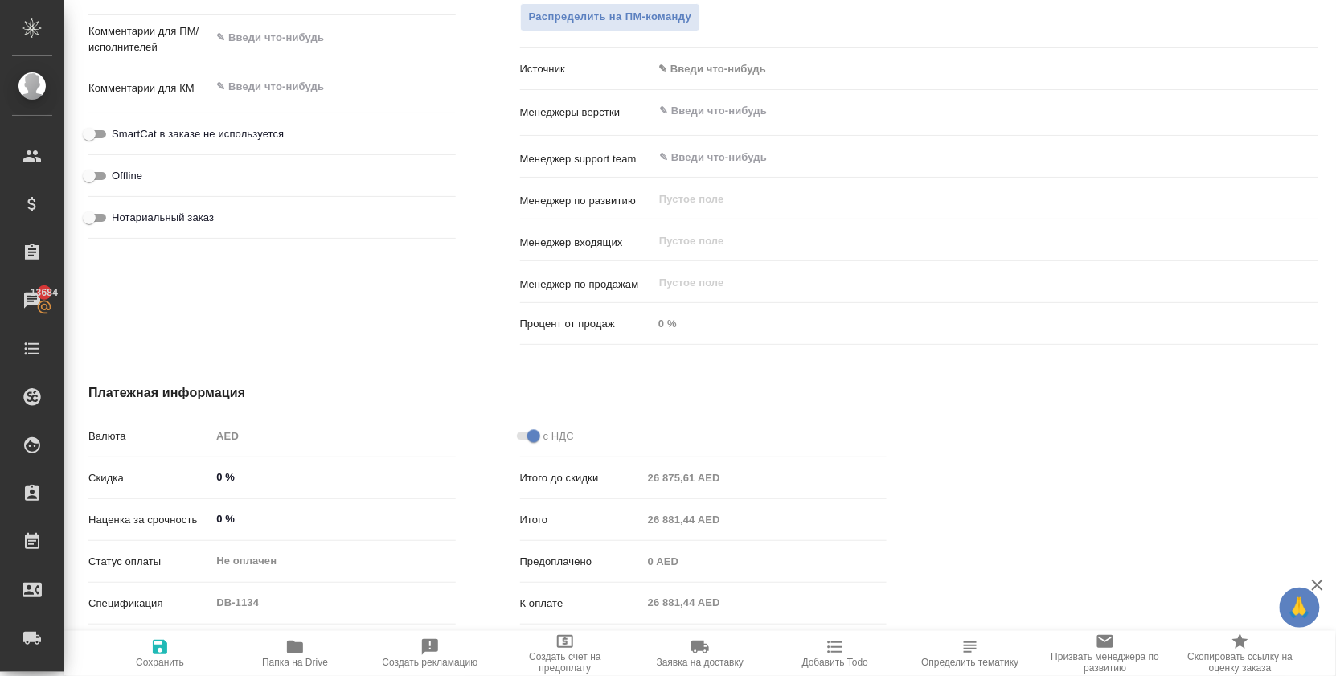
type textarea "x"
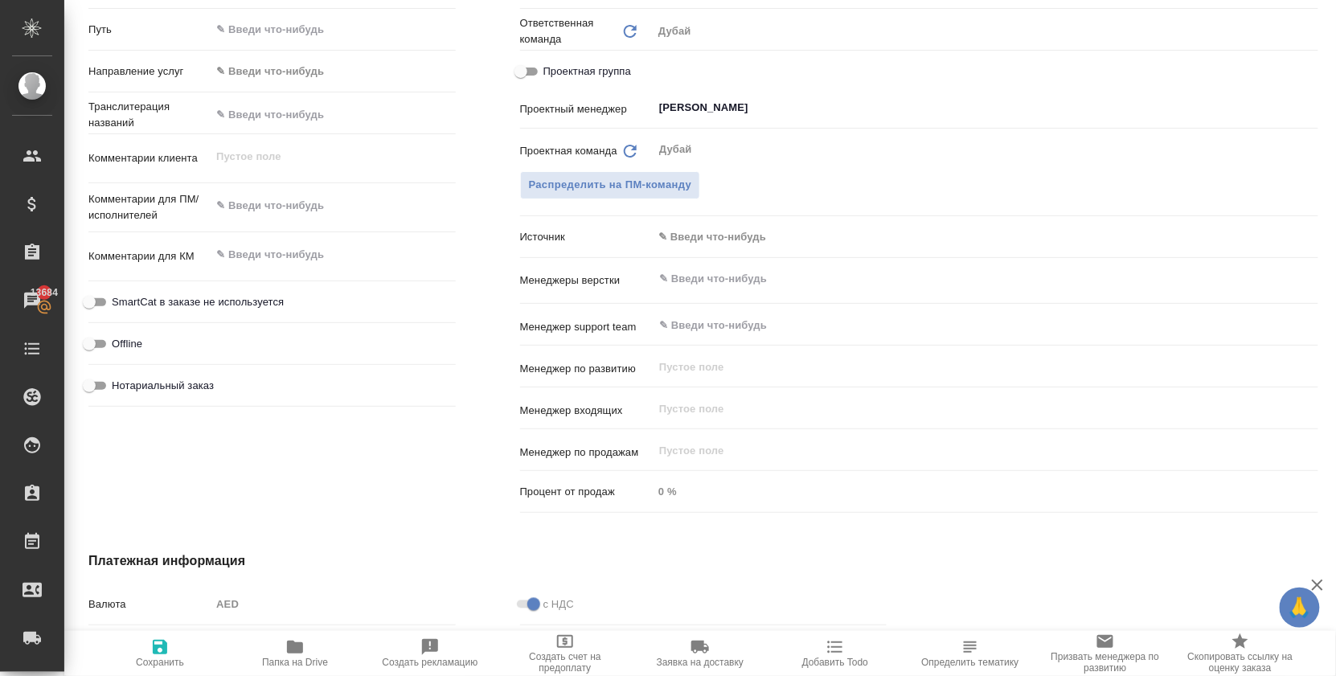
scroll to position [778, 0]
type textarea "x"
click at [265, 270] on textarea at bounding box center [332, 256] width 243 height 27
type textarea "x"
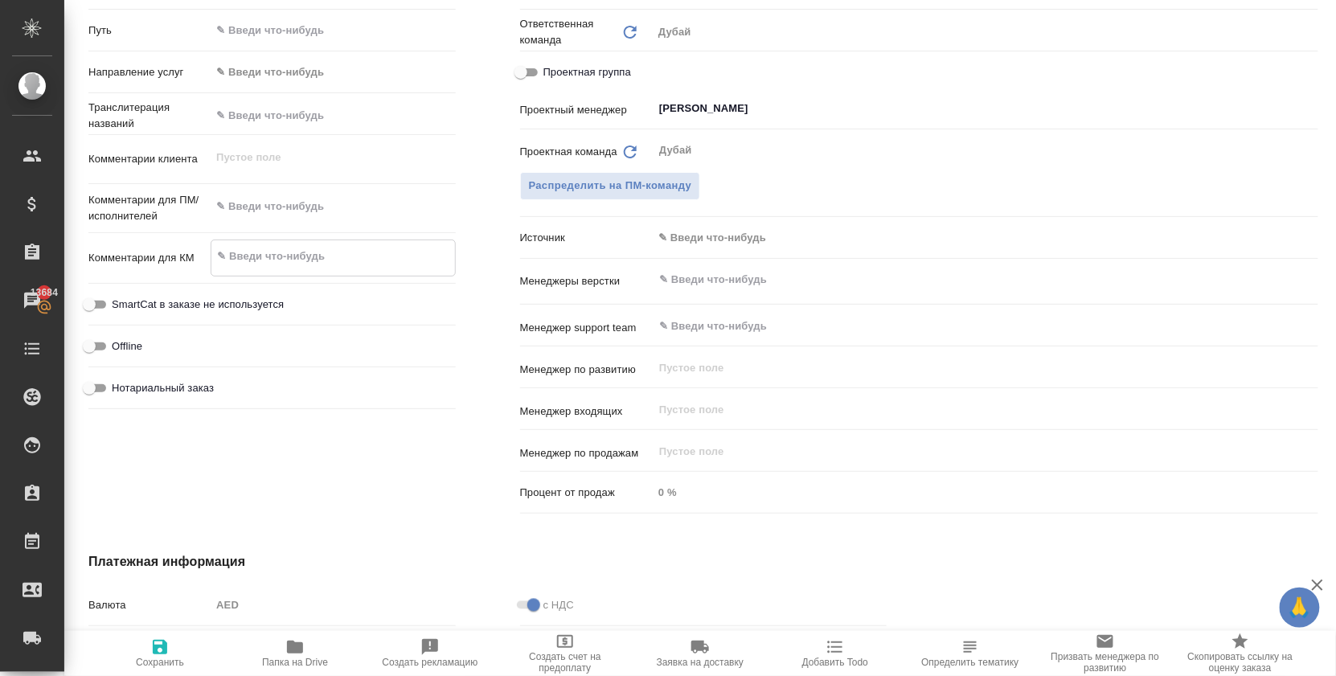
type textarea "о"
type textarea "x"
type textarea "оп"
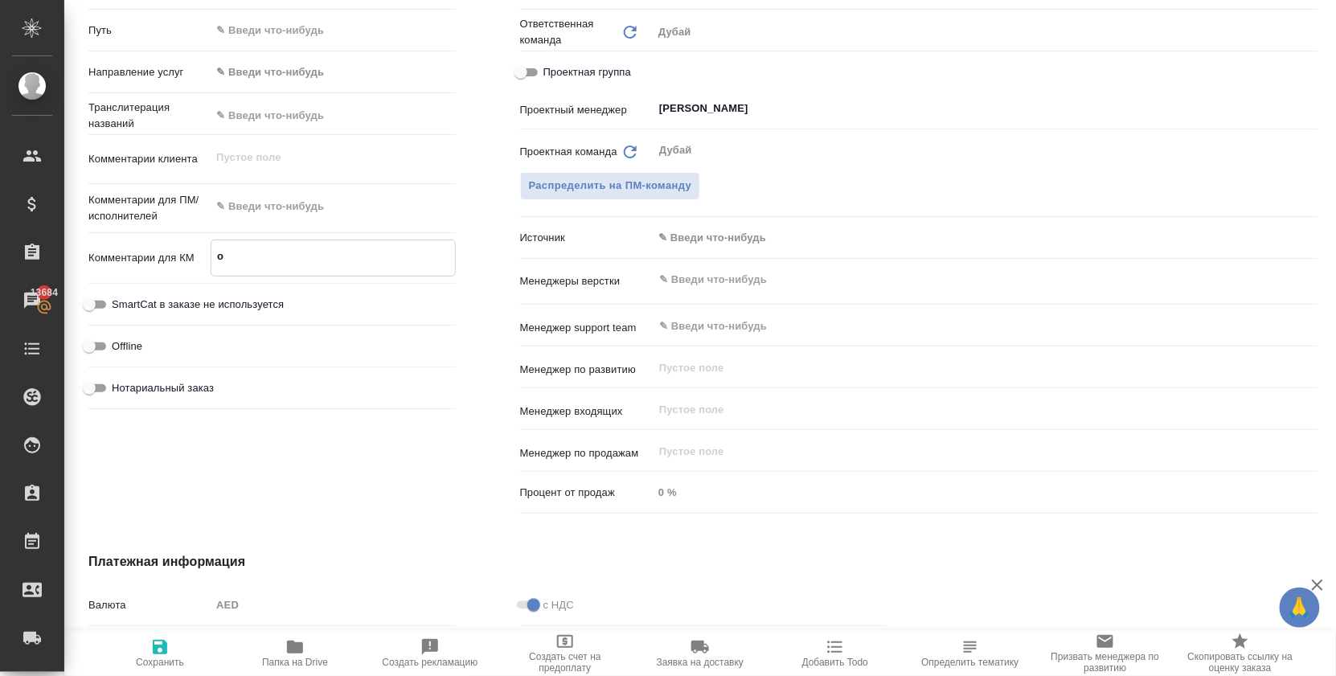
type textarea "x"
type textarea "опл"
type textarea "x"
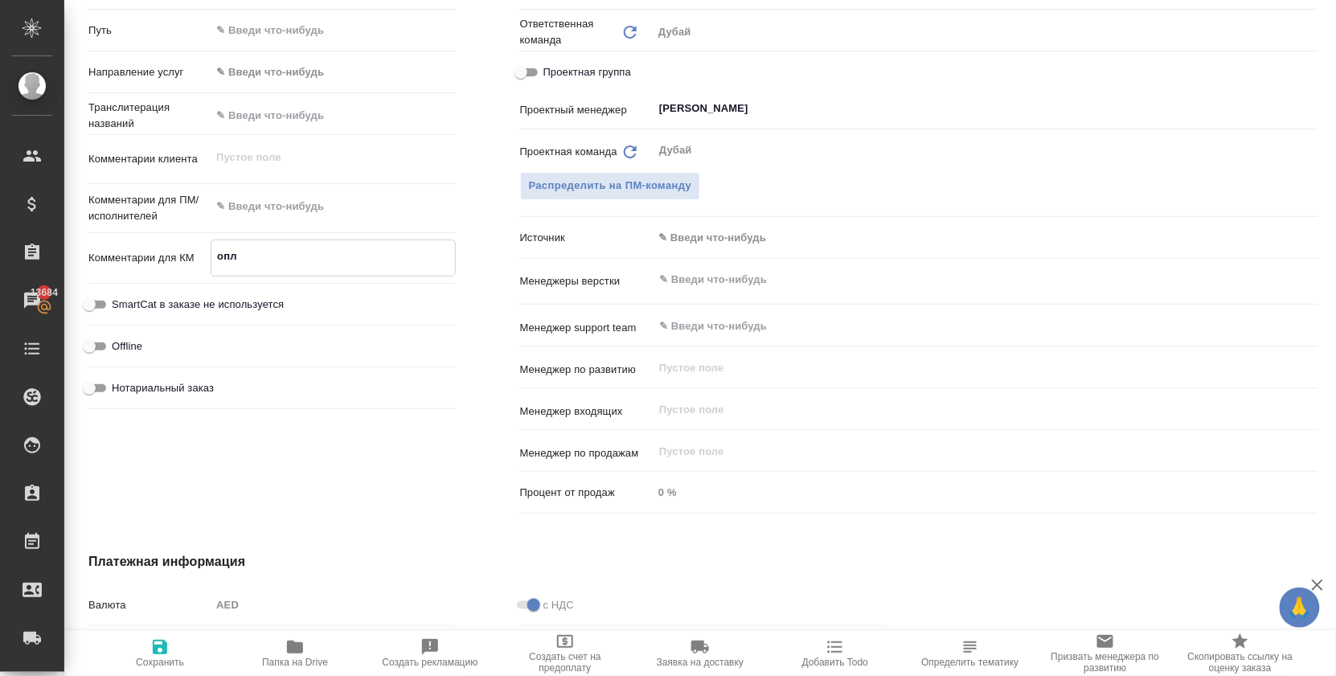
type textarea "x"
type textarea "опла"
type textarea "x"
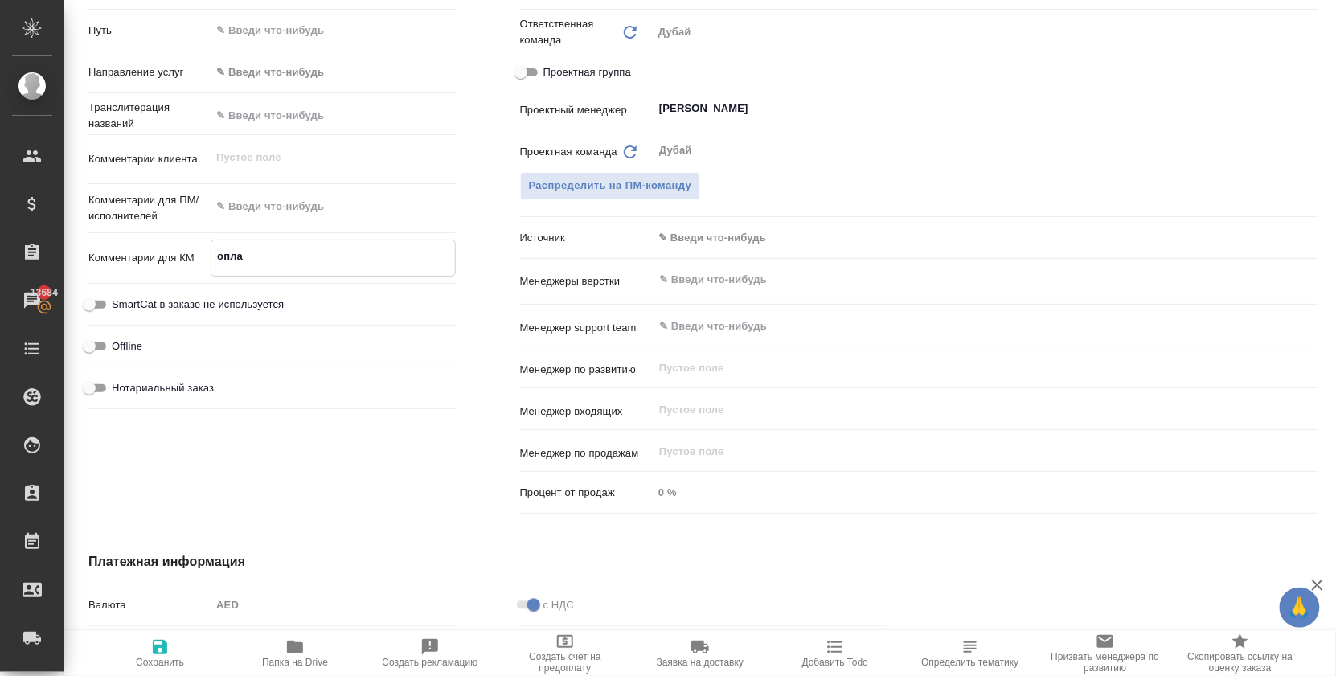
type textarea "x"
type textarea "оплат"
type textarea "x"
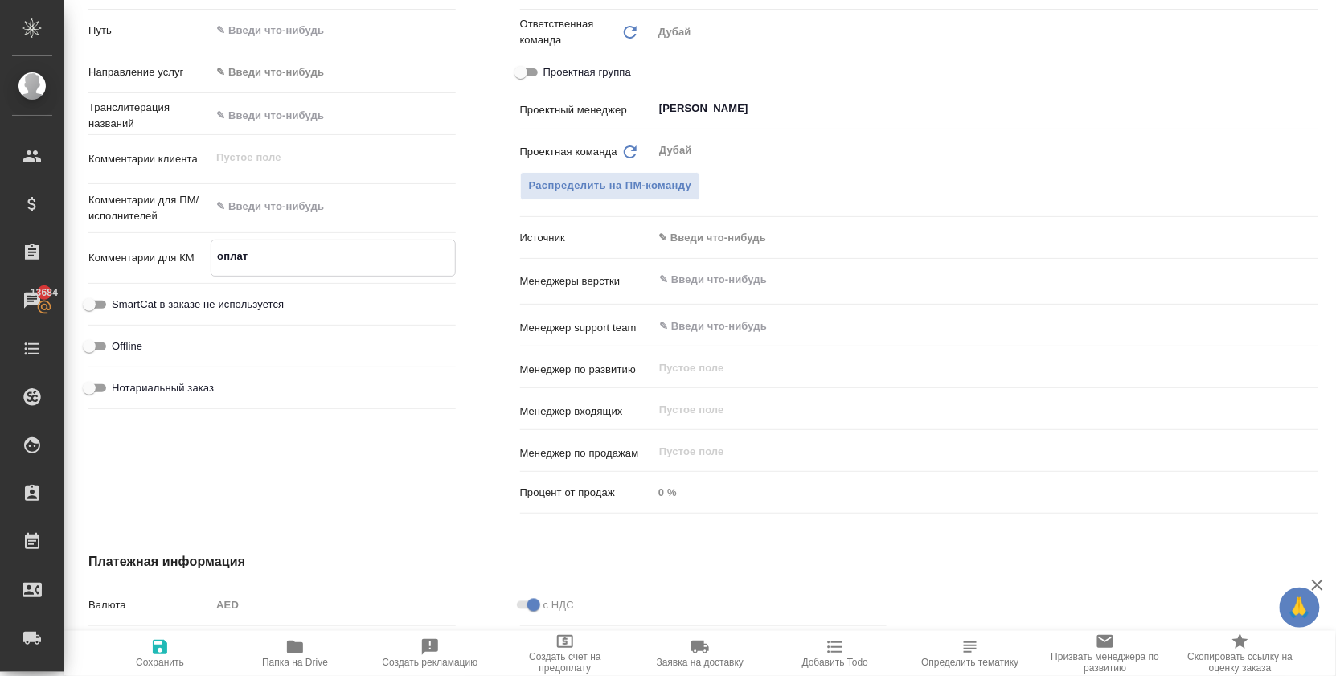
type textarea "оплат"
type textarea "x"
type textarea "оплат"
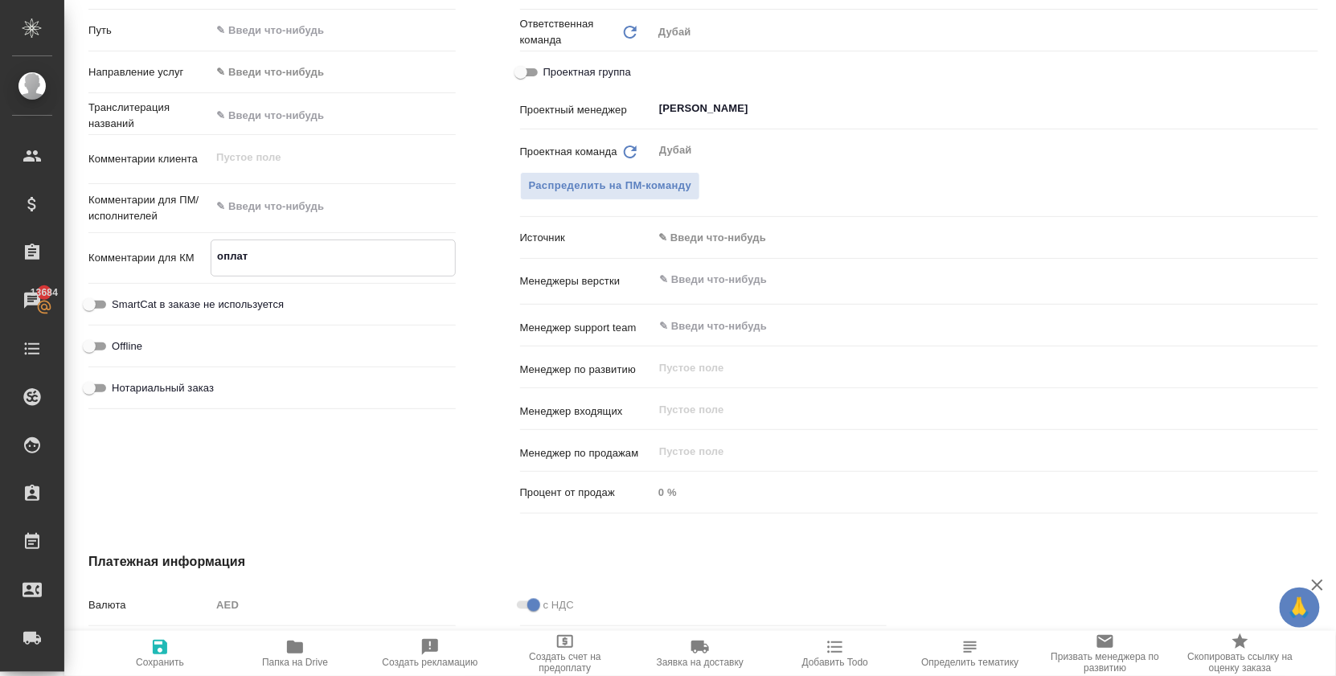
type textarea "x"
type textarea "оплата"
type textarea "x"
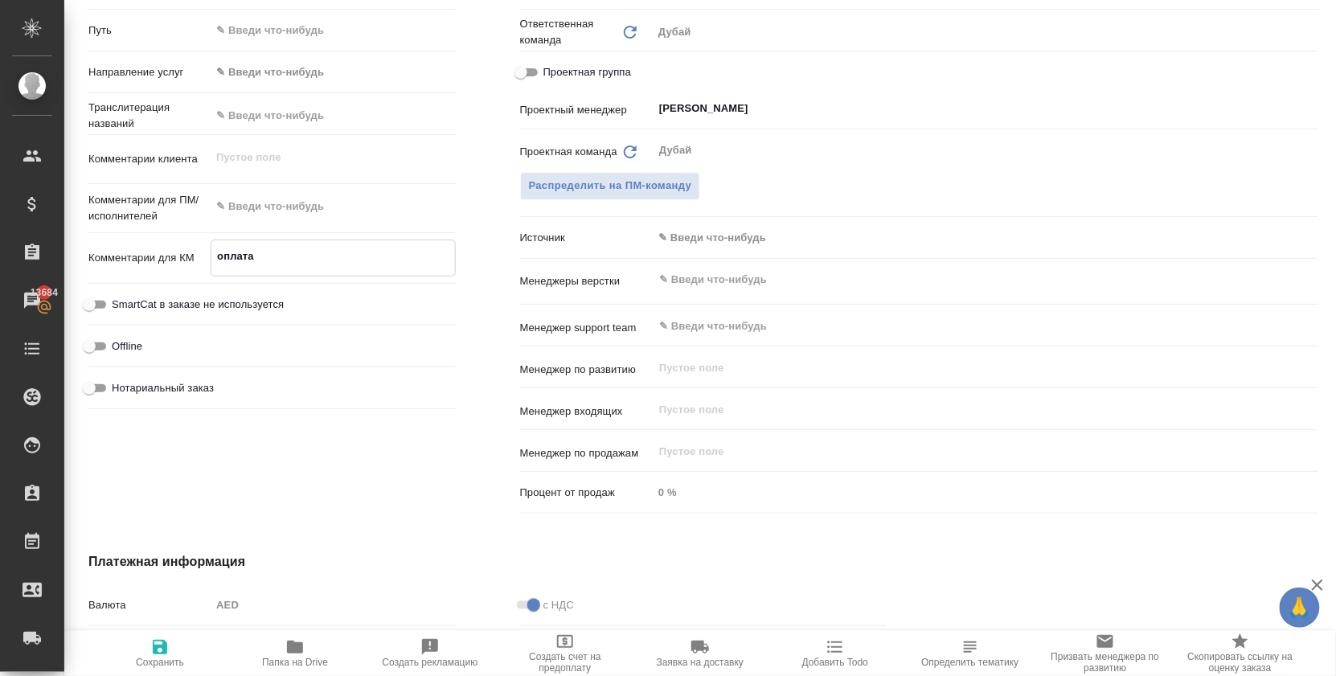
type textarea "x"
type textarea "оплата"
type textarea "x"
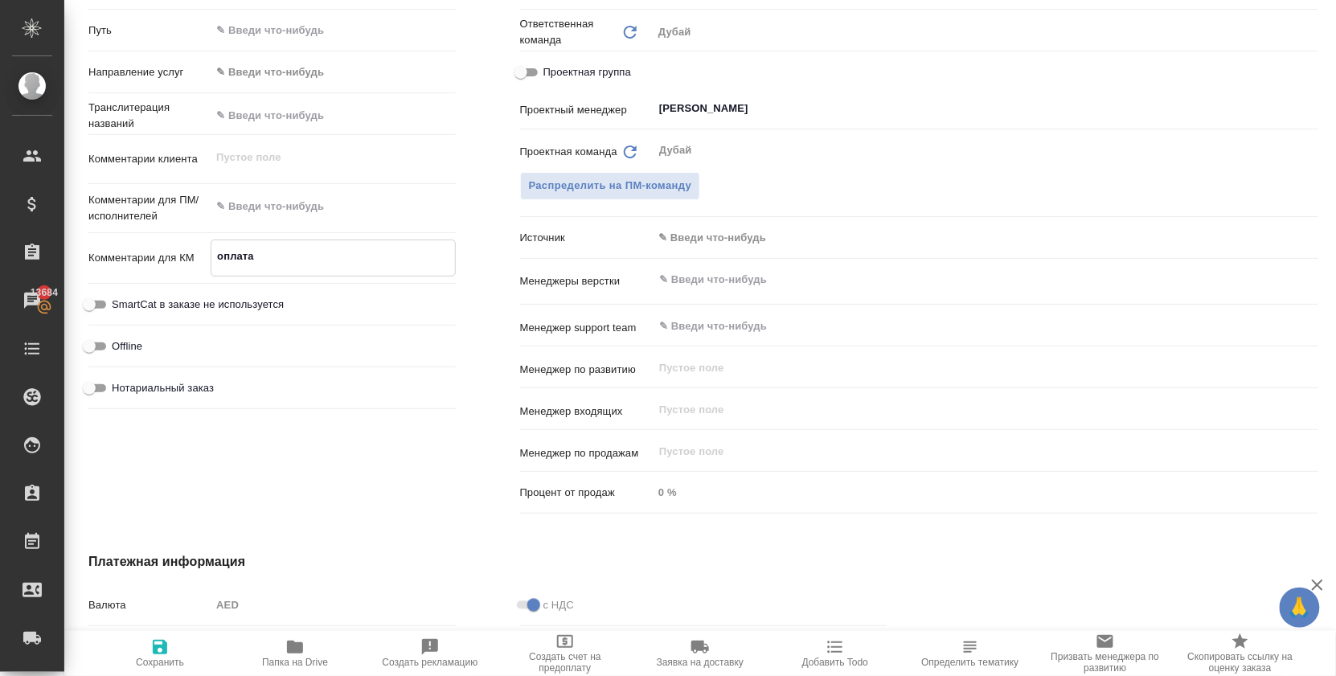
type textarea "x"
type textarea "оплата з"
type textarea "x"
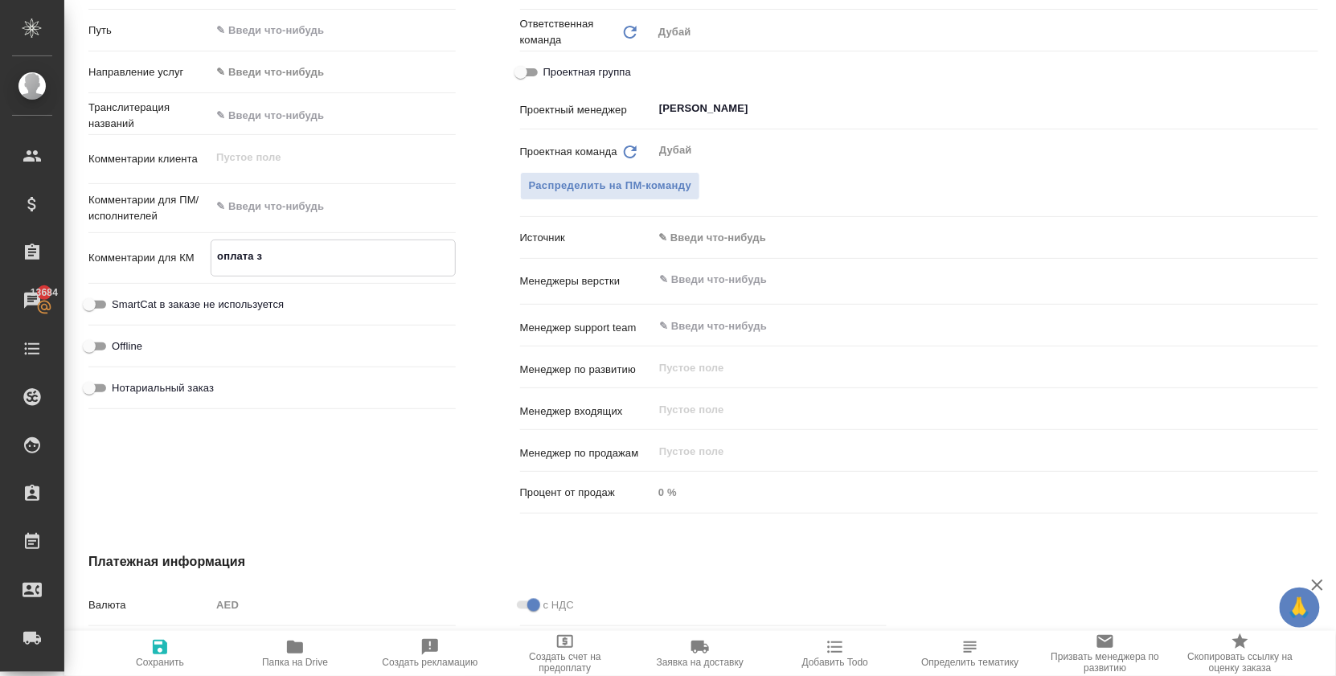
type textarea "оплата за"
type textarea "x"
type textarea "оплата за"
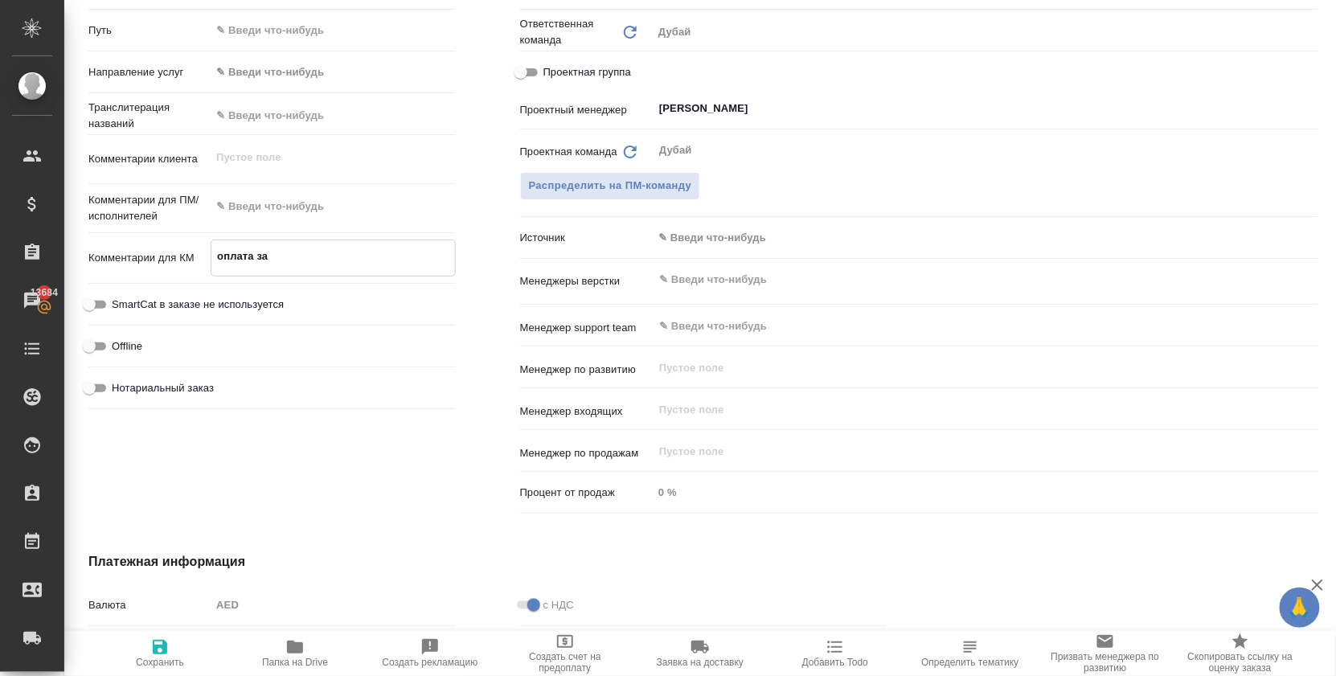
type textarea "x"
type textarea "оплата за в"
type textarea "x"
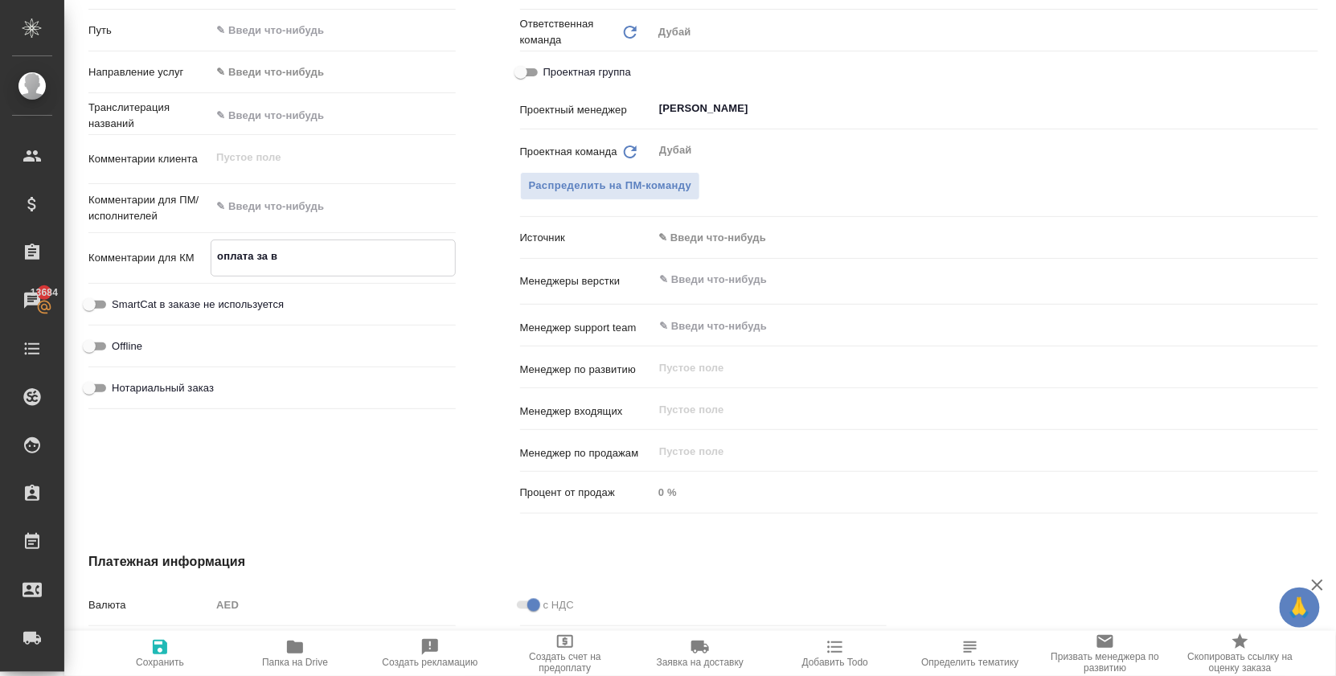
type textarea "x"
type textarea "оплата за ва"
type textarea "x"
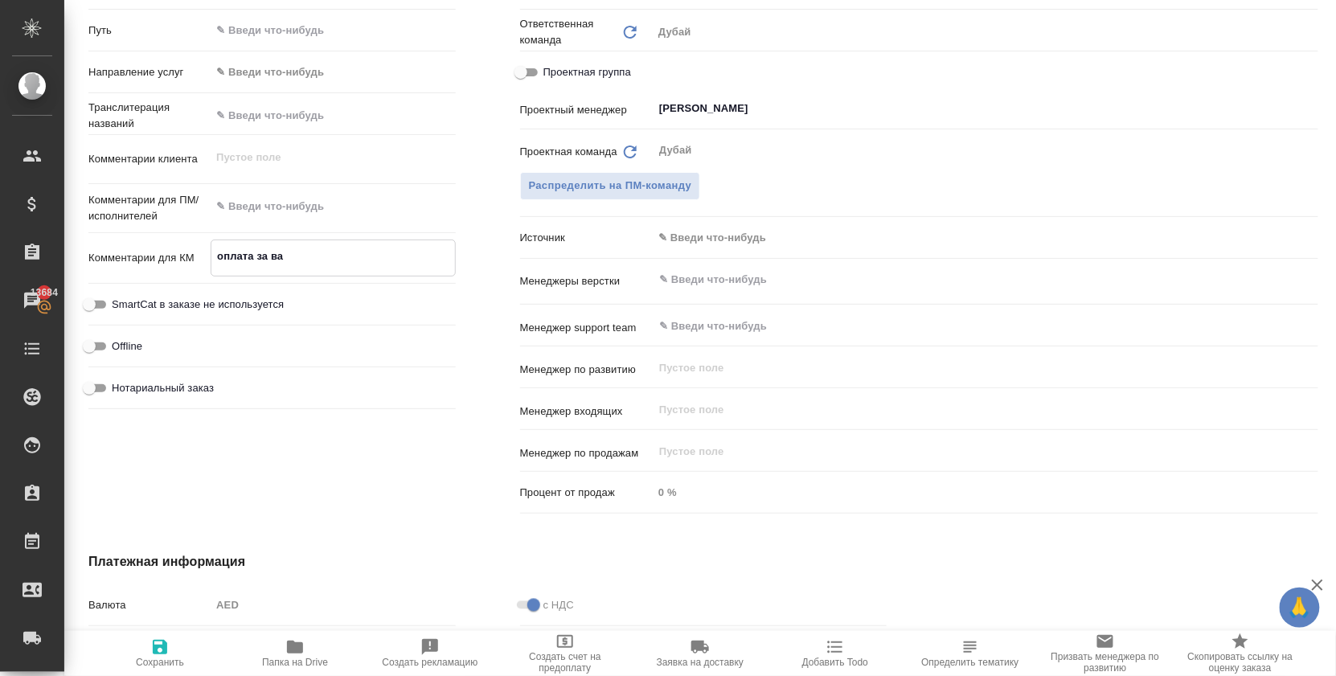
type textarea "x"
type textarea "оплата за вау"
type textarea "x"
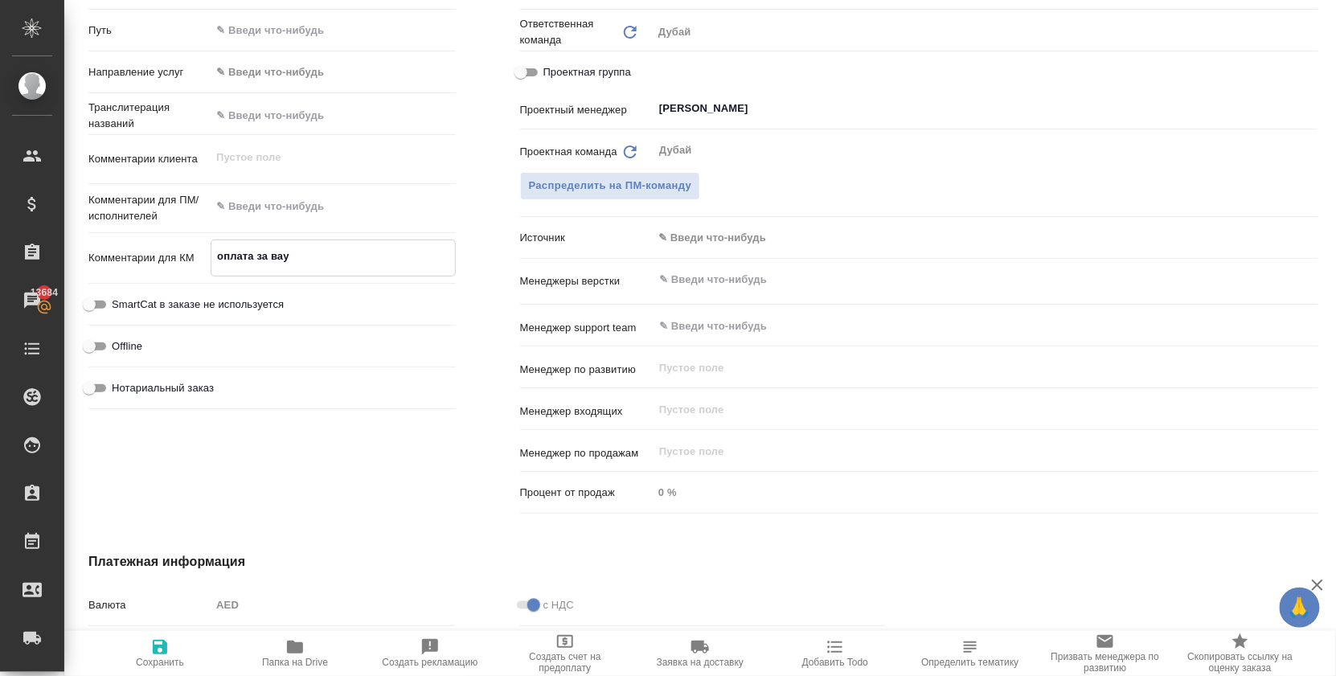
type textarea "оплата за вауч"
type textarea "x"
type textarea "оплата за вауче"
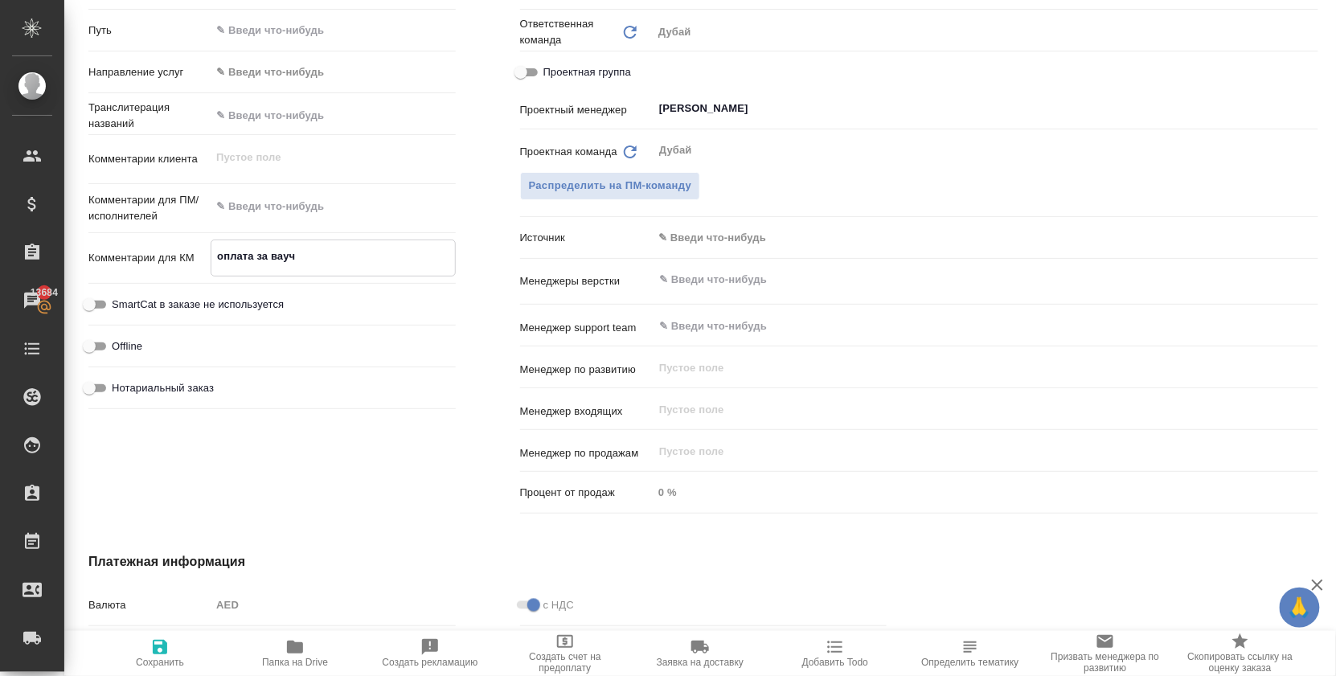
type textarea "x"
type textarea "оплата за ваучер"
type textarea "x"
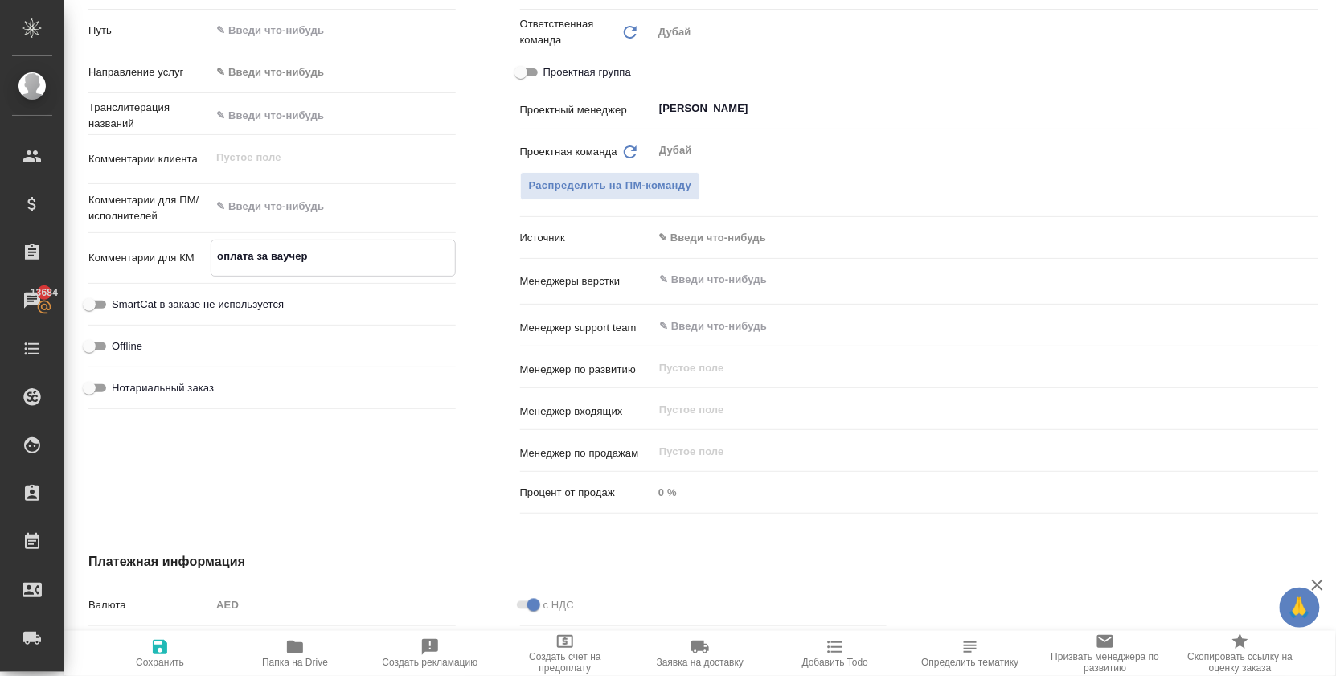
type textarea "x"
type textarea "оплата за ваучер"
type textarea "x"
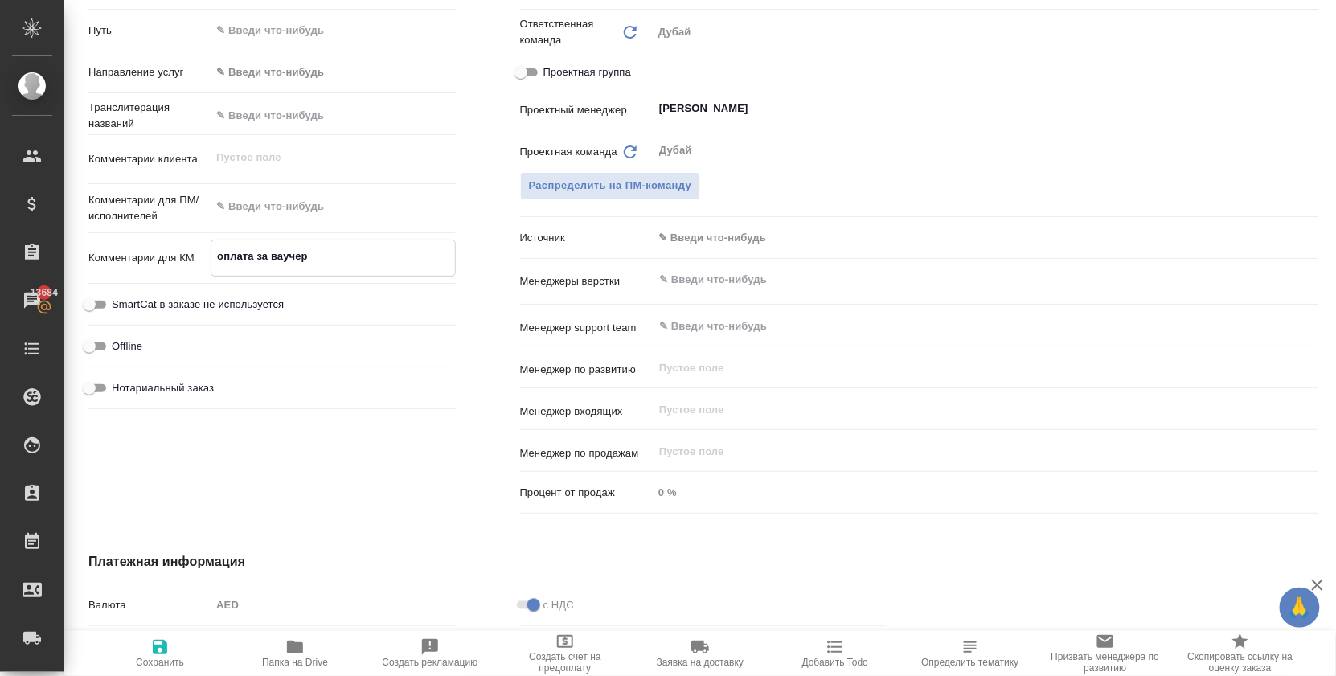
type textarea "x"
type textarea "оплата за ваучер [PERSON_NAME]"
type textarea "x"
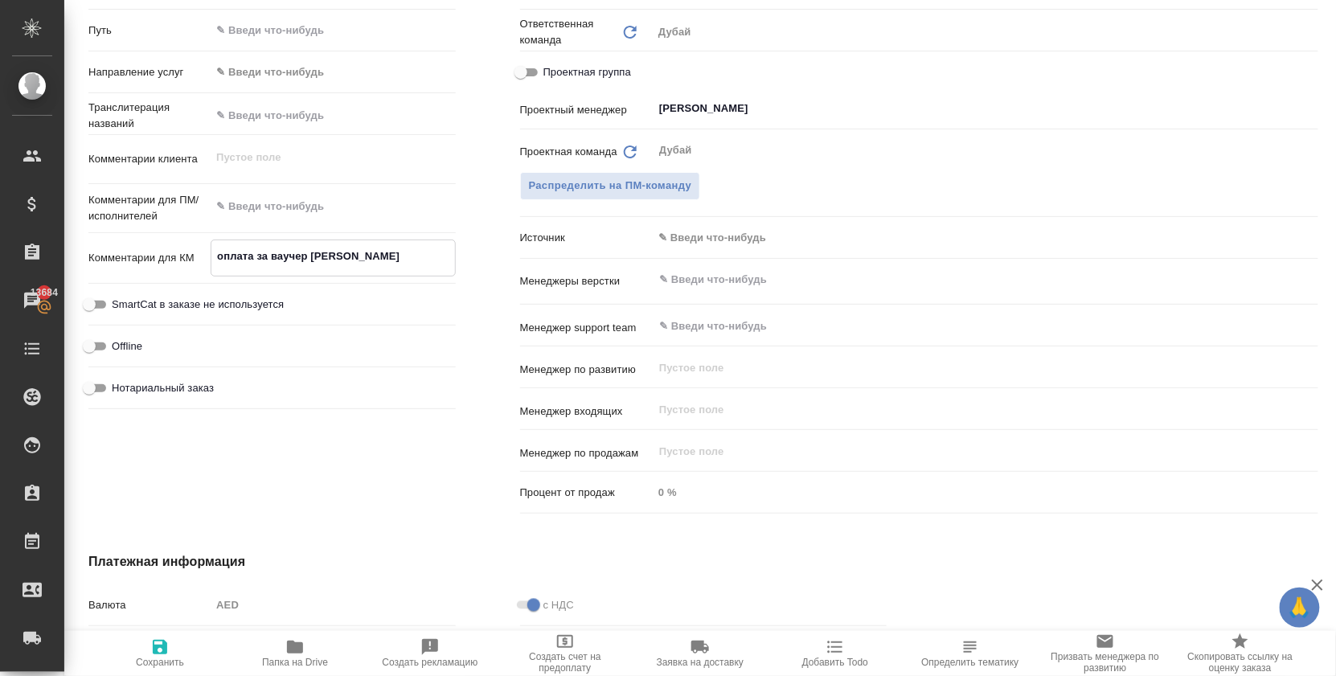
type textarea "оплата за ваучер дл"
type textarea "x"
type textarea "оплата за ваучер дл"
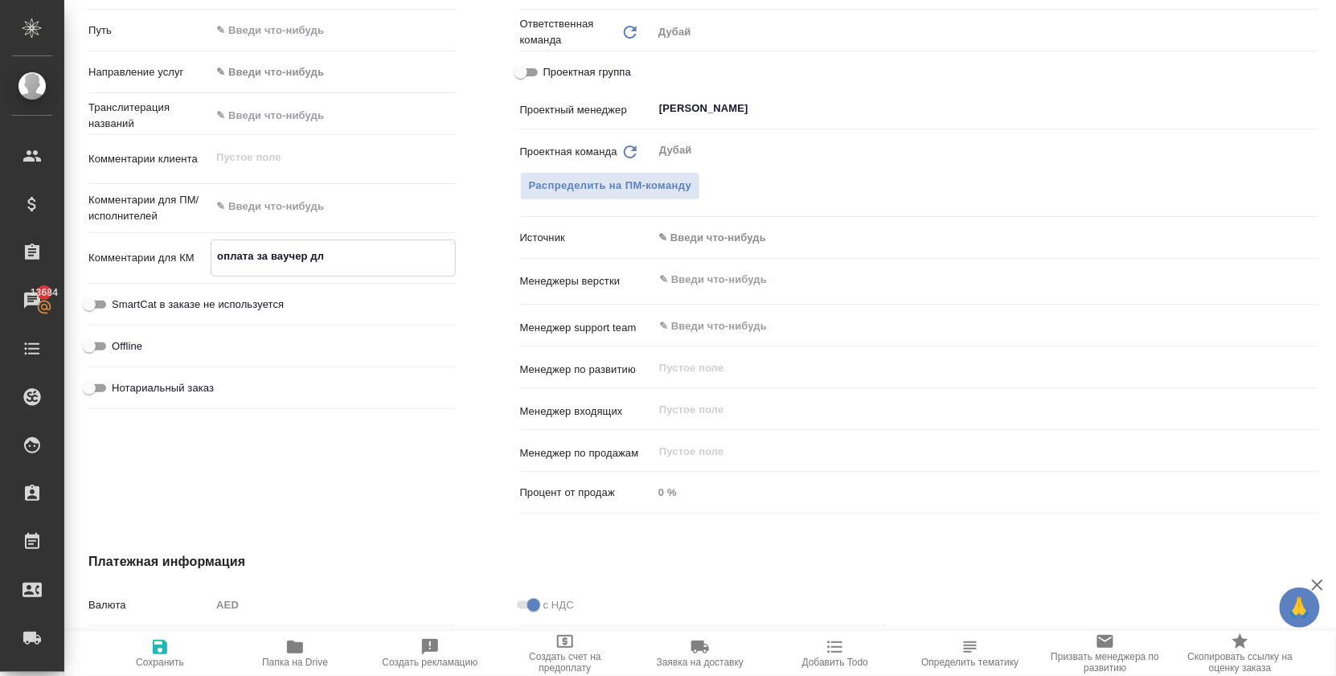
type textarea "x"
type textarea "оплата за ваучер дл"
type textarea "x"
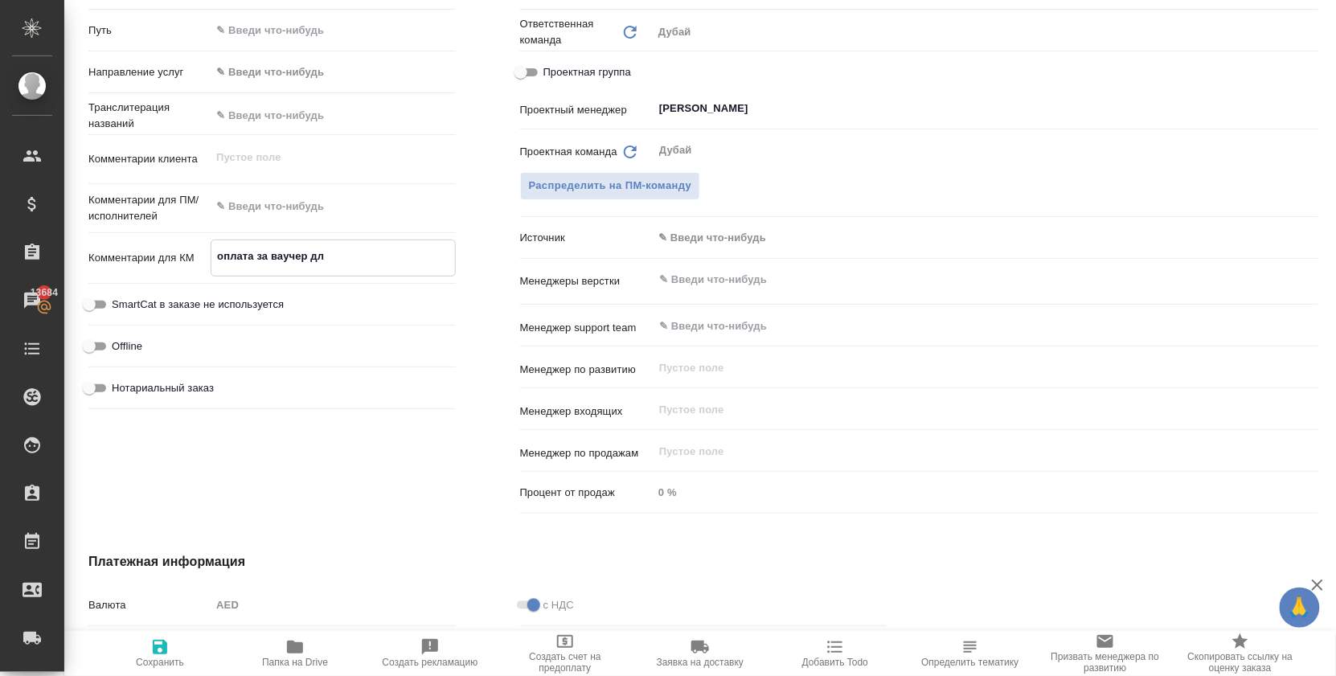
type textarea "x"
type textarea "оплата за ваучер для"
type textarea "x"
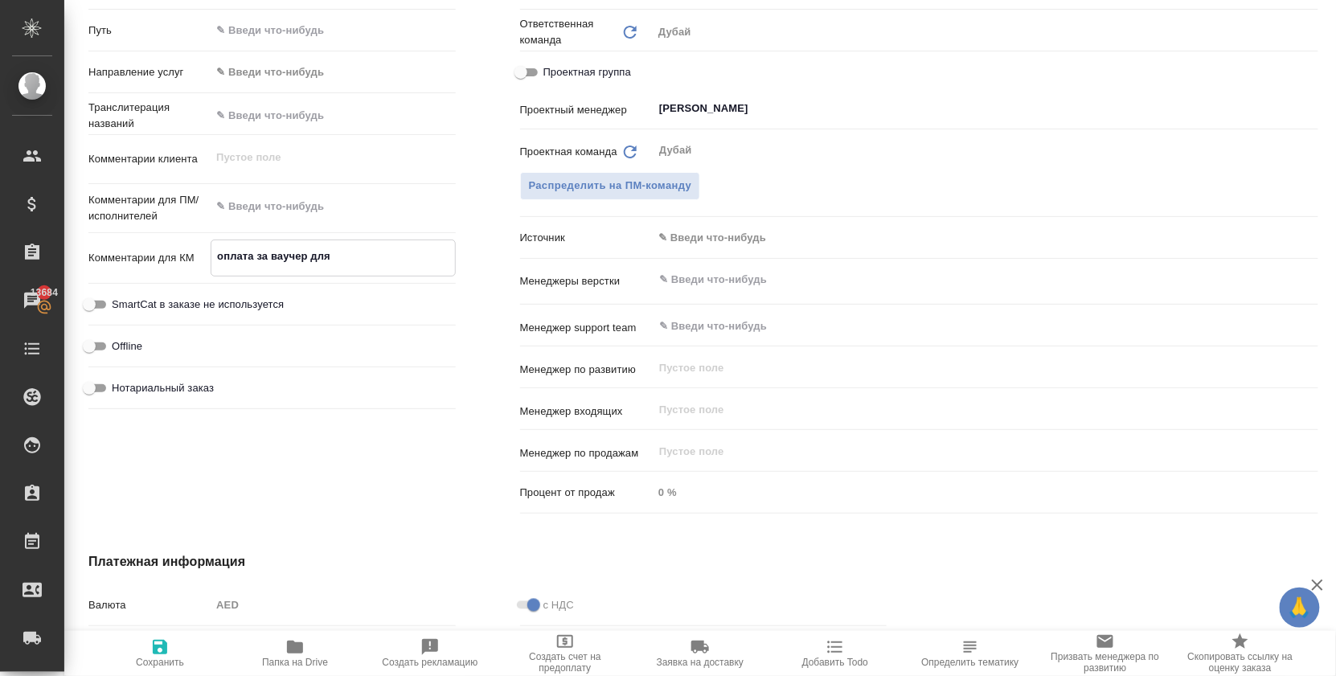
type textarea "x"
type textarea "оплата за ваучер для"
type textarea "x"
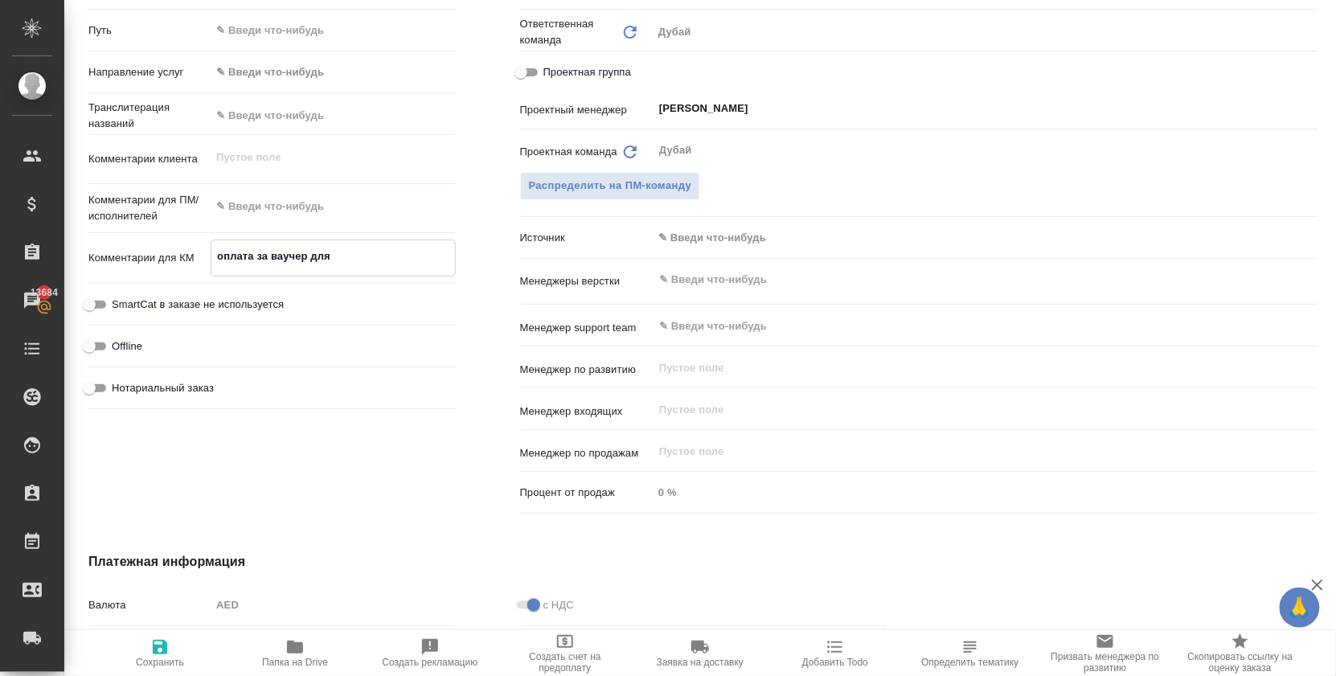
type textarea "оплата за ваучер для о"
type textarea "x"
type textarea "оплата за ваучер для об"
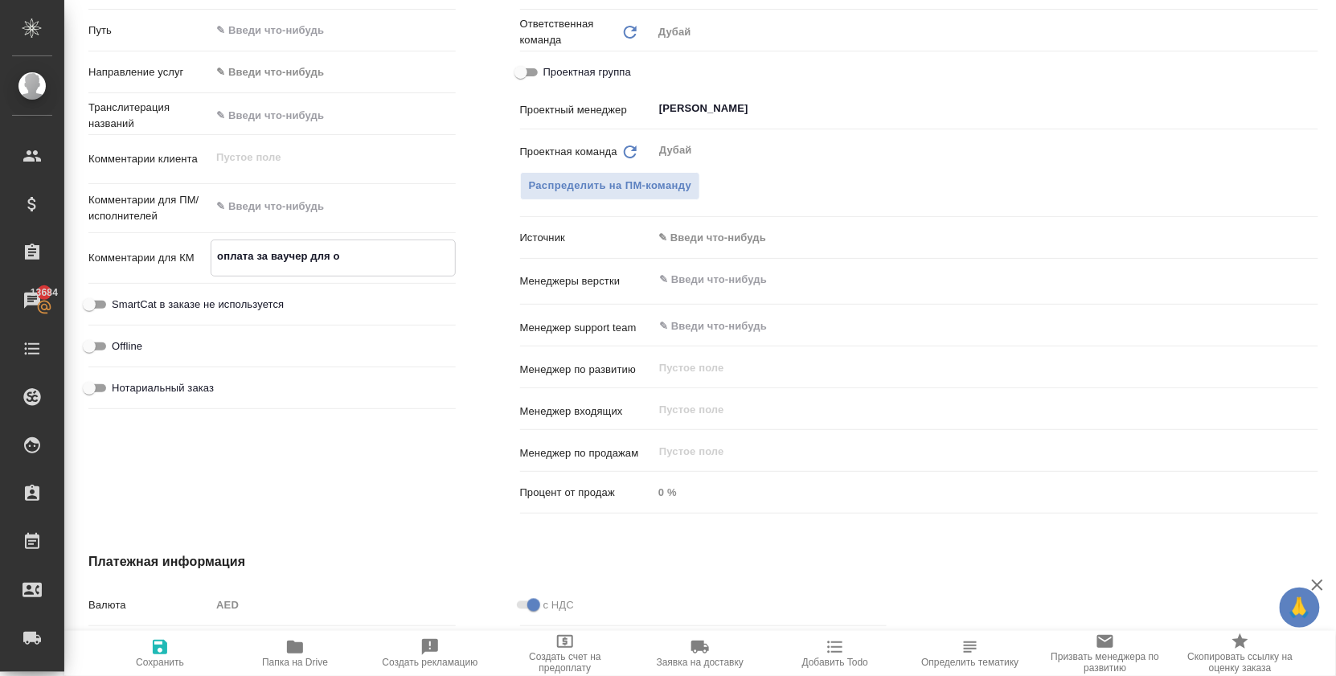
type textarea "x"
type textarea "оплата за ваучер для обн"
type textarea "x"
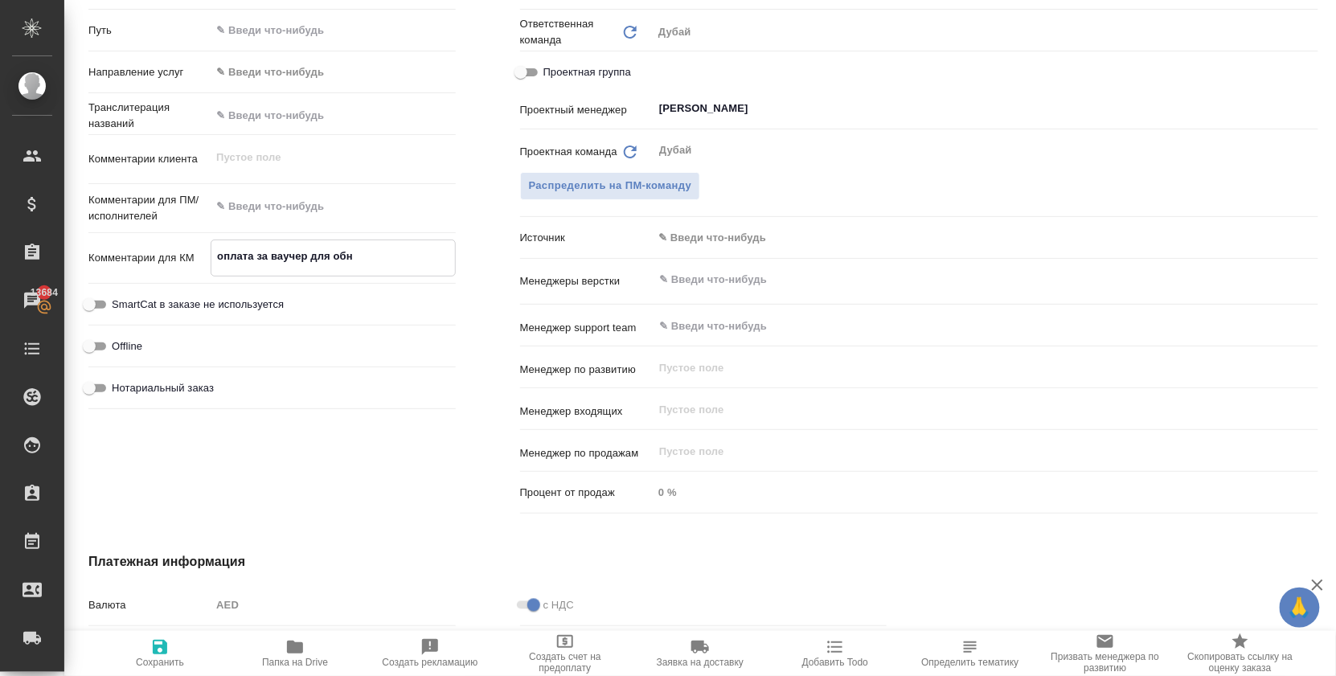
type textarea "x"
type textarea "оплата за ваучер для обно"
type textarea "x"
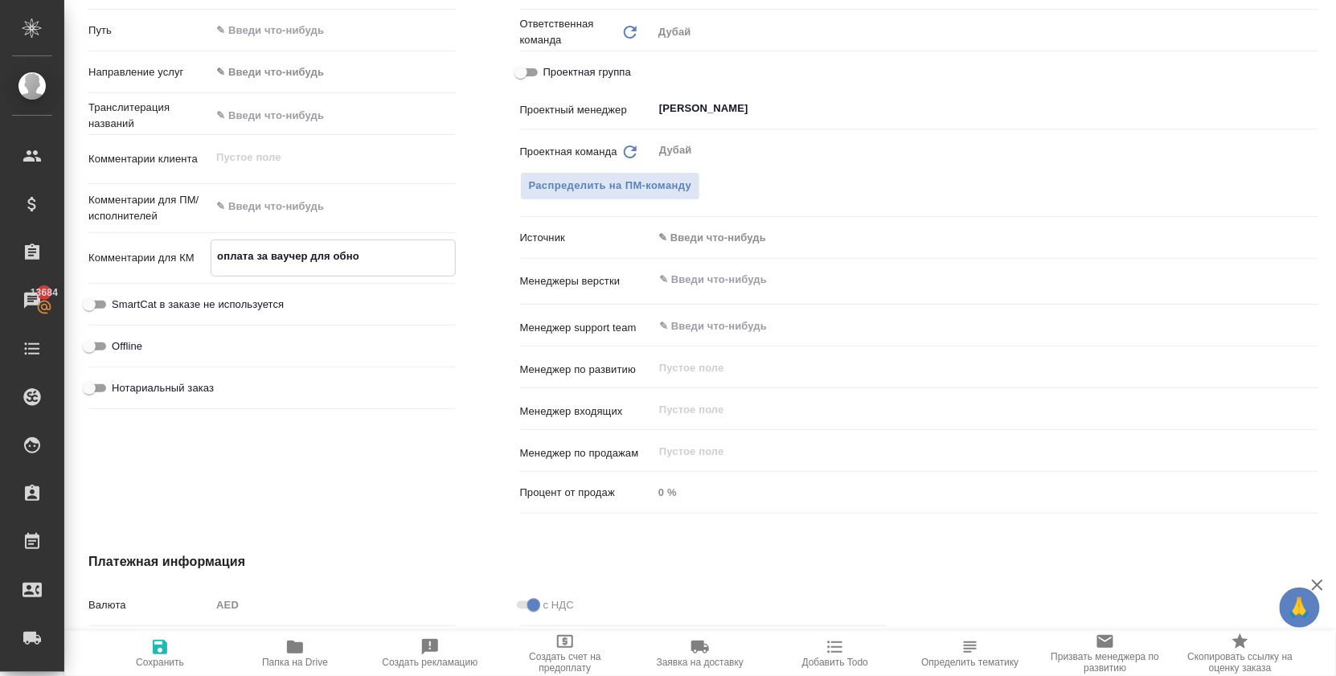
type textarea "x"
type textarea "оплата за ваучер для обнов"
type textarea "x"
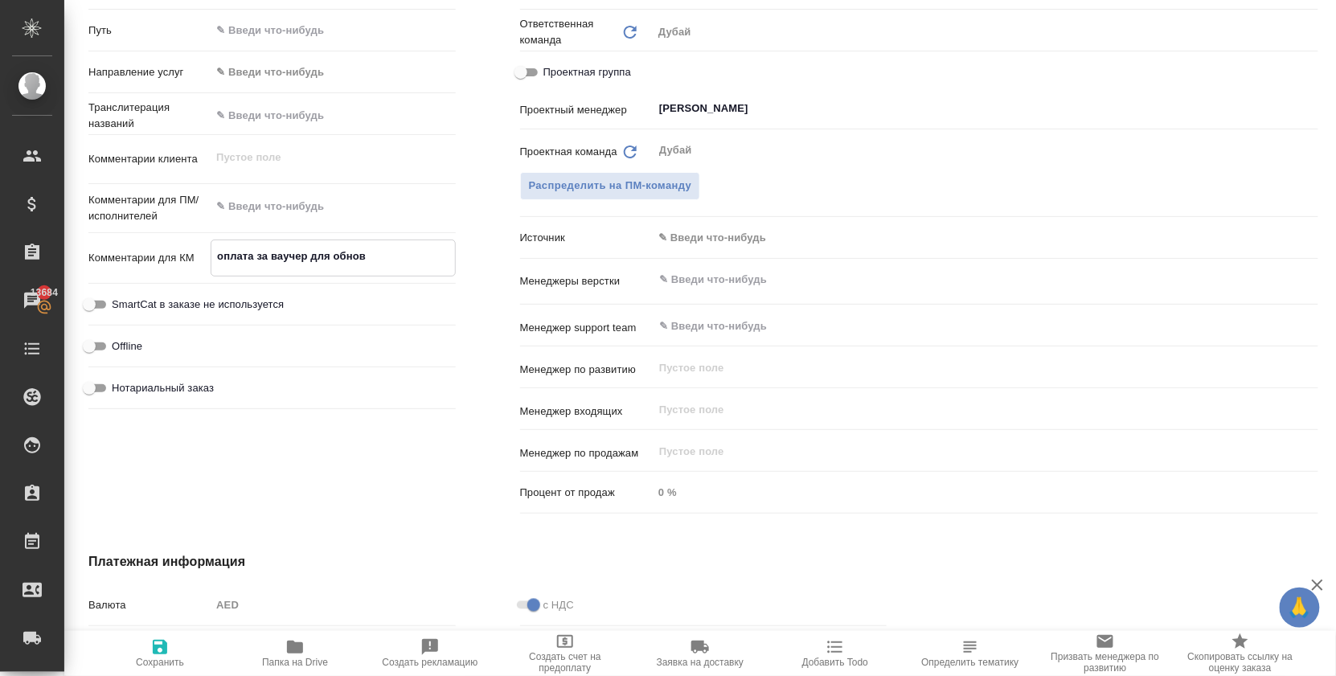
type textarea "оплата за ваучер для обновл"
type textarea "x"
type textarea "оплата за ваучер для обновле"
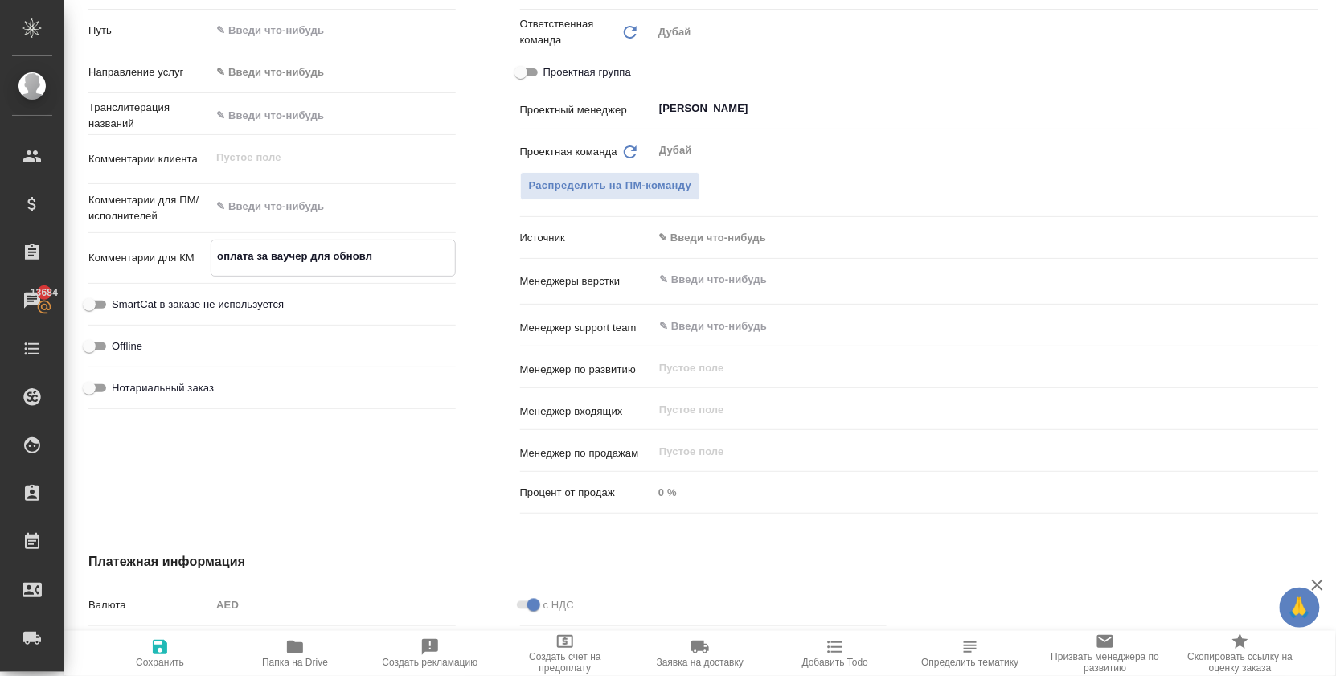
type textarea "x"
type textarea "оплата за ваучер для обновлен"
type textarea "x"
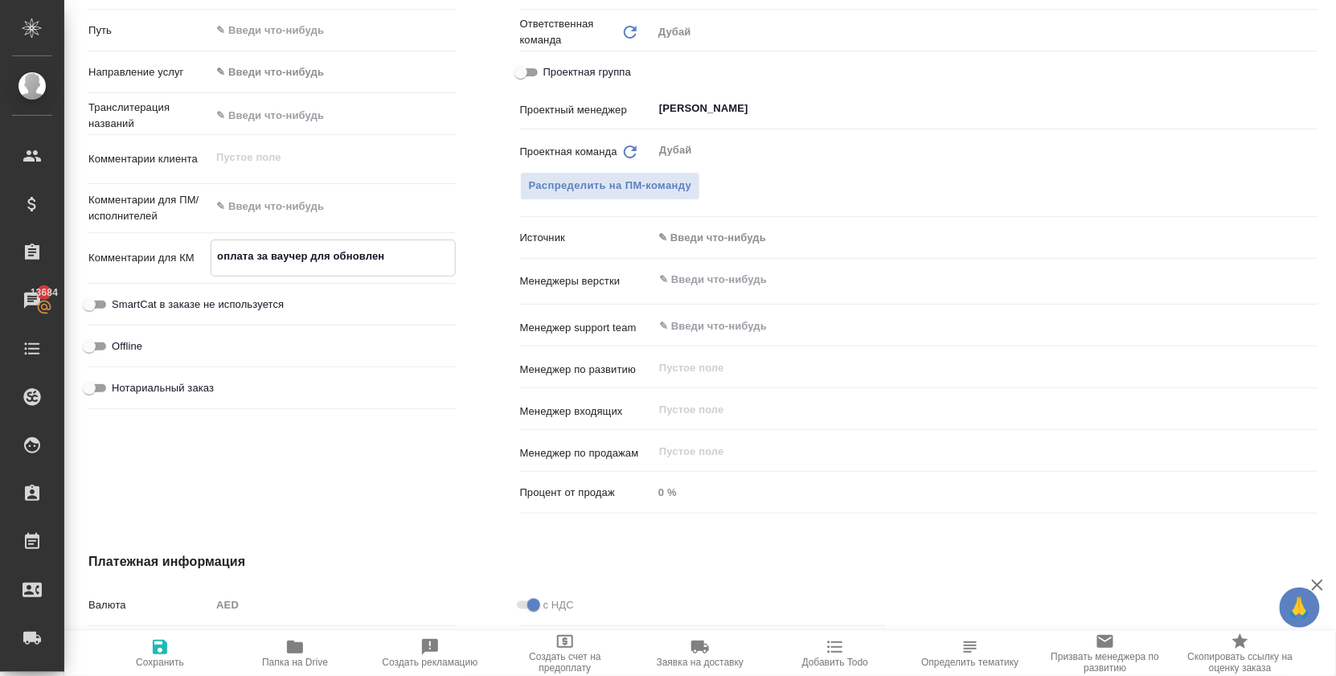
type textarea "x"
type textarea "оплата за ваучер для обновлени"
type textarea "x"
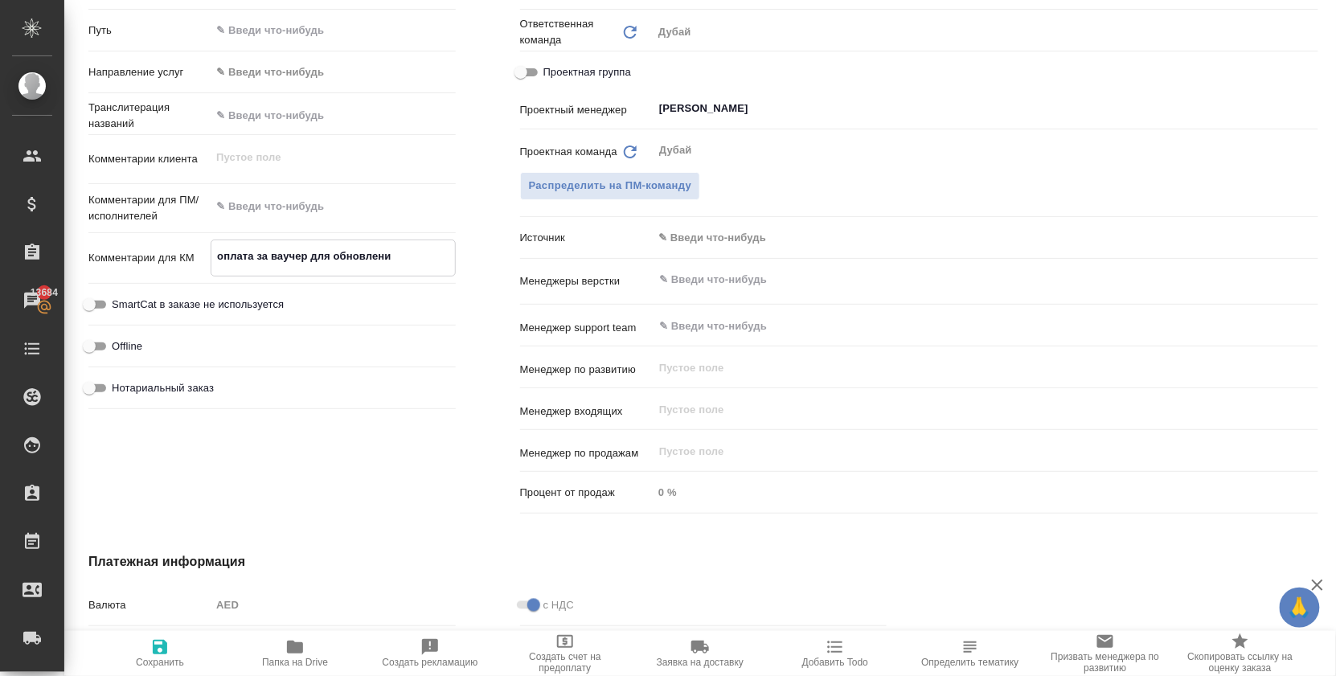
type textarea "x"
type textarea "оплата за ваучер для обновление"
type textarea "x"
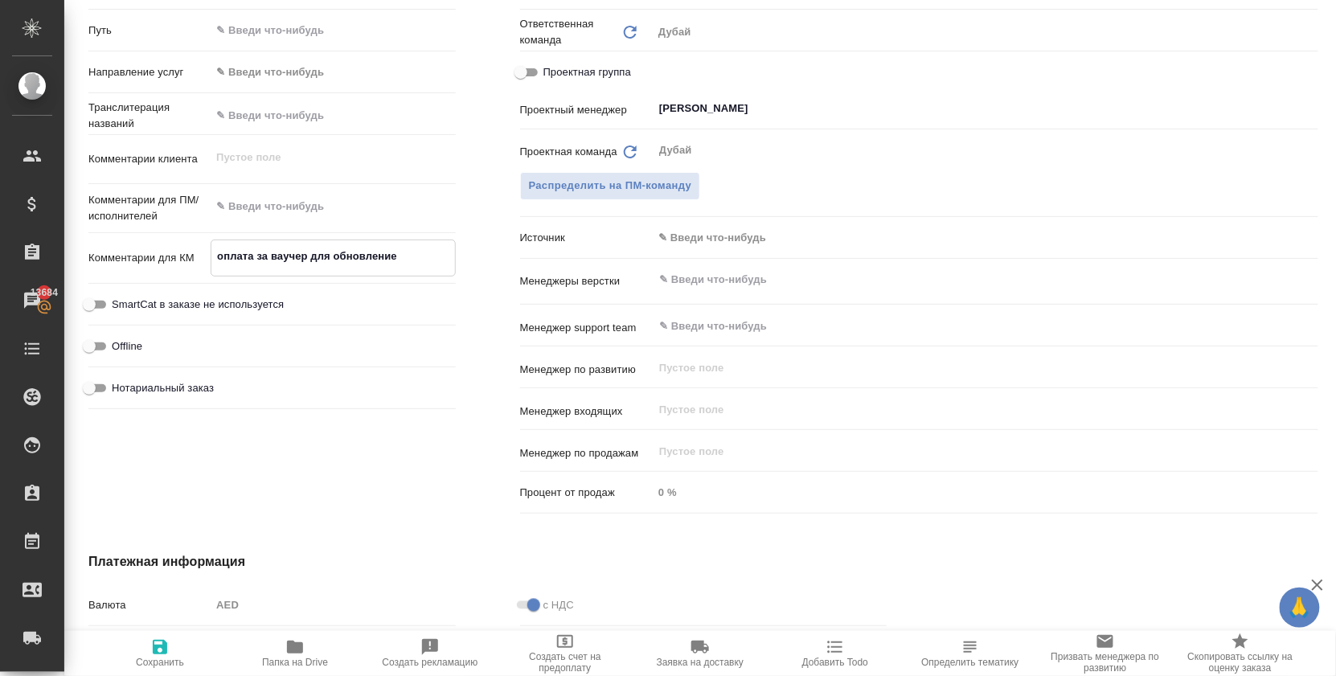
type textarea "оплата за ваучер для обновление"
type textarea "x"
type textarea "оплата за ваучер для обновление л"
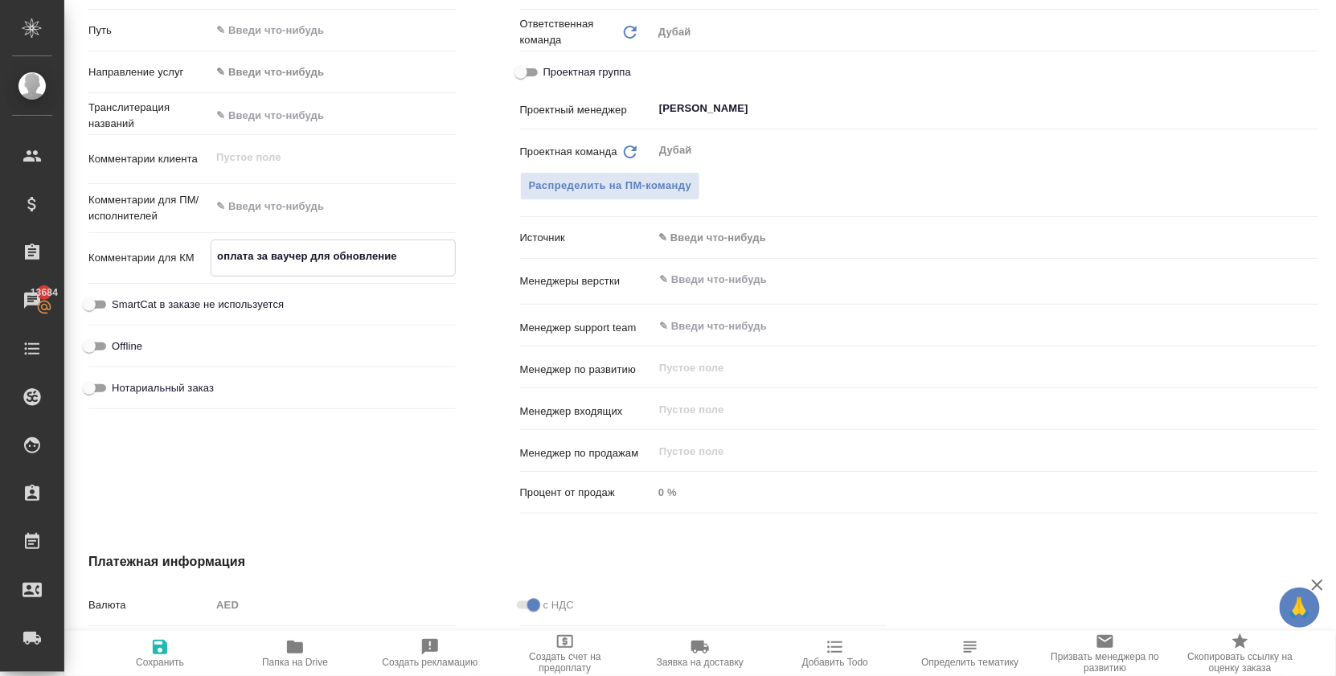
type textarea "x"
type textarea "оплата за ваучер для обновление ли"
type textarea "x"
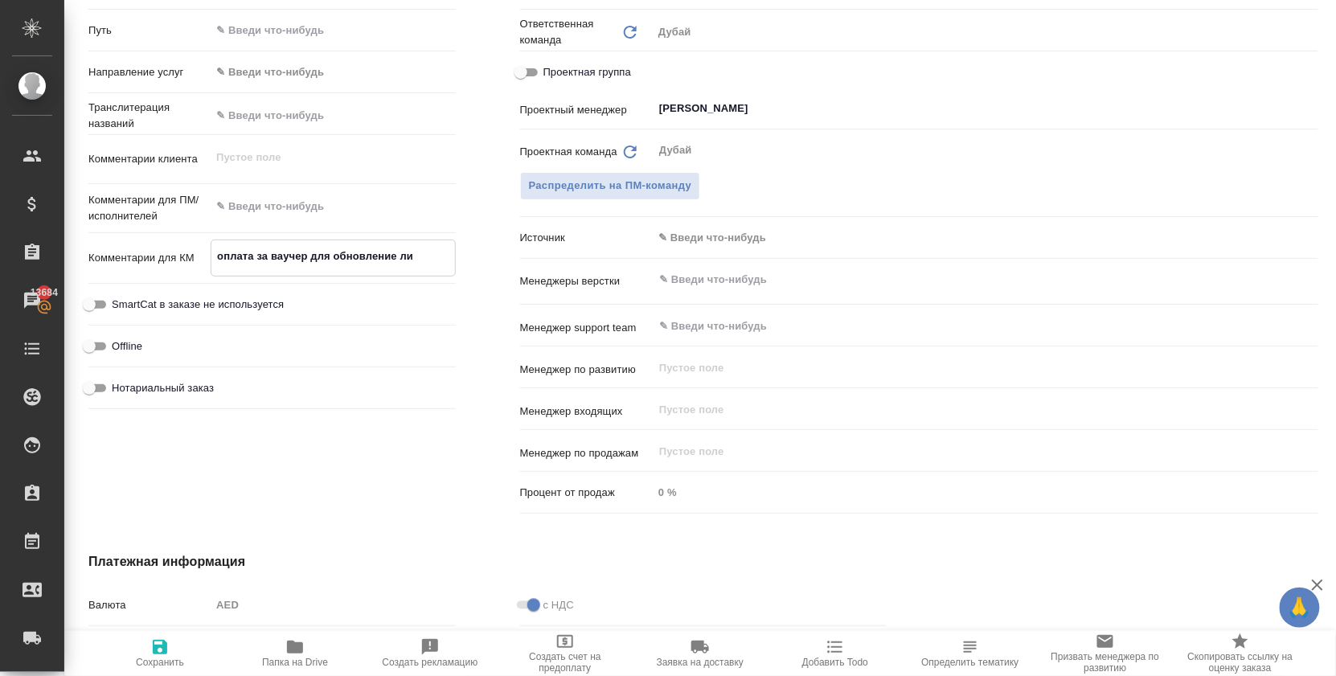
type textarea "x"
type textarea "оплата за ваучер для обновление лиц"
type textarea "x"
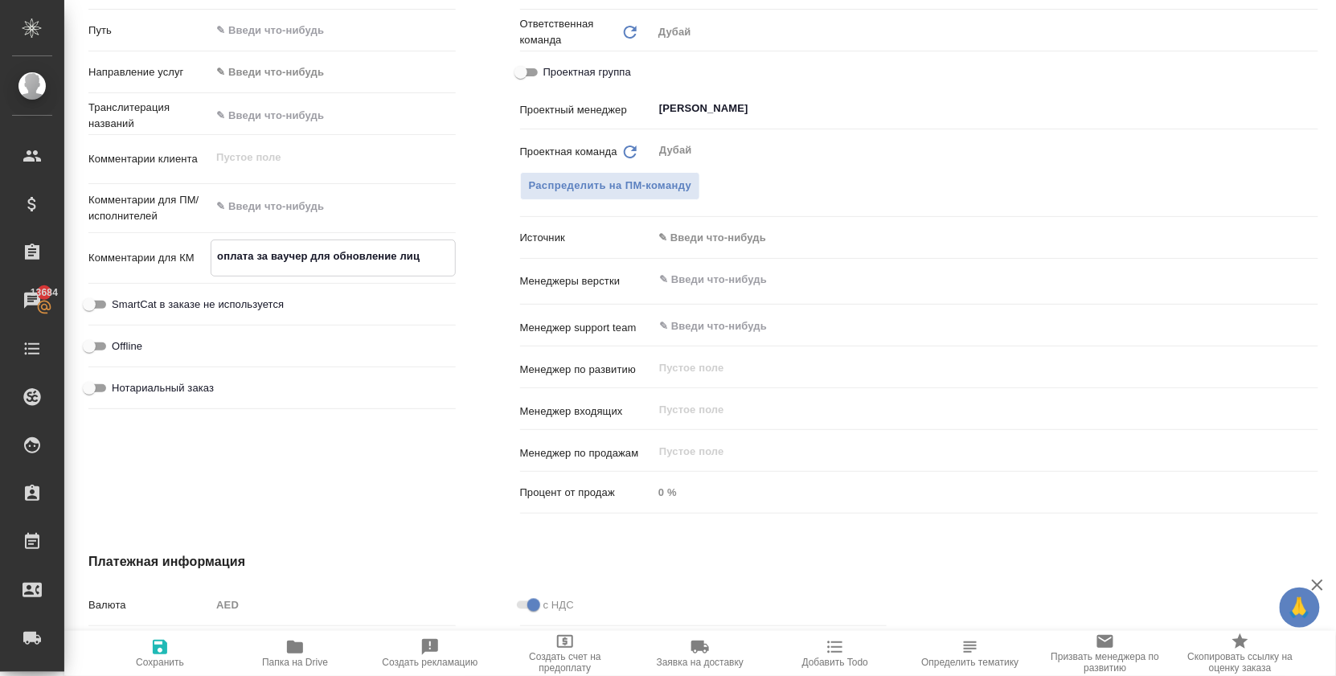
type textarea "x"
type textarea "оплата за ваучер для обновление лице"
type textarea "x"
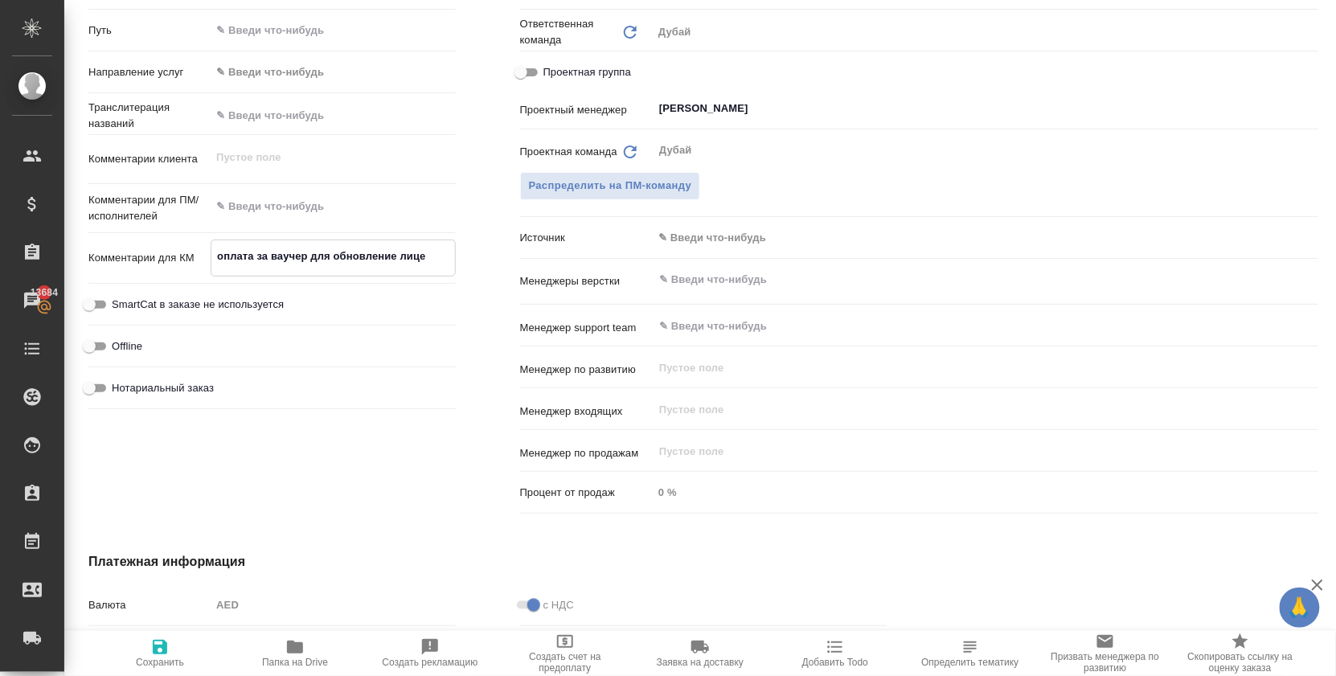
type textarea "оплата за ваучер для обновление лицен"
type textarea "x"
type textarea "оплата за ваучер для обновление лиценх"
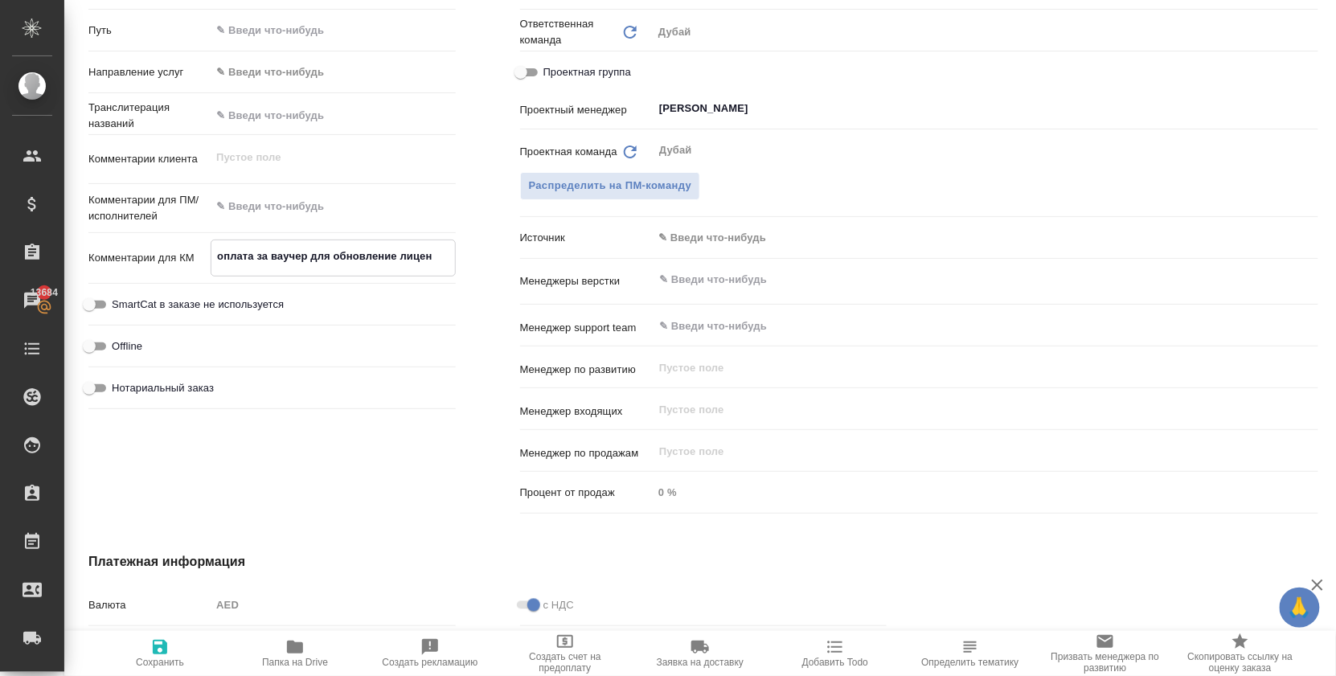
type textarea "x"
type textarea "оплата за ваучер для обновление лиценхи"
type textarea "x"
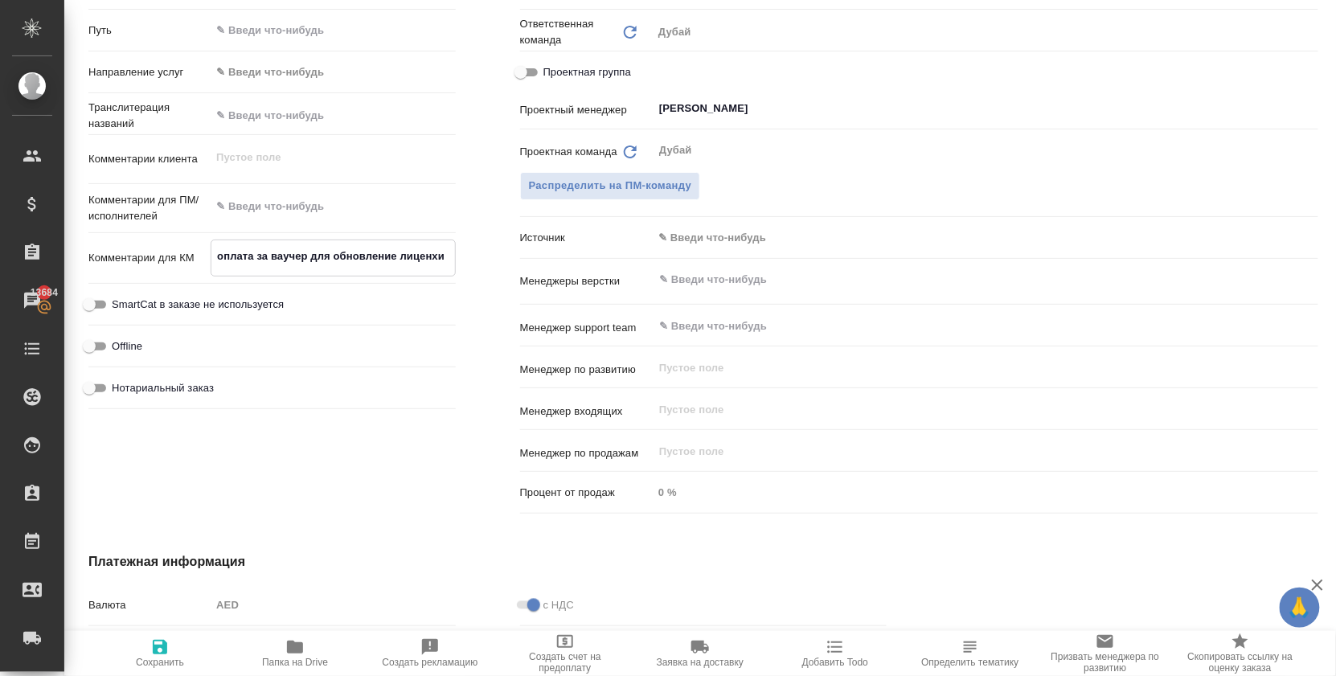
type textarea "x"
type textarea "оплата за ваучер для обновление лиценхии"
type textarea "x"
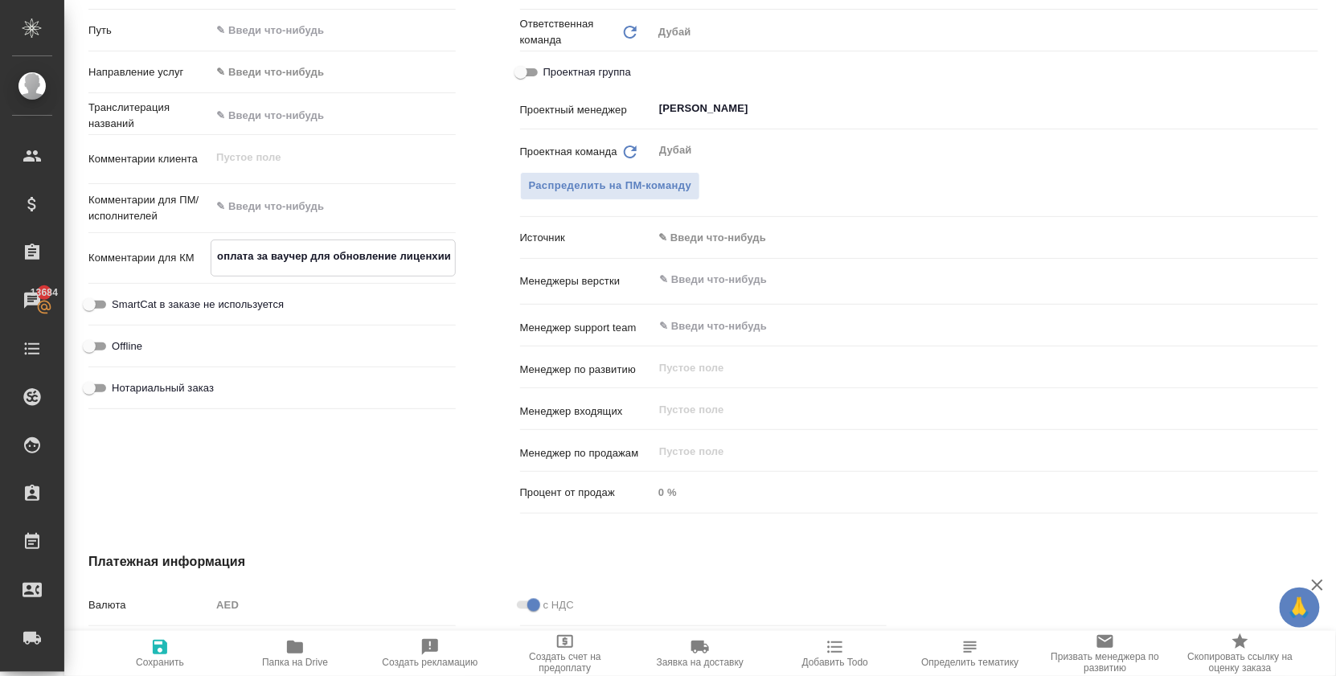
type textarea "x"
type textarea "оплата за ваучер для обновление лиценхи"
type textarea "x"
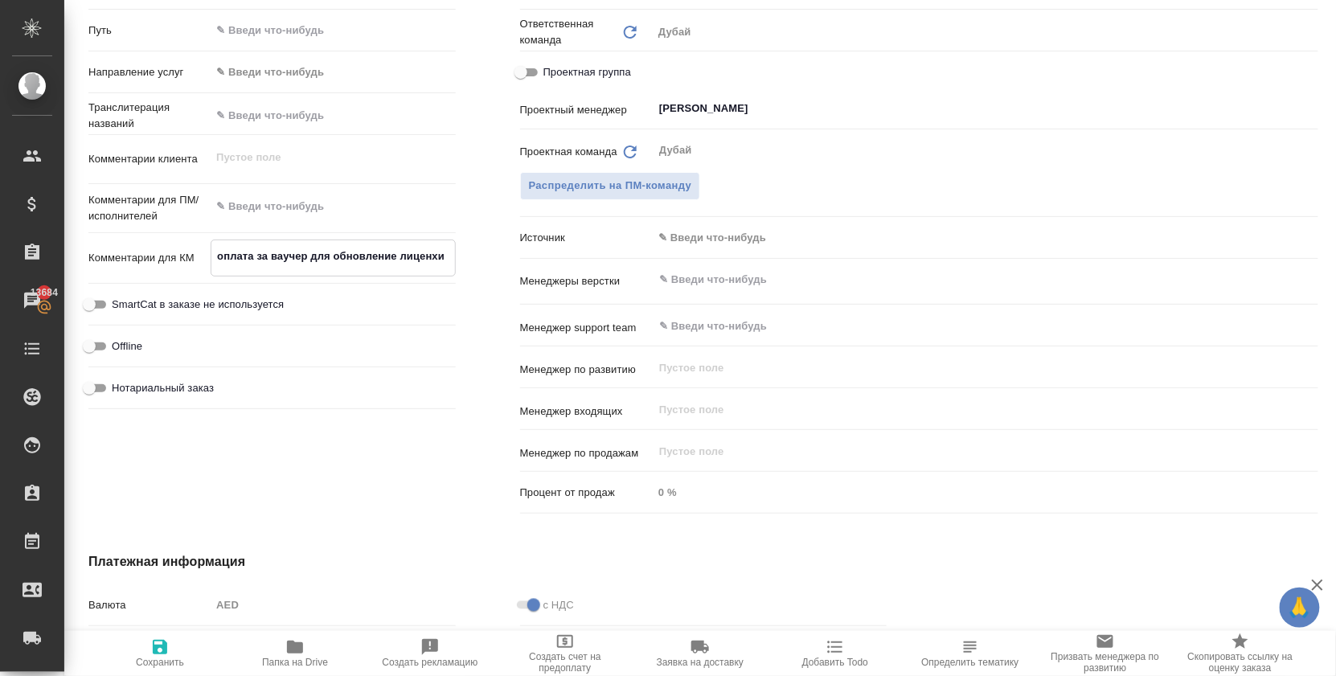
type textarea "оплата за ваучер для обновление лиценх"
type textarea "x"
type textarea "оплата за ваучер для обновление лицен"
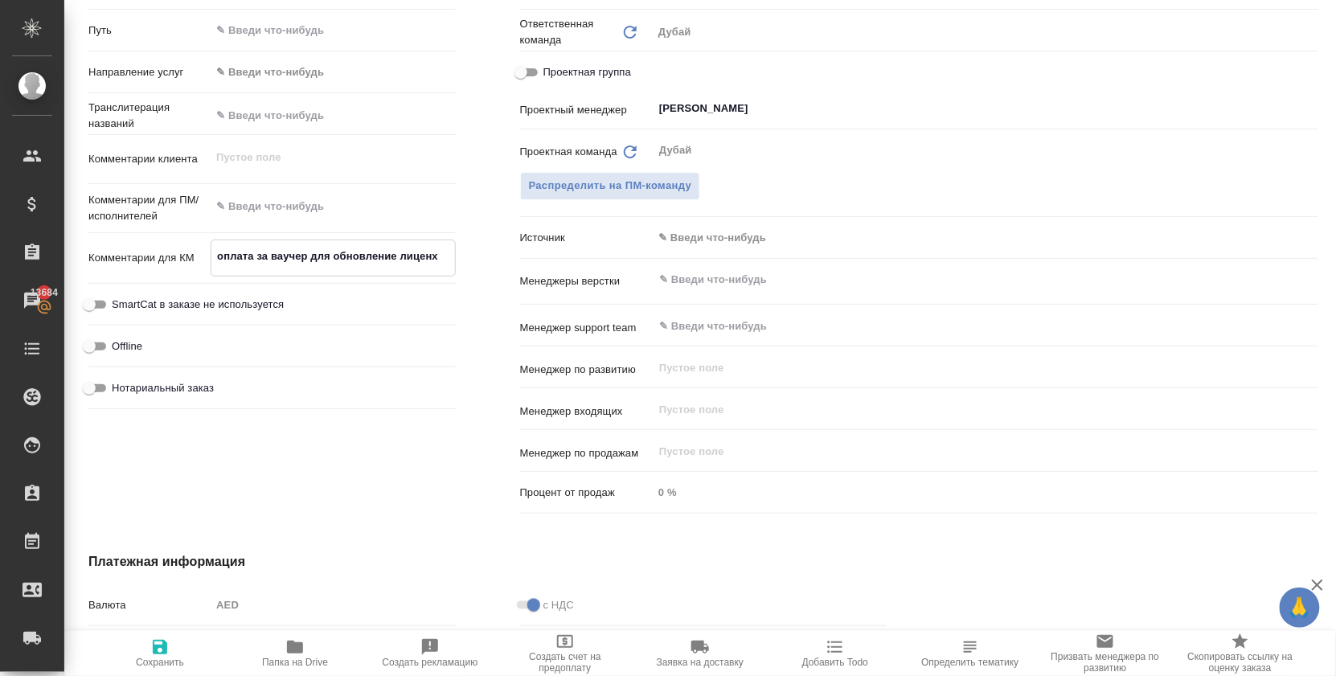
type textarea "x"
type textarea "оплата за ваучер для обновление лиценз"
type textarea "x"
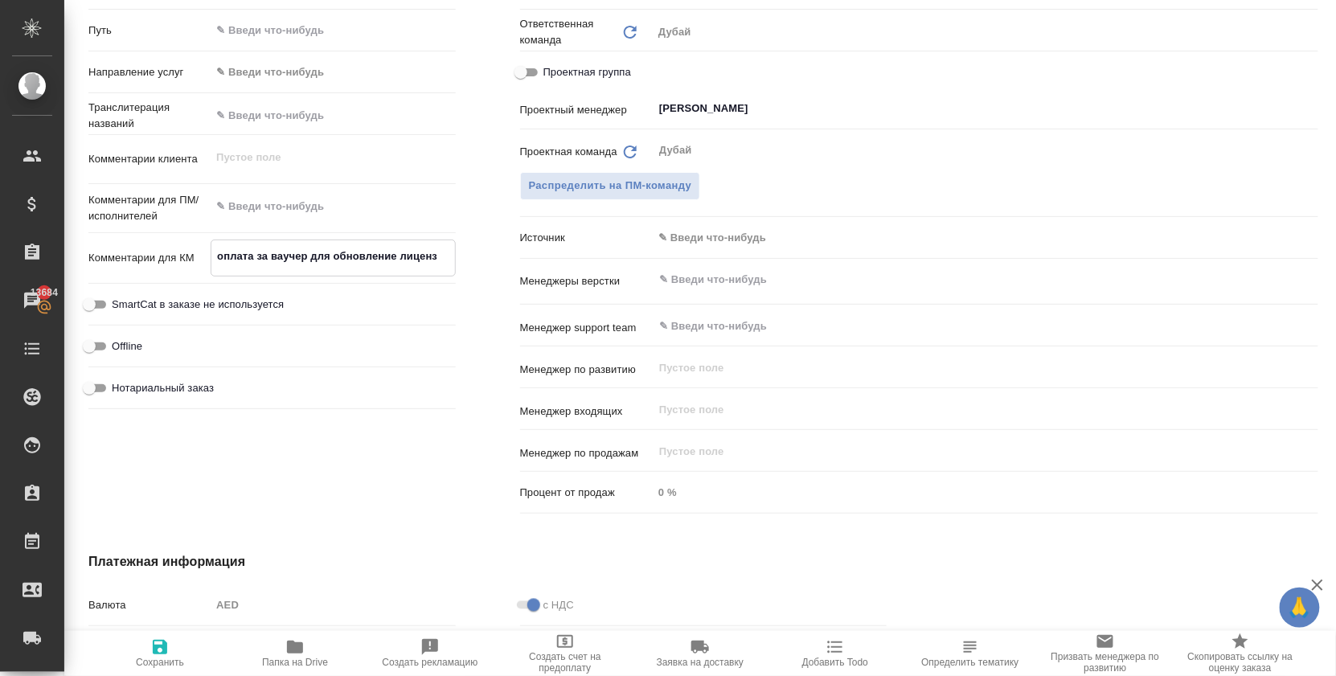
type textarea "x"
click at [150, 642] on icon "button" at bounding box center [159, 647] width 19 height 19
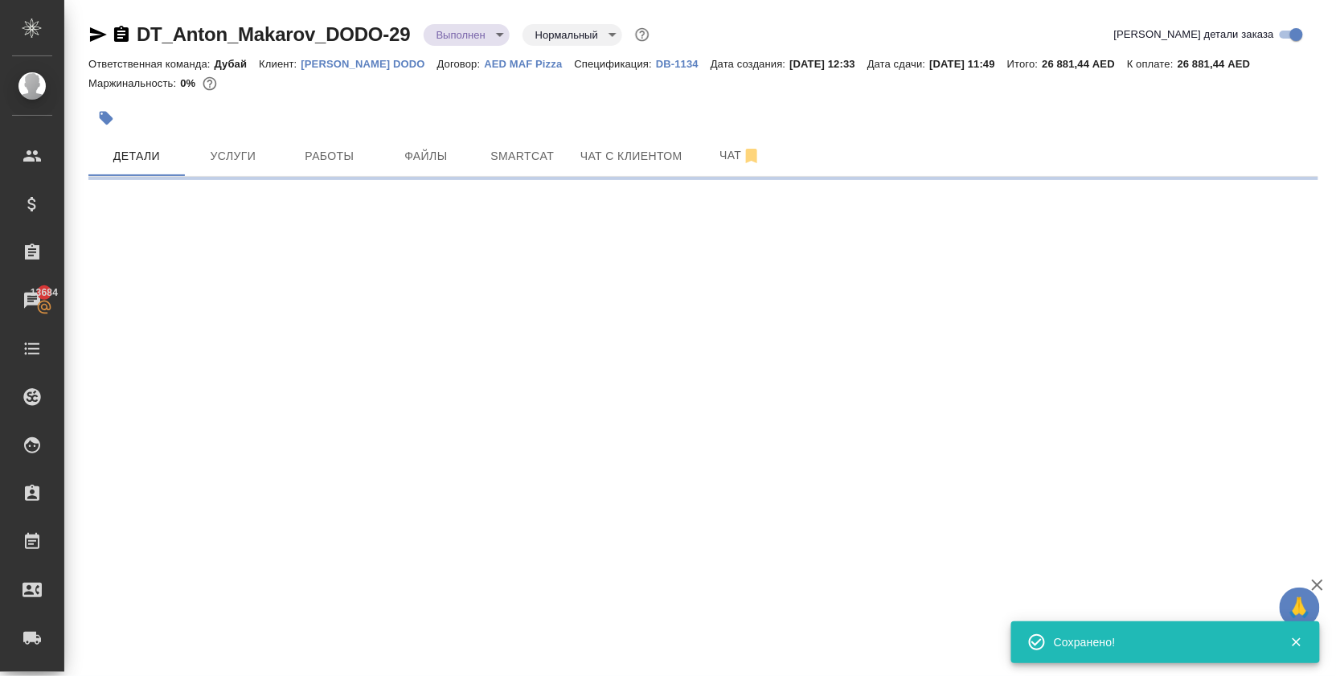
scroll to position [0, 0]
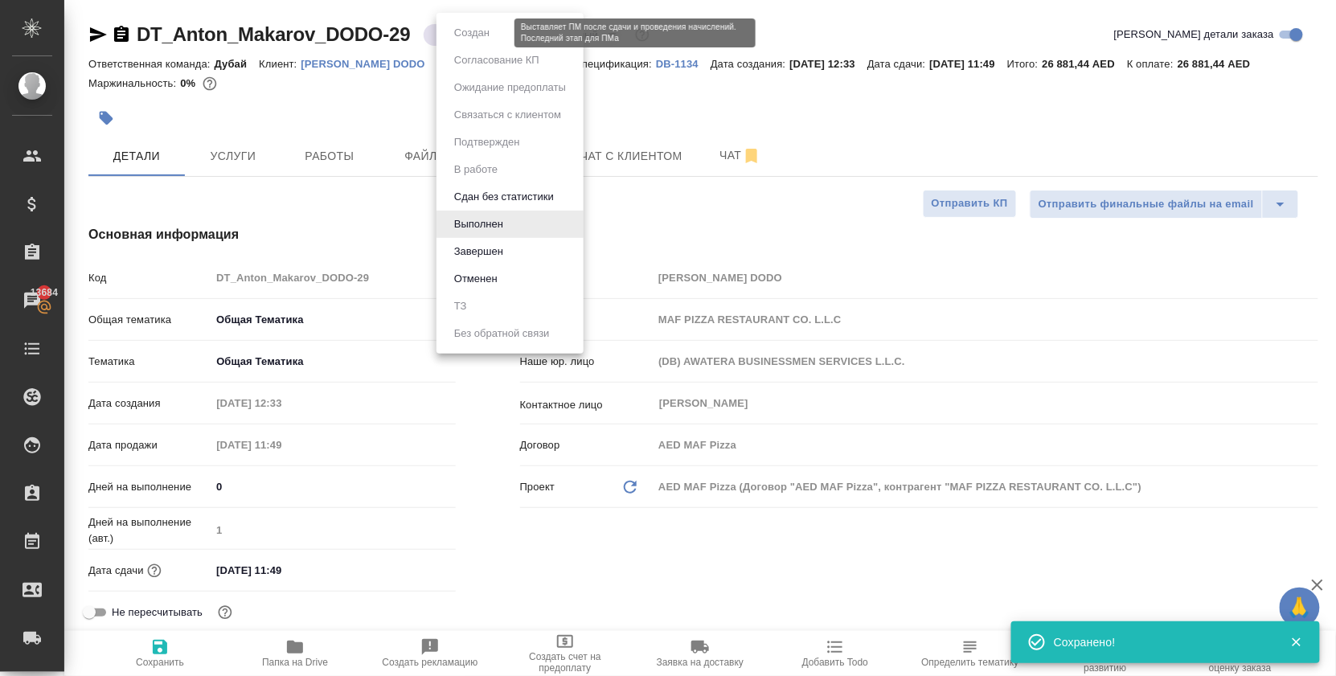
click at [502, 36] on body "🙏 .cls-1 fill:#fff; AWATERA [PERSON_NAME] Спецификации Заказы 13684 Чаты Todo П…" at bounding box center [668, 338] width 1336 height 676
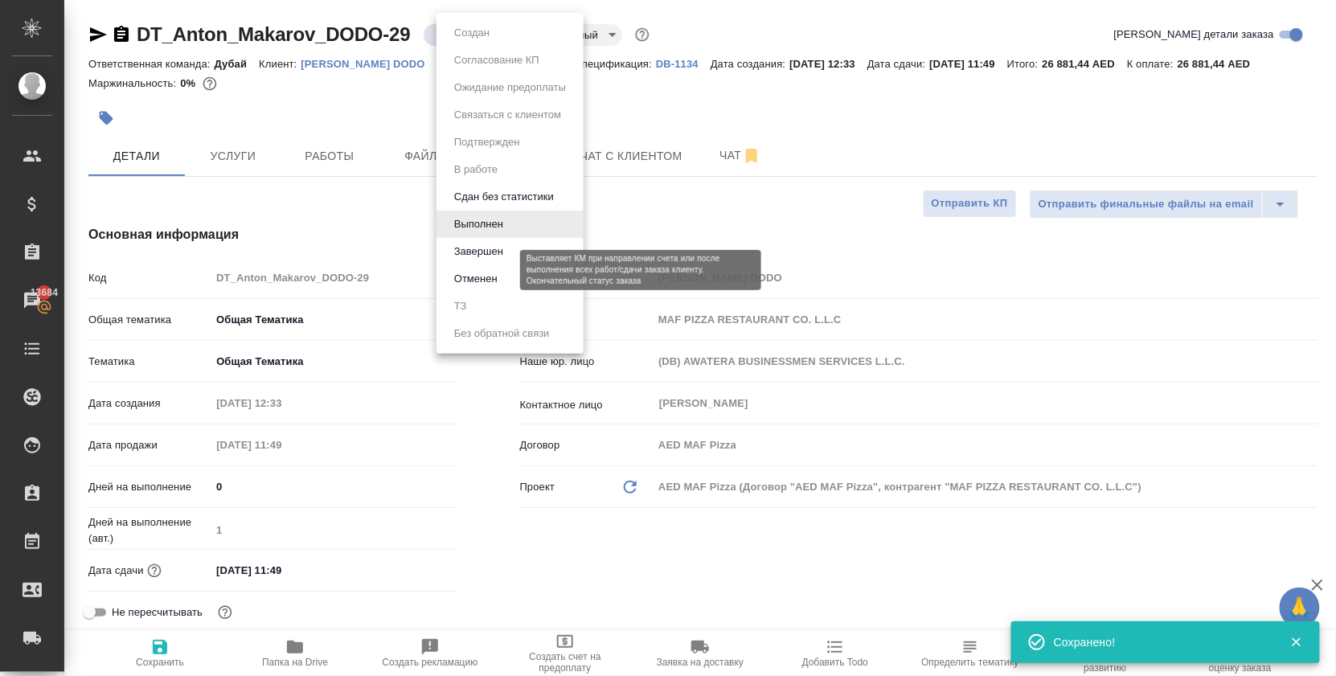
click at [484, 261] on button "Завершен" at bounding box center [479, 252] width 59 height 18
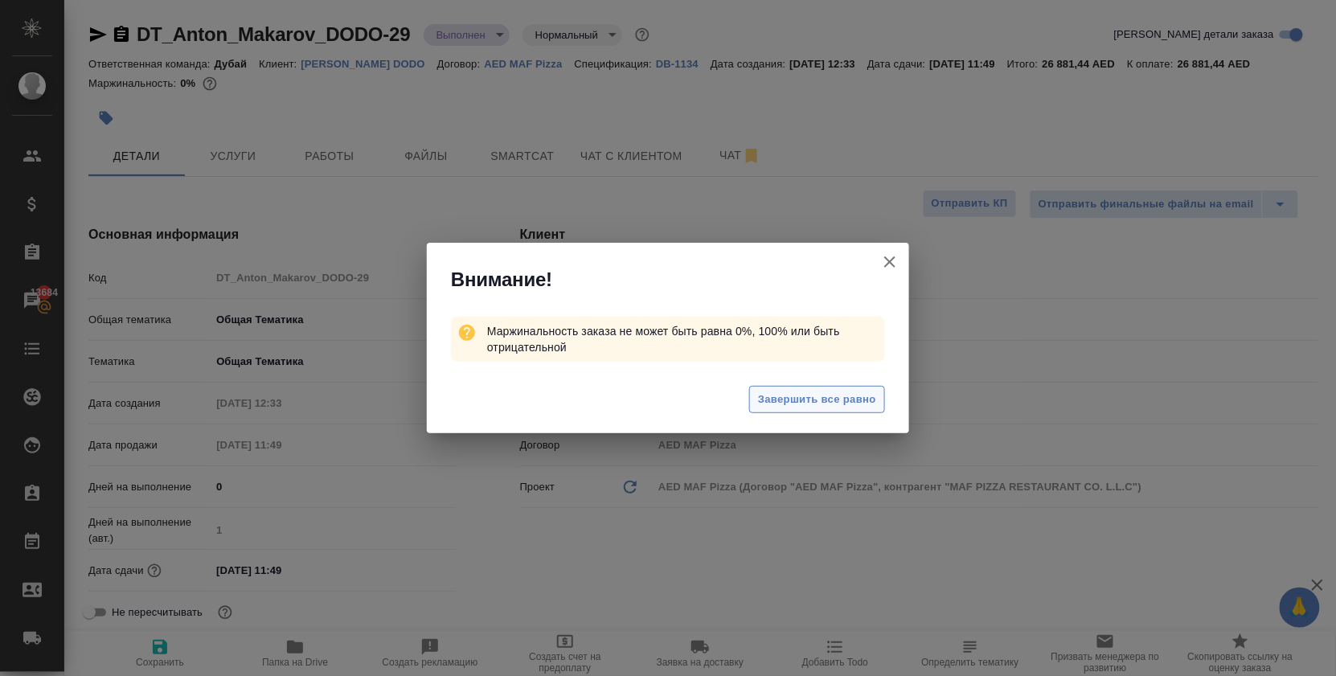
click at [838, 400] on span "Завершить все равно" at bounding box center [817, 400] width 118 height 18
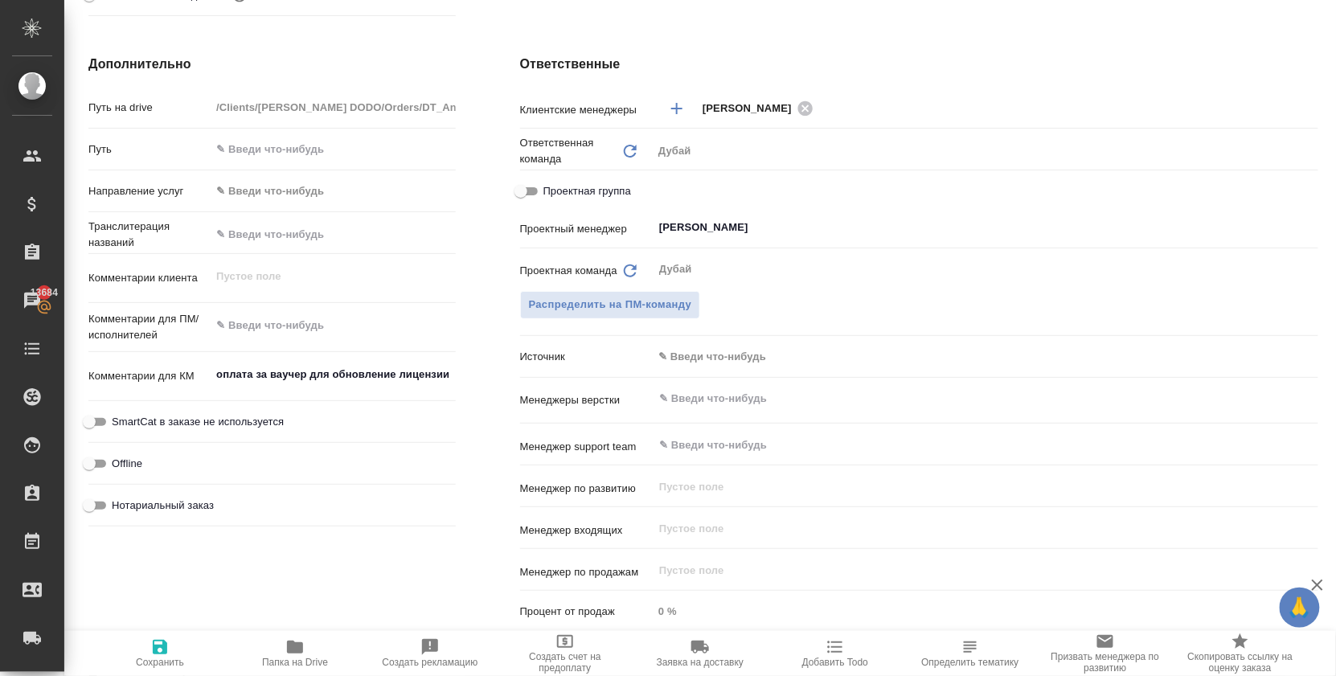
scroll to position [660, 0]
click at [692, 363] on body "🙏 .cls-1 fill:#fff; AWATERA [PERSON_NAME] Спецификации Заказы 13684 Чаты Todo П…" at bounding box center [668, 338] width 1336 height 676
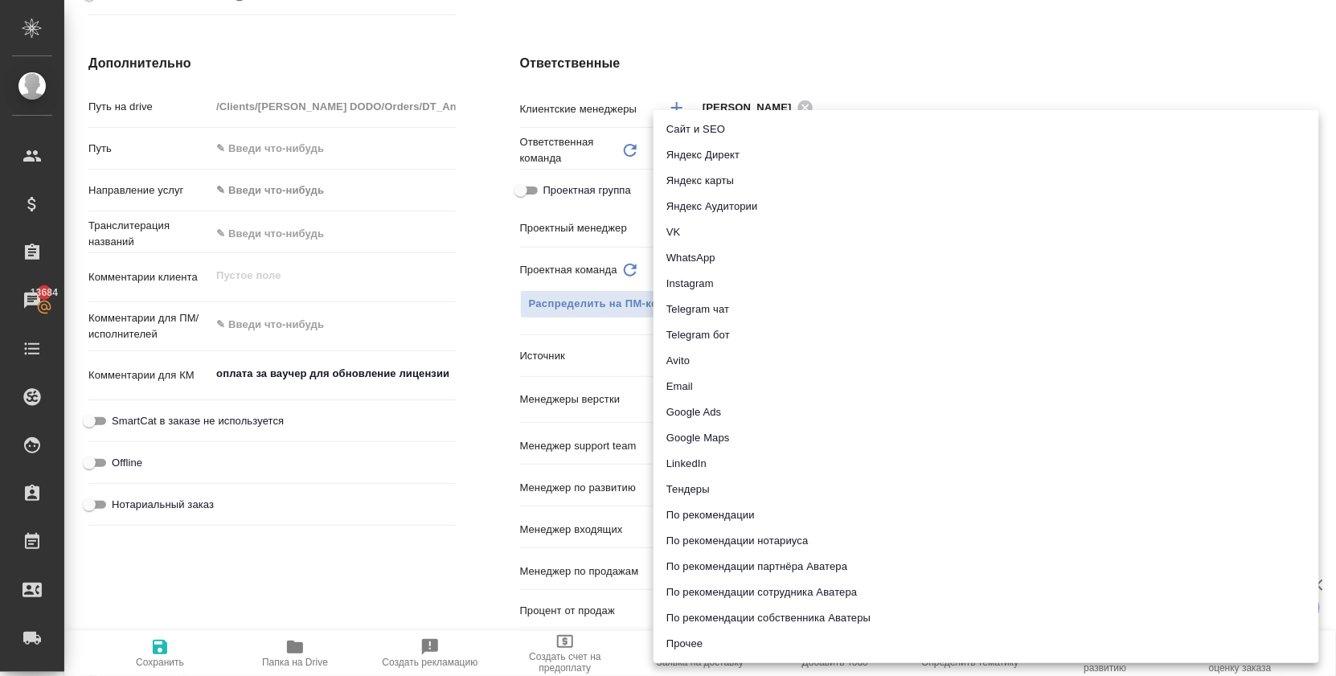
click at [746, 618] on li "По рекомендации собственника Аватеры" at bounding box center [987, 619] width 666 height 26
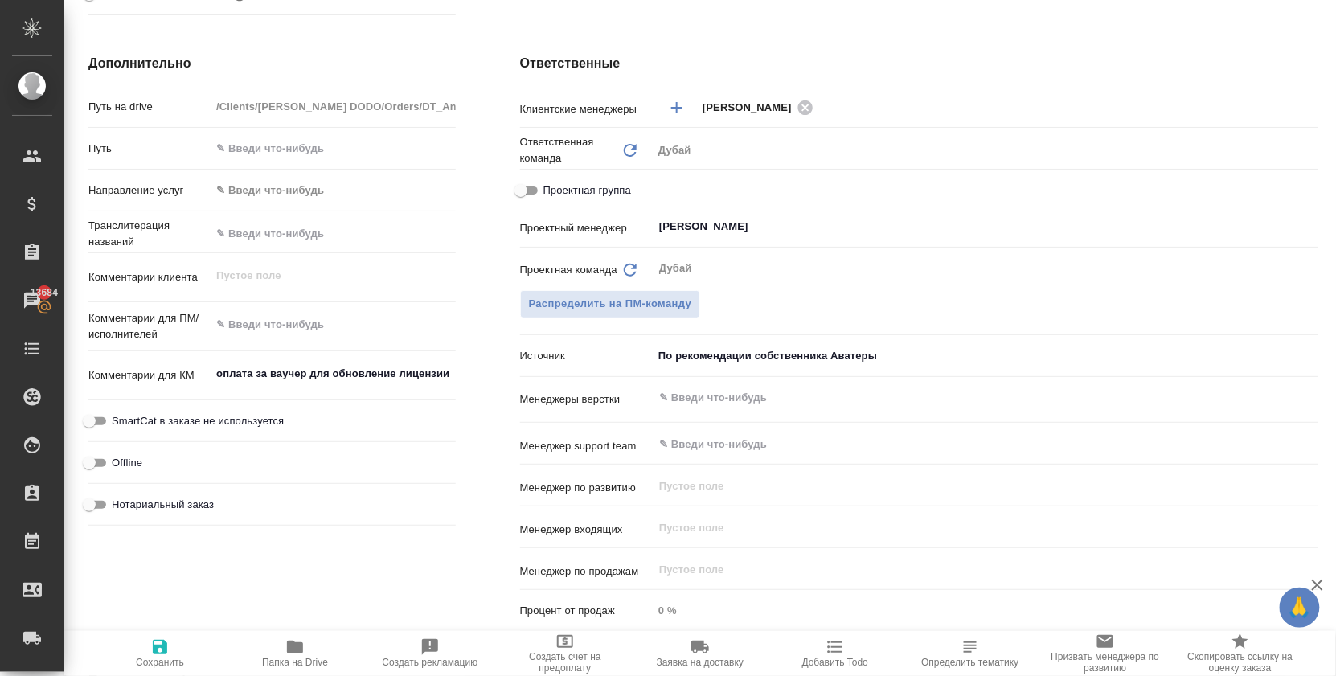
click at [170, 655] on icon "button" at bounding box center [159, 647] width 19 height 19
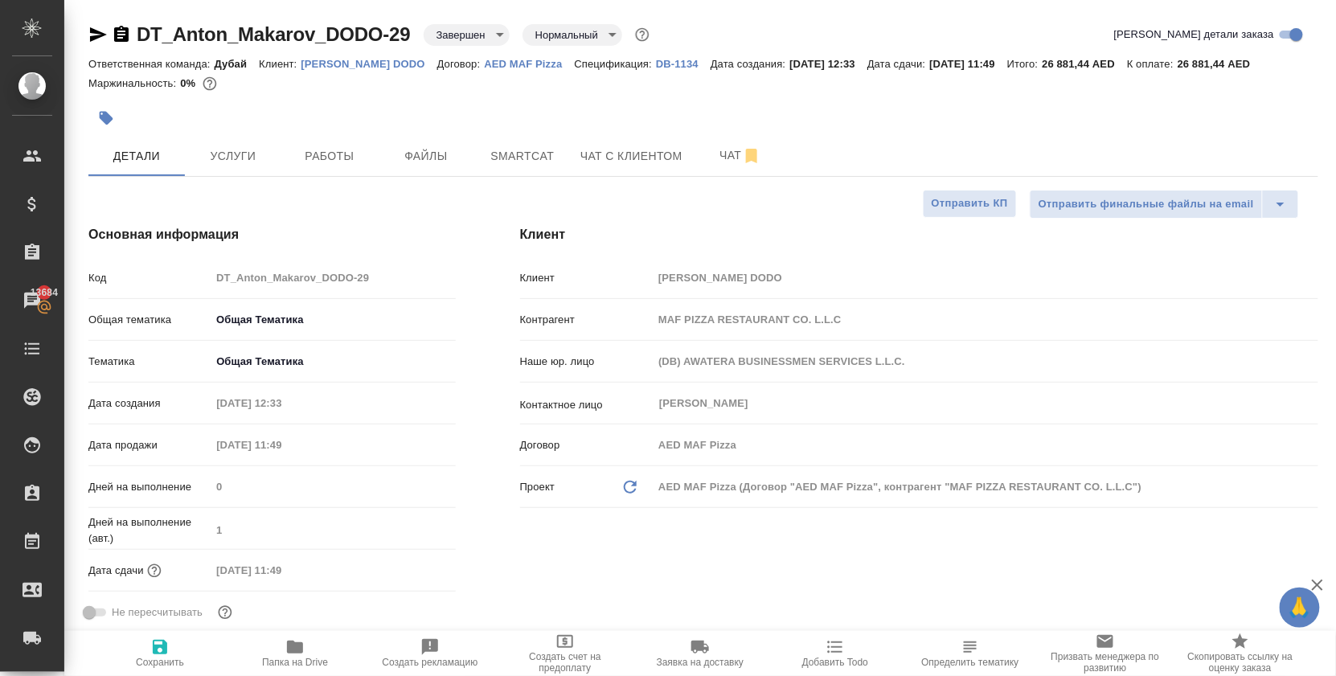
scroll to position [0, 0]
